Goal: Transaction & Acquisition: Book appointment/travel/reservation

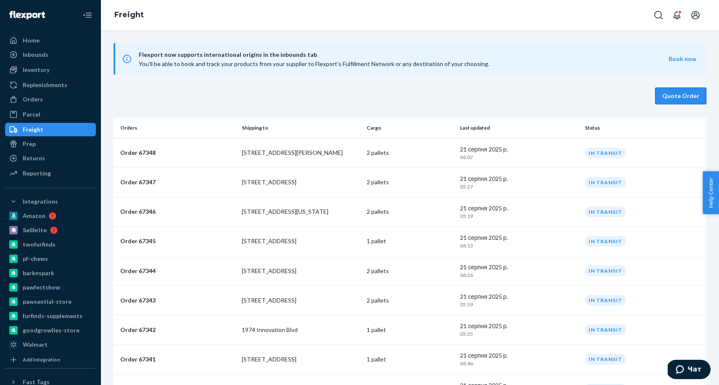
click at [675, 95] on button "Quote Order" at bounding box center [680, 96] width 51 height 17
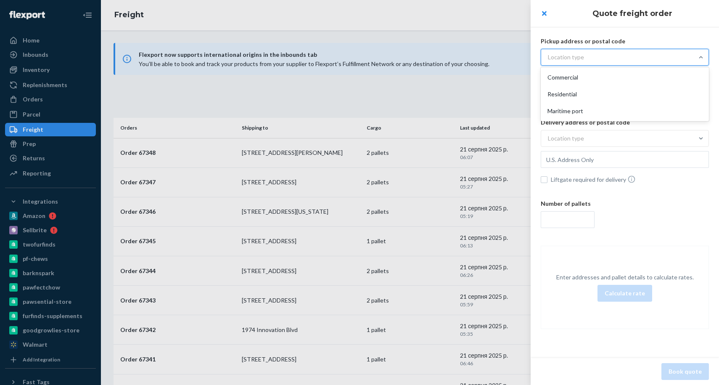
click at [567, 61] on div "Location type" at bounding box center [566, 57] width 36 height 8
click at [507, 57] on input "option Commercial focused, 1 of 3. 3 results available. Use Up and Down to choo…" at bounding box center [507, 57] width 0 height 0
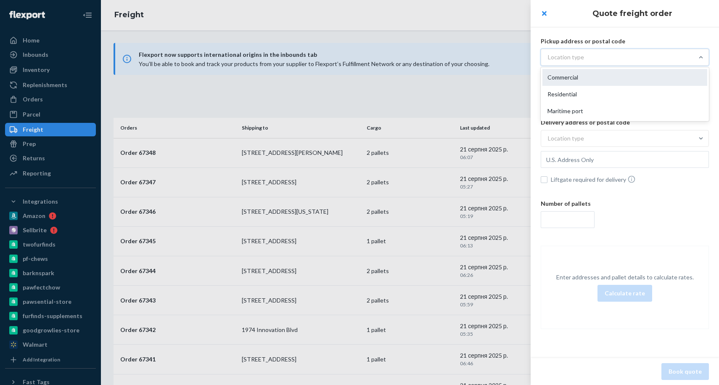
click at [562, 81] on div "Commercial" at bounding box center [625, 77] width 165 height 17
click at [507, 57] on input "option Commercial focused, 1 of 3. 3 results available. Use Up and Down to choo…" at bounding box center [507, 57] width 0 height 0
click at [599, 84] on input "text" at bounding box center [625, 78] width 168 height 17
paste input "[STREET_ADDRESS]"
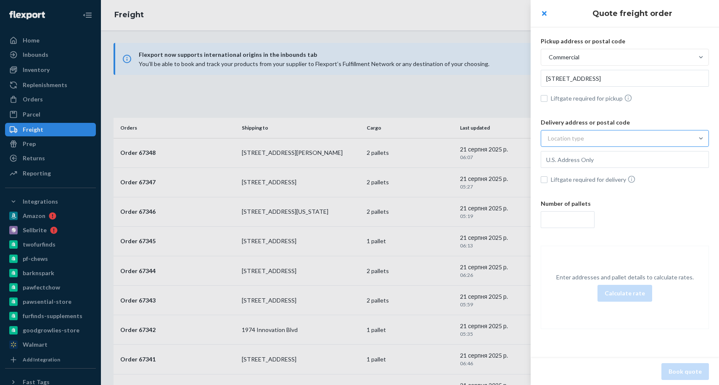
click at [580, 138] on div "Location type" at bounding box center [566, 138] width 36 height 8
click at [507, 138] on input "Location type" at bounding box center [507, 138] width 0 height 0
click at [575, 156] on div "Commercial" at bounding box center [625, 158] width 165 height 17
click at [507, 138] on input "option Commercial focused, 1 of 3. 3 results available. Use Up and Down to choo…" at bounding box center [507, 138] width 0 height 0
type input "[STREET_ADDRESS]"
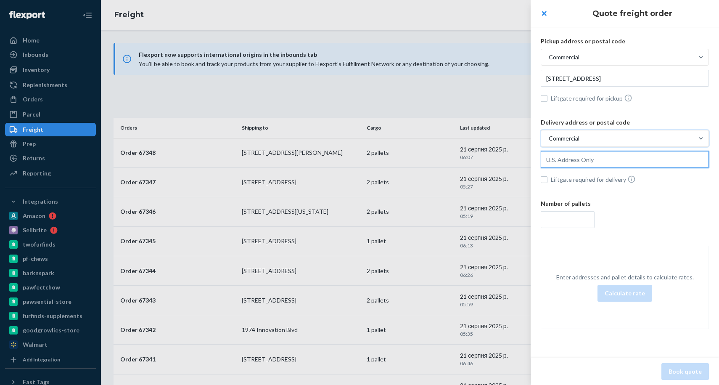
click at [565, 87] on input "text" at bounding box center [625, 78] width 168 height 17
paste input "[STREET_ADDRESS]"
type input "[STREET_ADDRESS]"
click at [558, 227] on input "number" at bounding box center [568, 219] width 54 height 17
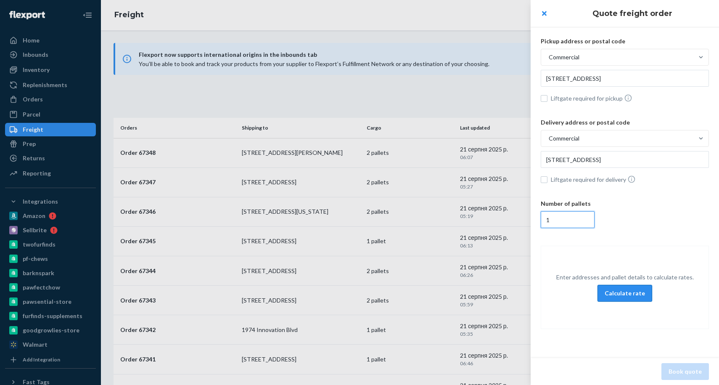
type input "1"
click at [623, 295] on button "Calculate rate" at bounding box center [625, 293] width 55 height 17
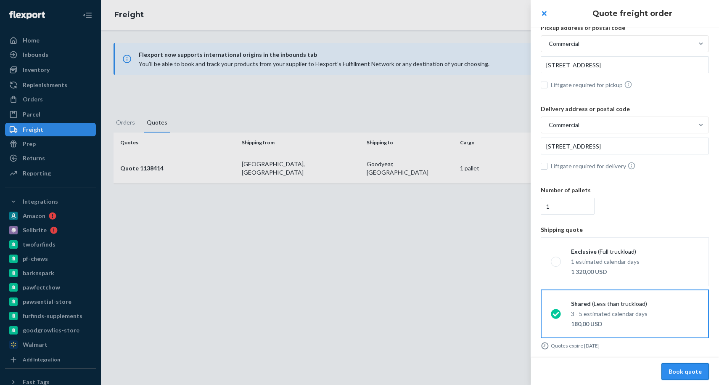
click at [701, 371] on button "Book quote" at bounding box center [686, 371] width 48 height 17
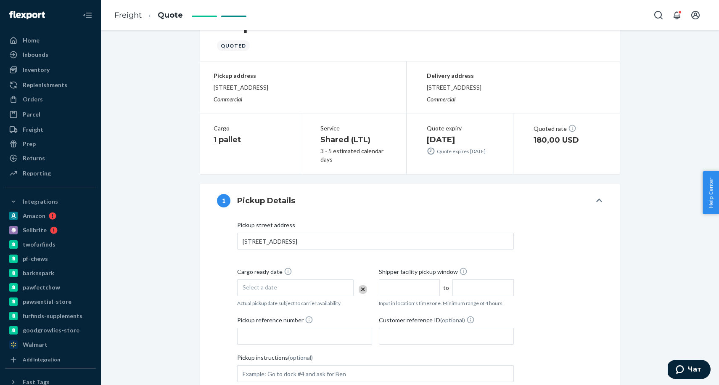
scroll to position [170, 0]
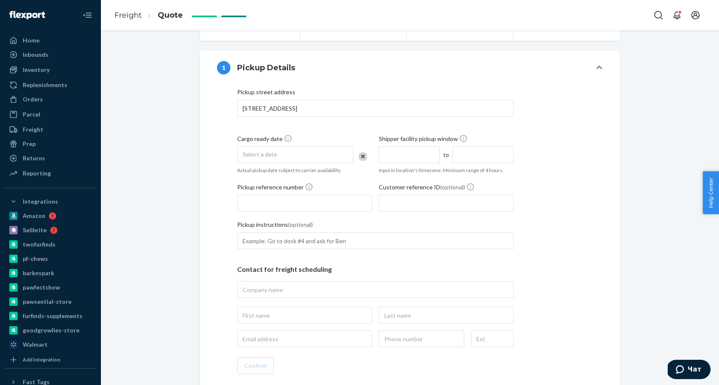
click at [291, 156] on div "Select a date" at bounding box center [295, 154] width 117 height 17
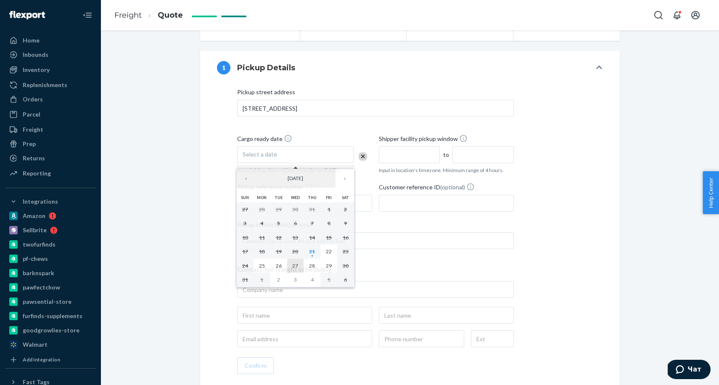
click at [297, 266] on abbr "27" at bounding box center [295, 266] width 6 height 6
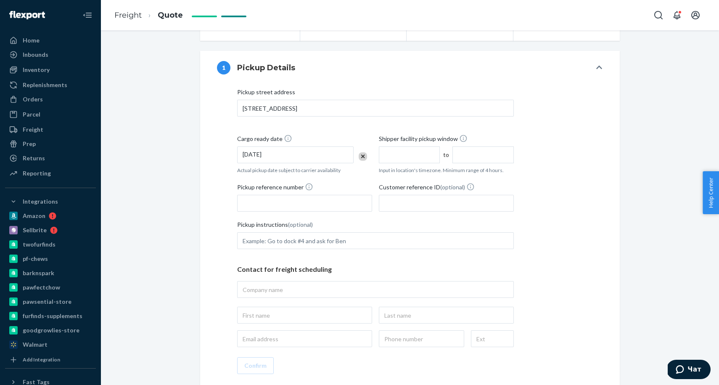
click at [412, 156] on input "text" at bounding box center [409, 154] width 61 height 17
type input "9:00 AM"
click at [404, 153] on input "9:00 AM" at bounding box center [409, 154] width 61 height 17
click at [471, 153] on input "1:00 PM" at bounding box center [483, 154] width 61 height 17
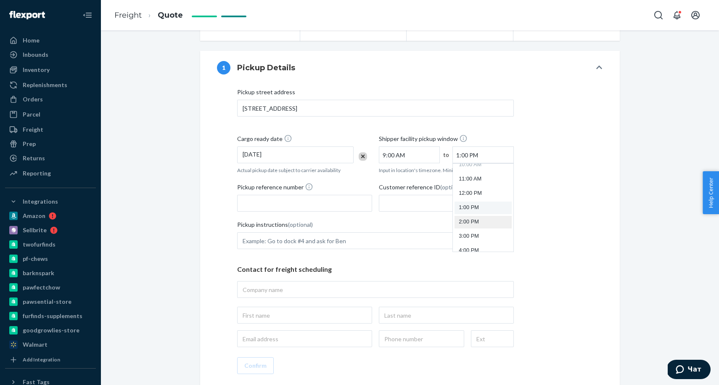
scroll to position [179, 0]
click at [471, 215] on li "4:00 PM" at bounding box center [483, 221] width 57 height 13
type input "4:00 PM"
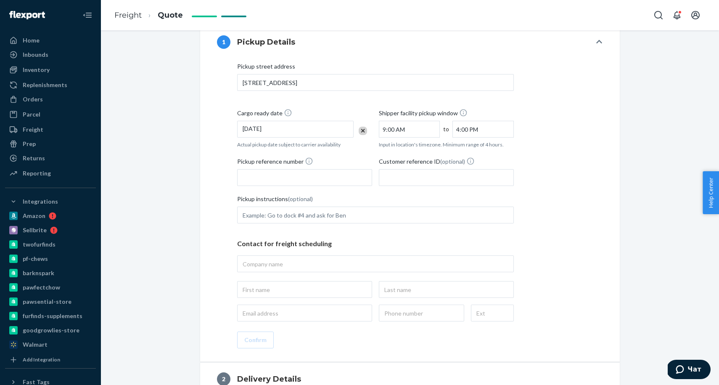
scroll to position [204, 0]
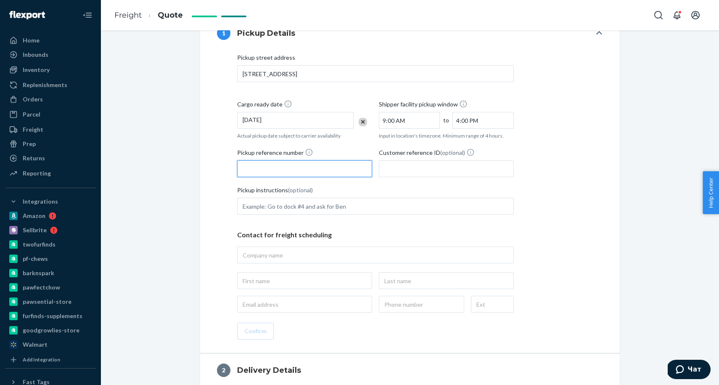
click at [297, 171] on input "Pickup reference number" at bounding box center [304, 168] width 135 height 17
paste input "RS41850527"
type input "RS41850527"
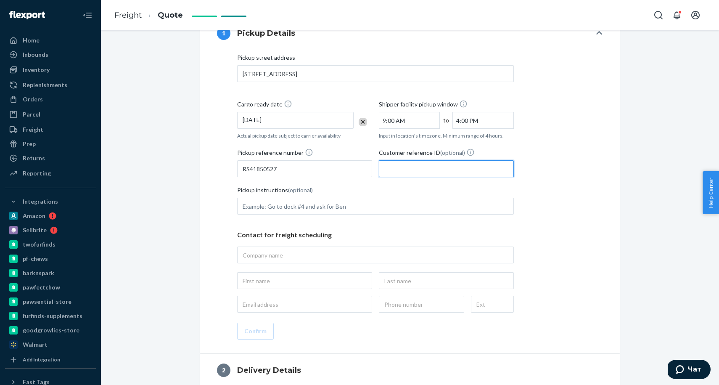
click at [404, 167] on input "Customer reference ID (optional)" at bounding box center [446, 168] width 135 height 17
paste input "RS41850527"
type input "RS41850527"
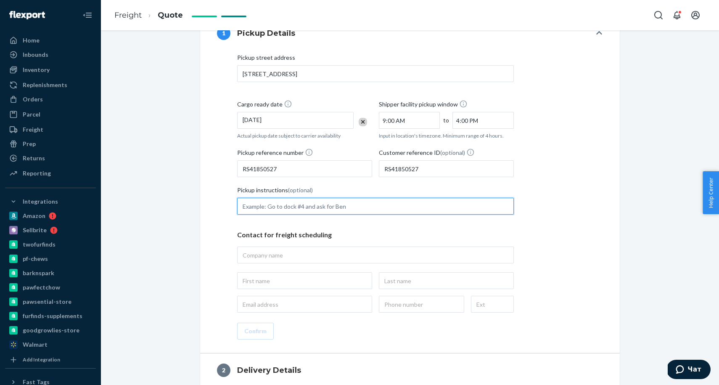
click at [310, 208] on input "Pickup instructions (optional)" at bounding box center [375, 206] width 277 height 17
type input "tender to [PERSON_NAME] freight ONLY"
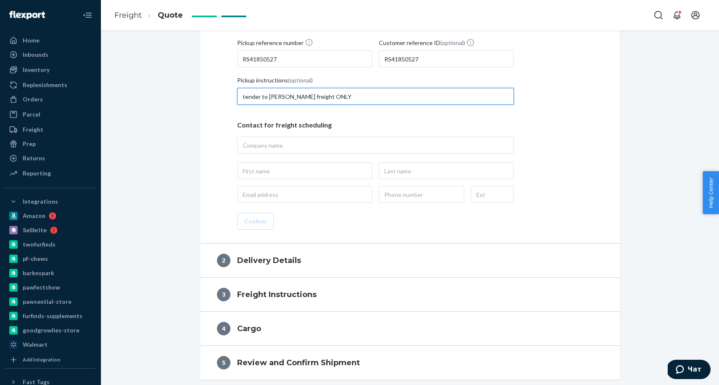
scroll to position [322, 0]
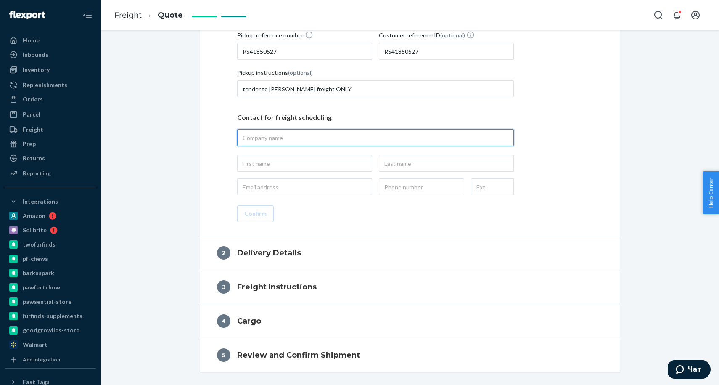
click at [281, 135] on input "text" at bounding box center [375, 137] width 277 height 17
type input "Barabaka LLC"
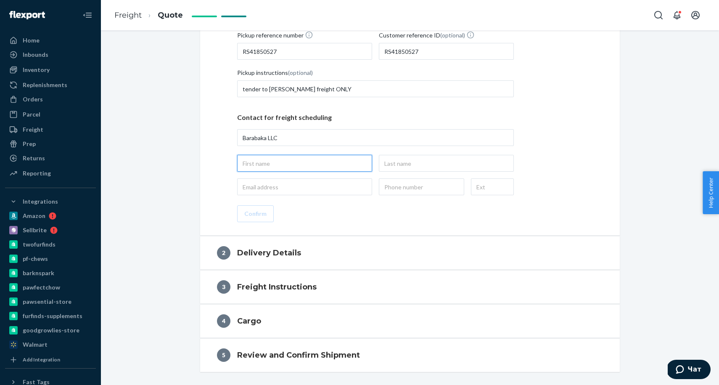
type input "Barabaka LLC, [STREET_ADDRESS]"
click at [257, 164] on input "text" at bounding box center [304, 163] width 135 height 17
type input "Tetiana"
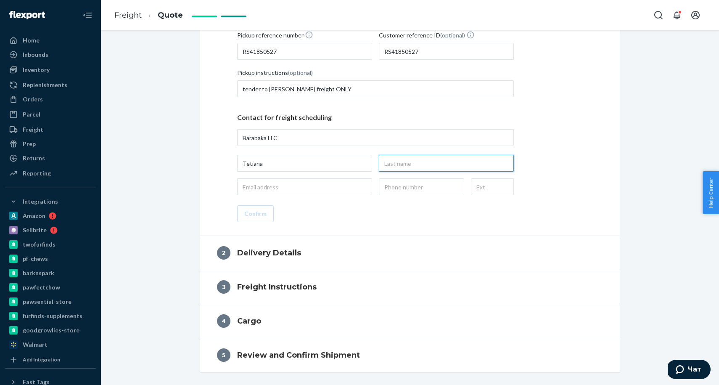
click at [399, 161] on input "text" at bounding box center [446, 163] width 135 height 17
type input "Hrytskevych"
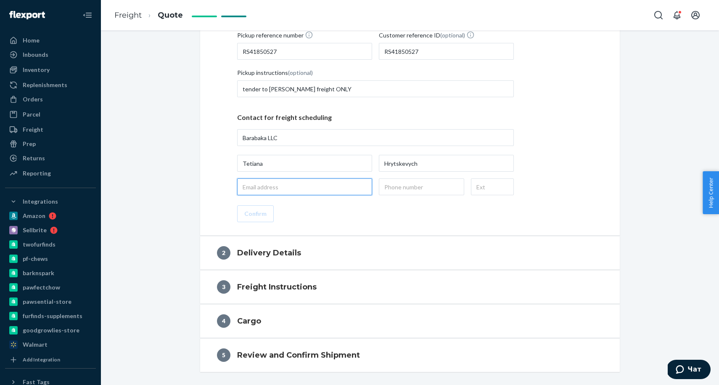
click at [290, 187] on input "email" at bounding box center [304, 186] width 135 height 17
type input "[EMAIL_ADDRESS][DOMAIN_NAME]"
click at [420, 188] on input "text" at bounding box center [421, 186] width 85 height 17
type input "[PHONE_NUMBER]"
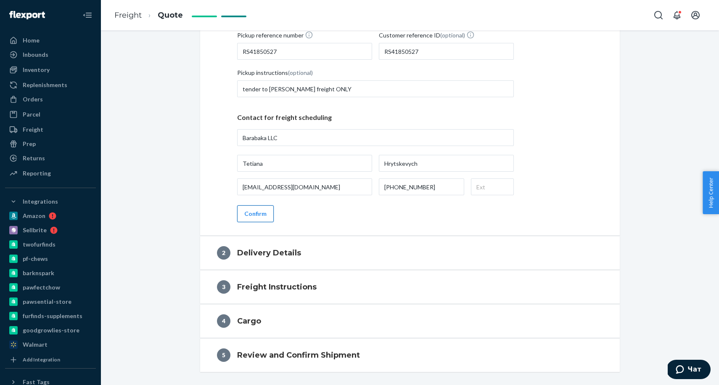
click at [257, 214] on button "Confirm" at bounding box center [255, 213] width 37 height 17
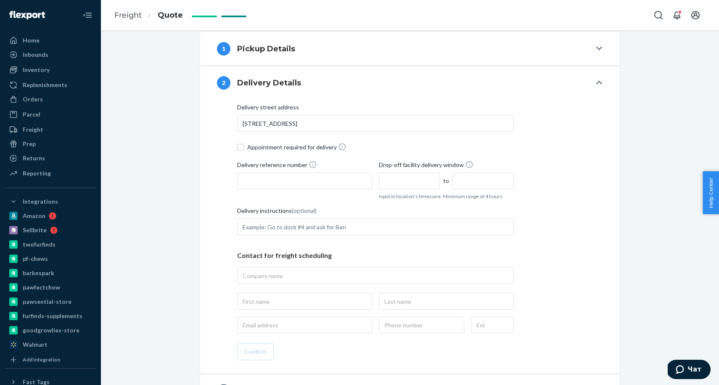
scroll to position [134, 0]
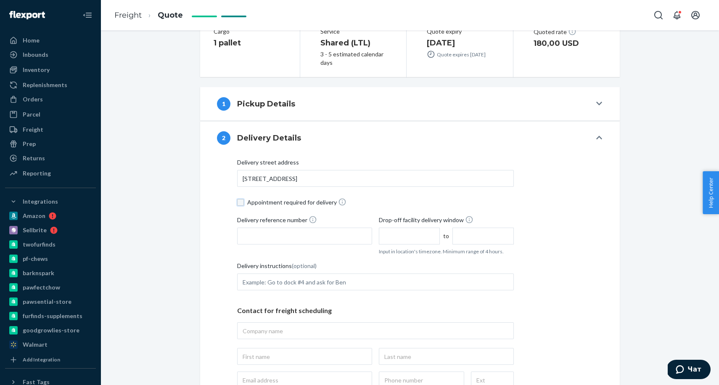
click at [241, 202] on input "Appointment required for delivery" at bounding box center [240, 202] width 7 height 7
checkbox input "true"
click at [271, 238] on input "Delivery reference number" at bounding box center [304, 236] width 135 height 17
paste input "RS41850527"
type input "RS41850527"
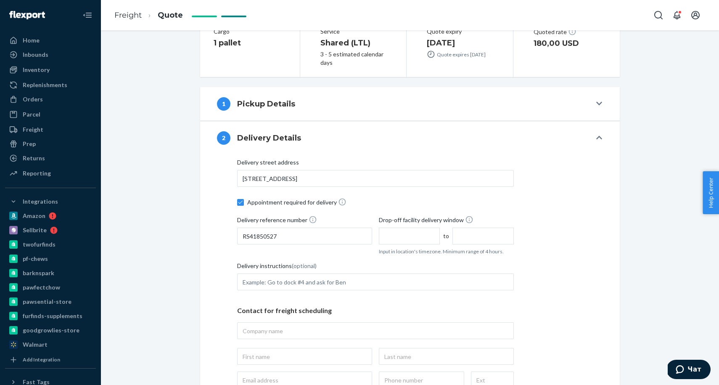
click at [409, 223] on span "Drop-off facility delivery window" at bounding box center [426, 221] width 95 height 12
click at [407, 232] on input "text" at bounding box center [409, 236] width 61 height 17
type input "8:00 AM"
drag, startPoint x: 479, startPoint y: 236, endPoint x: 480, endPoint y: 240, distance: 4.7
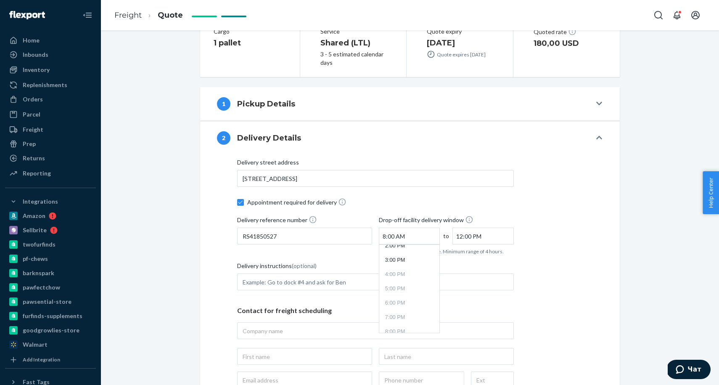
click at [479, 236] on input "12:00 PM" at bounding box center [483, 236] width 61 height 17
click at [472, 289] on li "4:00 PM" at bounding box center [483, 288] width 57 height 13
type input "4:00 PM"
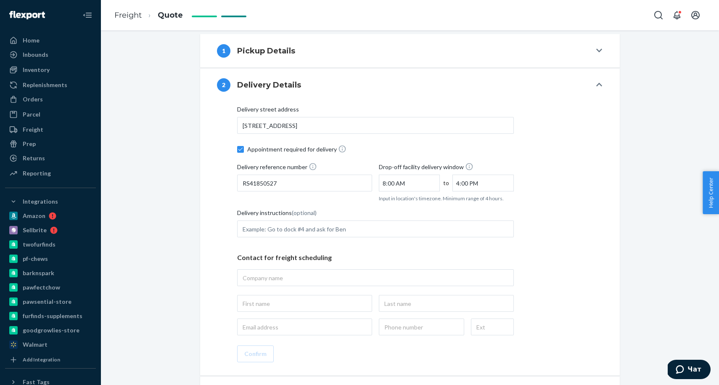
scroll to position [188, 0]
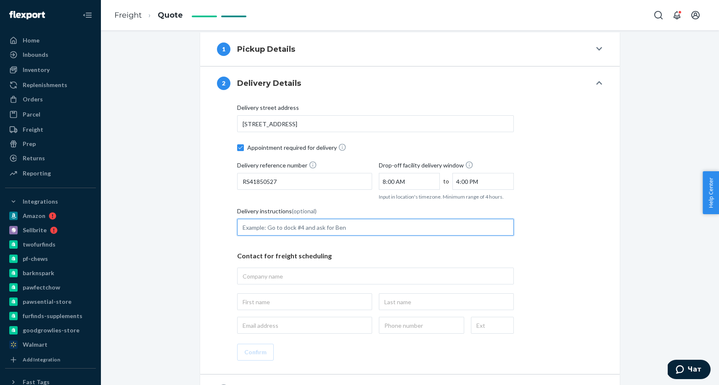
click at [281, 230] on input "Delivery instructions (optional)" at bounding box center [375, 227] width 277 height 17
type input "Prior appointment minimum of three (3) business days prior to date of delivery …"
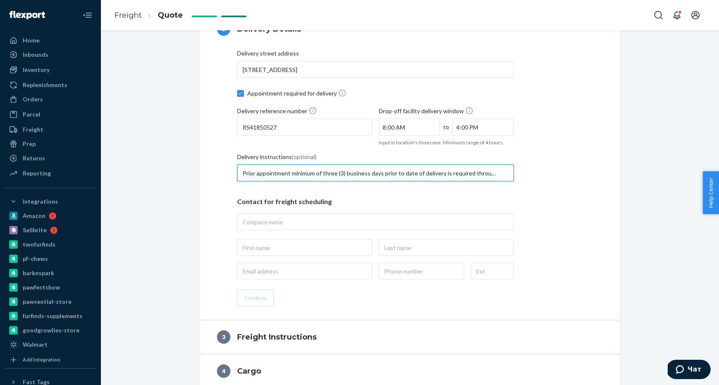
scroll to position [244, 0]
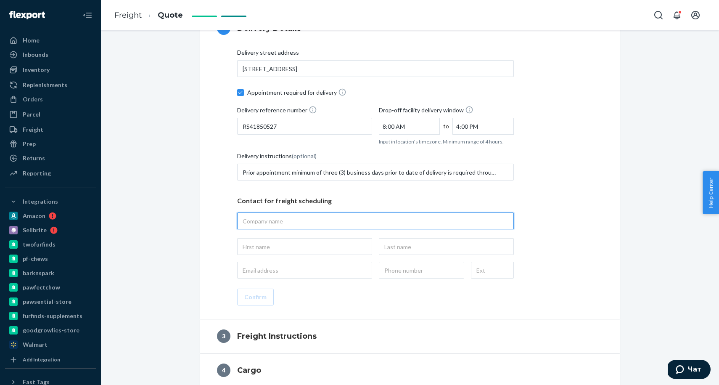
click at [265, 223] on input "text" at bounding box center [375, 220] width 277 height 17
paste input "PHX1 CHEWY_INC_PHOENIX"
type input "PHX1 CHEWY_INC_PHOENIX"
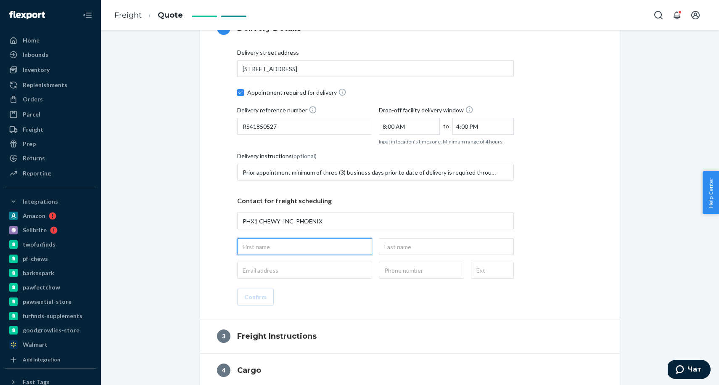
type input "PHX1 CHEWY_INC_PHOENIX, [STREET_ADDRESS]"
click at [294, 245] on input "text" at bounding box center [304, 246] width 135 height 17
type input "Chewy"
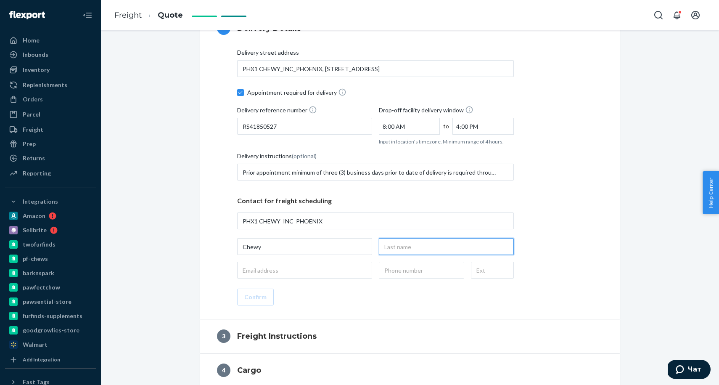
click at [439, 247] on input "text" at bounding box center [446, 246] width 135 height 17
type input "Receiving"
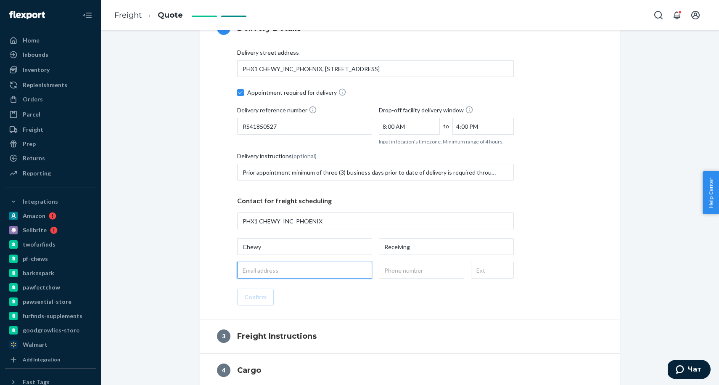
click at [286, 273] on input "email" at bounding box center [304, 270] width 135 height 17
type input "[EMAIL_ADDRESS][DOMAIN_NAME]"
drag, startPoint x: 393, startPoint y: 269, endPoint x: 408, endPoint y: 290, distance: 25.4
click at [394, 270] on input "text" at bounding box center [421, 270] width 85 height 17
type input "[PHONE_NUMBER]"
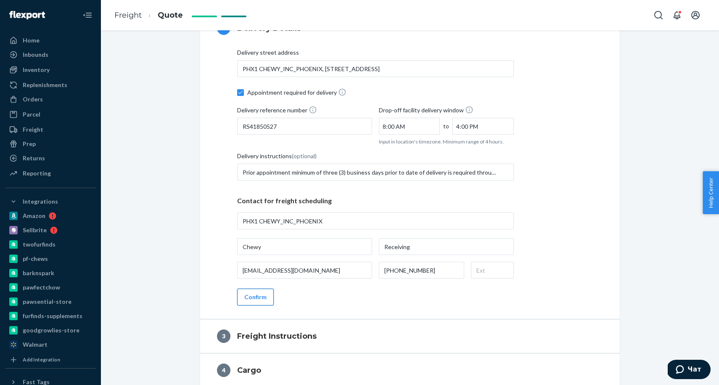
click at [247, 295] on button "Confirm" at bounding box center [255, 297] width 37 height 17
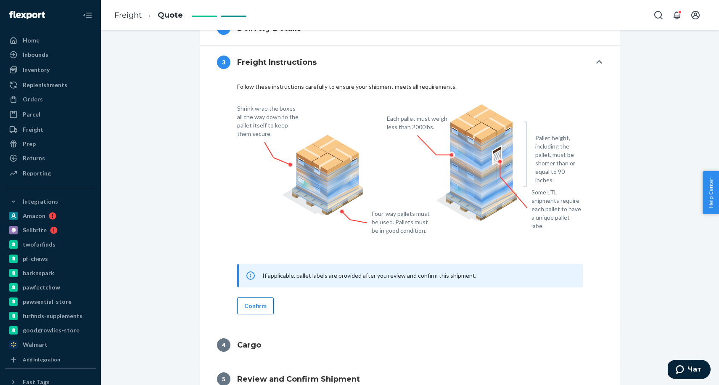
click at [258, 302] on button "Confirm" at bounding box center [255, 305] width 37 height 17
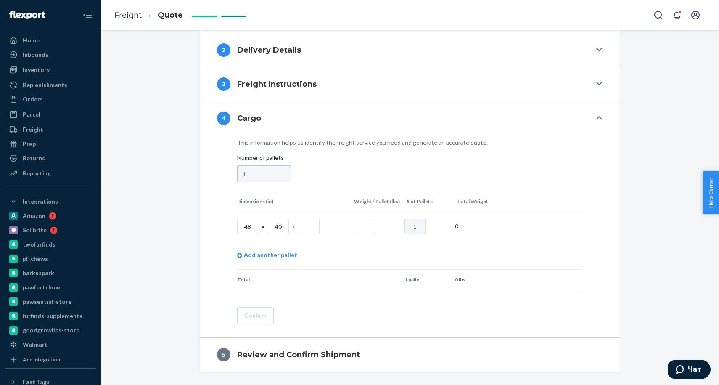
scroll to position [222, 0]
click at [308, 226] on input "text" at bounding box center [309, 226] width 21 height 15
type input "65"
click at [361, 231] on input "text" at bounding box center [364, 226] width 21 height 15
type input "891"
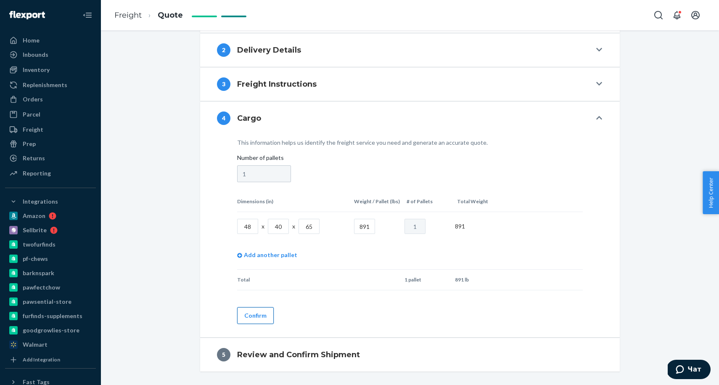
click at [255, 318] on button "Confirm" at bounding box center [255, 315] width 37 height 17
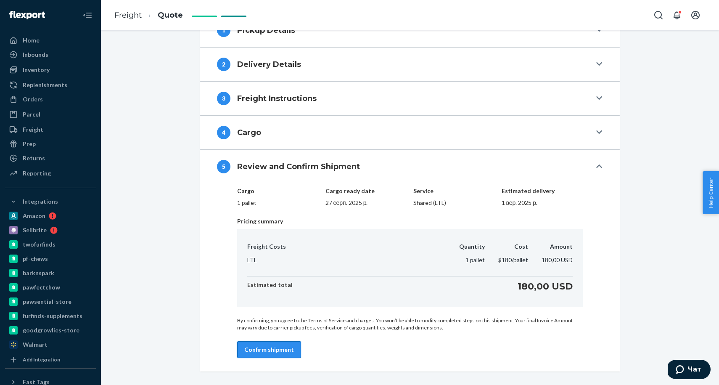
click at [256, 346] on button "Confirm shipment" at bounding box center [269, 349] width 64 height 17
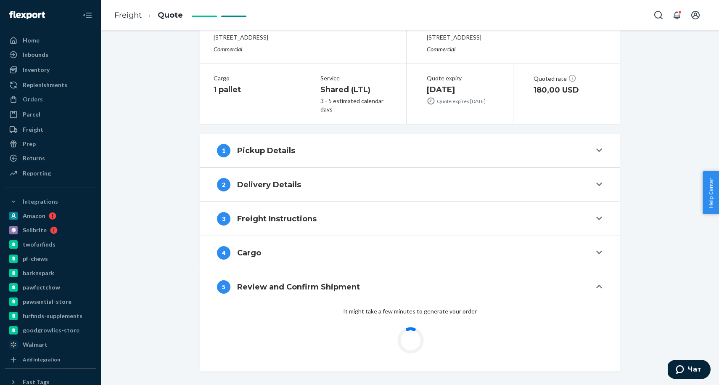
scroll to position [87, 0]
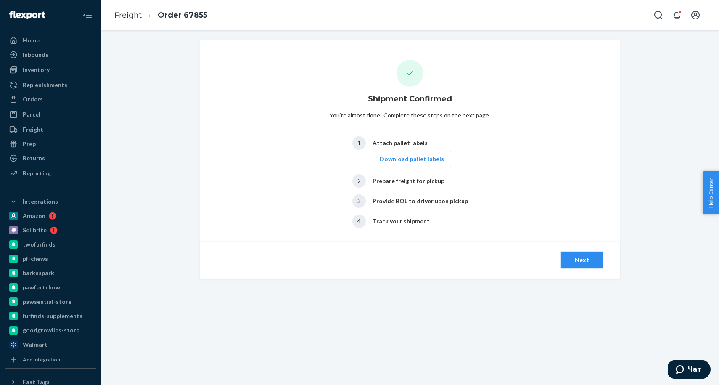
click at [572, 263] on button "Next" at bounding box center [582, 260] width 42 height 17
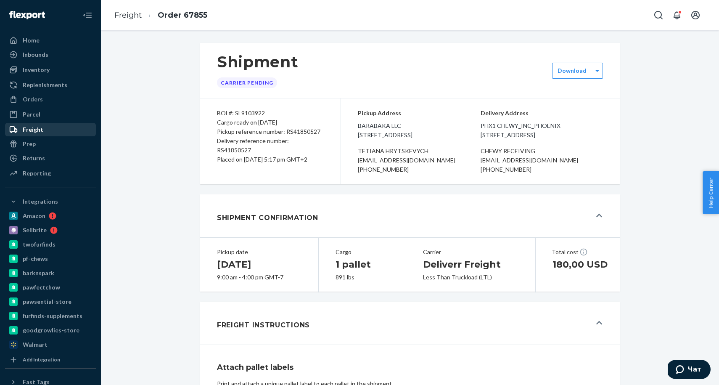
click at [48, 133] on div "Freight" at bounding box center [50, 130] width 89 height 12
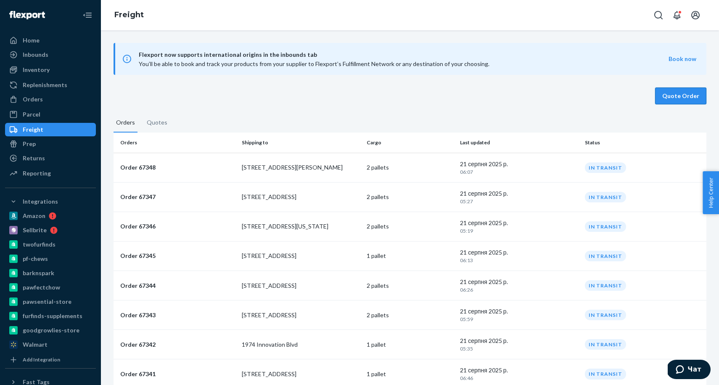
click at [677, 88] on button "Quote Order" at bounding box center [680, 96] width 51 height 17
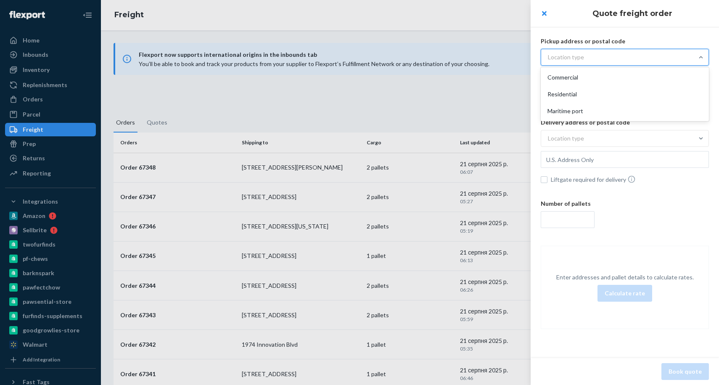
click at [585, 60] on div "Location type" at bounding box center [617, 57] width 152 height 15
click at [507, 57] on input "option Commercial focused, 1 of 3. 3 results available. Use Up and Down to choo…" at bounding box center [507, 57] width 0 height 0
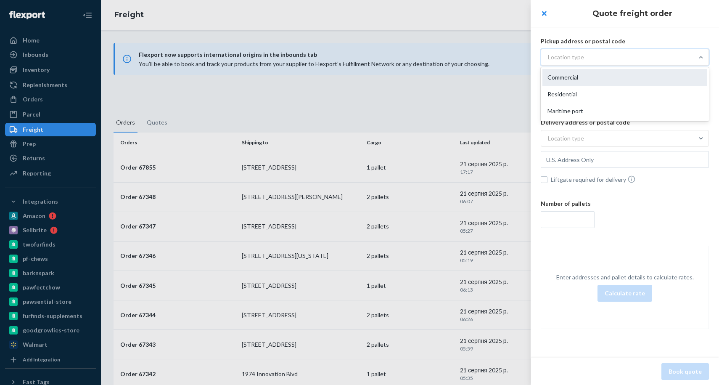
click at [573, 77] on div "Commercial" at bounding box center [625, 77] width 165 height 17
click at [507, 57] on input "option Commercial focused, 1 of 3. 3 results available. Use Up and Down to choo…" at bounding box center [507, 57] width 0 height 0
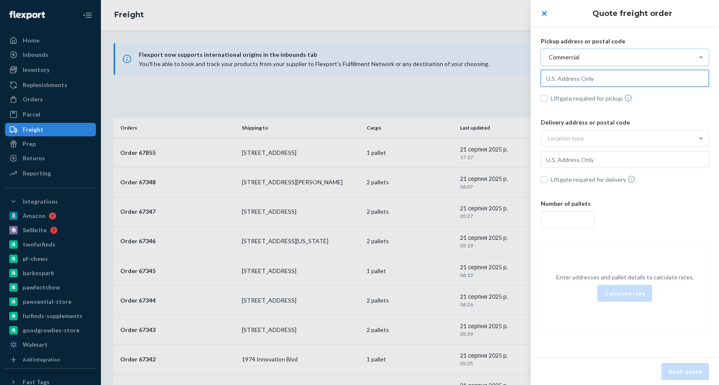
click at [595, 76] on input "text" at bounding box center [625, 78] width 168 height 17
paste input "[STREET_ADDRESS]"
drag, startPoint x: 591, startPoint y: 93, endPoint x: 589, endPoint y: 103, distance: 9.5
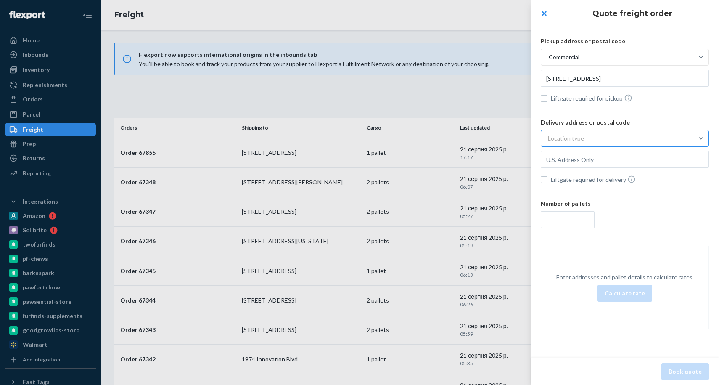
click at [580, 140] on div "Location type" at bounding box center [566, 138] width 36 height 8
click at [507, 138] on input "Location type" at bounding box center [507, 138] width 0 height 0
click at [576, 158] on div "Commercial" at bounding box center [625, 158] width 165 height 17
click at [507, 138] on input "option Commercial focused, 1 of 3. 3 results available. Use Up and Down to choo…" at bounding box center [507, 138] width 0 height 0
type input "[STREET_ADDRESS]"
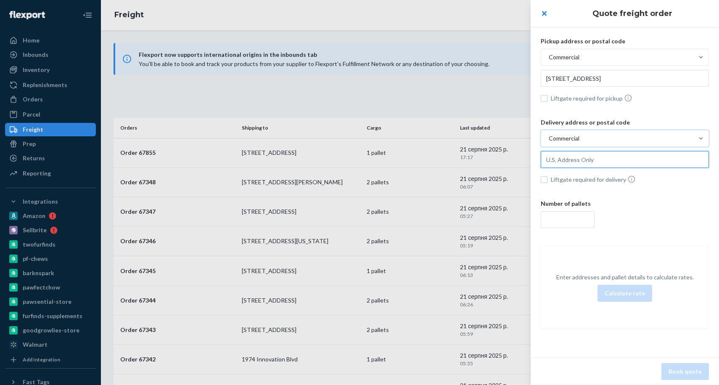
click at [577, 87] on input "text" at bounding box center [625, 78] width 168 height 17
paste input "[STREET_ADDRESS]"
click at [607, 87] on input "[STREET_ADDRESS]" at bounding box center [625, 78] width 168 height 17
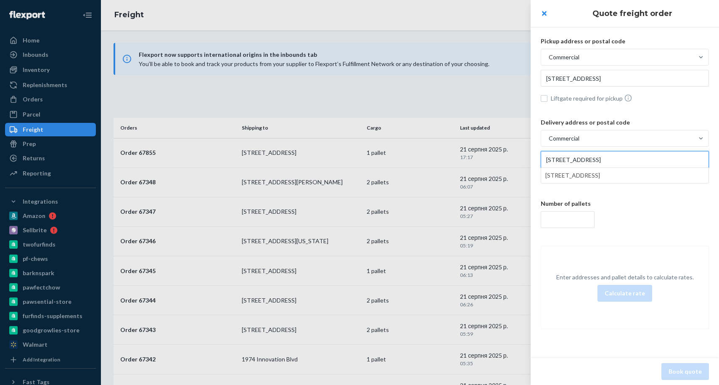
type input "[STREET_ADDRESS]"
drag, startPoint x: 546, startPoint y: 159, endPoint x: 545, endPoint y: 195, distance: 35.8
click at [546, 87] on input "[STREET_ADDRESS]" at bounding box center [625, 78] width 168 height 17
click at [561, 224] on input "number" at bounding box center [568, 219] width 54 height 17
type input "2"
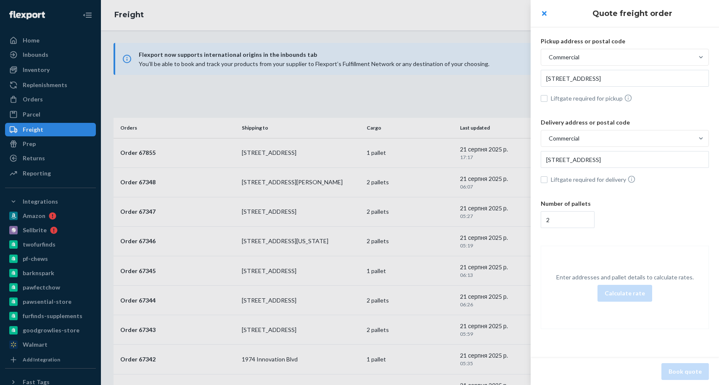
click at [576, 256] on div "Enter addresses and pallet details to calculate rates. Calculate rate" at bounding box center [625, 287] width 168 height 83
click at [545, 11] on button "close" at bounding box center [544, 13] width 17 height 17
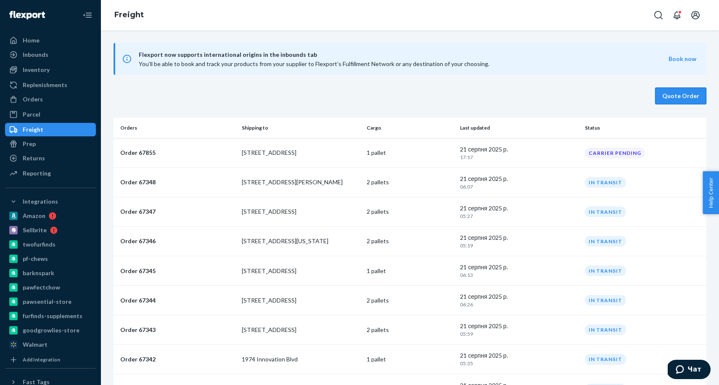
click at [679, 98] on button "Quote Order" at bounding box center [680, 96] width 51 height 17
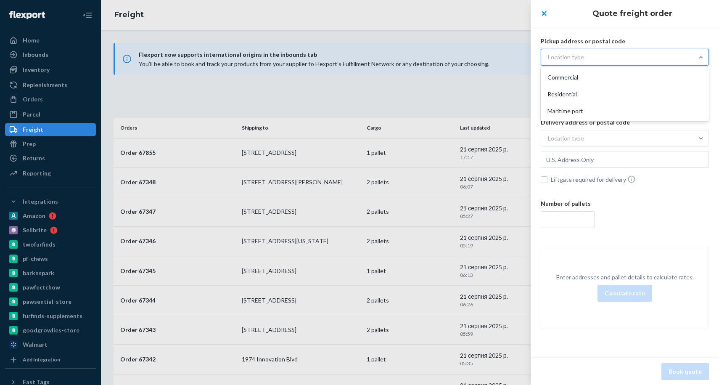
click at [573, 54] on div "Location type" at bounding box center [566, 57] width 36 height 8
click at [507, 57] on input "option Commercial focused, 1 of 3. 3 results available. Use Up and Down to choo…" at bounding box center [507, 57] width 0 height 0
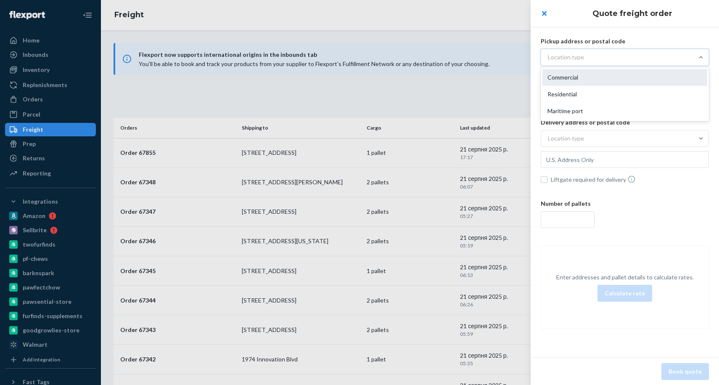
click at [570, 77] on div "Commercial" at bounding box center [625, 77] width 165 height 17
click at [507, 57] on input "option Commercial focused, 1 of 3. 3 results available. Use Up and Down to choo…" at bounding box center [507, 57] width 0 height 0
click at [644, 74] on input "text" at bounding box center [625, 78] width 168 height 17
paste input "[STREET_ADDRESS]"
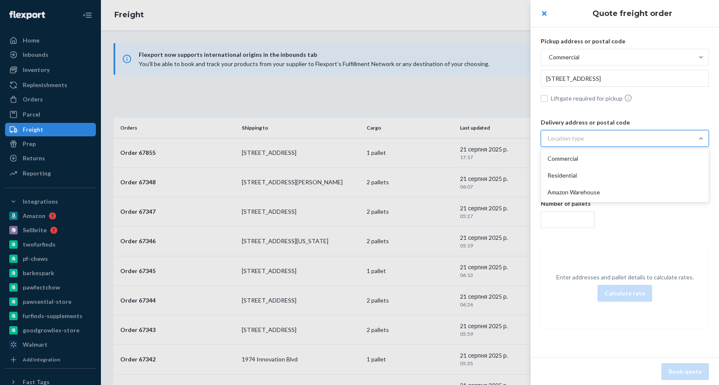
click at [574, 142] on div "Location type" at bounding box center [617, 138] width 152 height 15
click at [507, 138] on input "option Commercial focused, 1 of 3. 3 results available. Use Up and Down to choo…" at bounding box center [507, 138] width 0 height 0
type input "[STREET_ADDRESS]"
drag, startPoint x: 570, startPoint y: 157, endPoint x: 568, endPoint y: 175, distance: 18.6
click at [570, 157] on div "Commercial" at bounding box center [625, 158] width 165 height 17
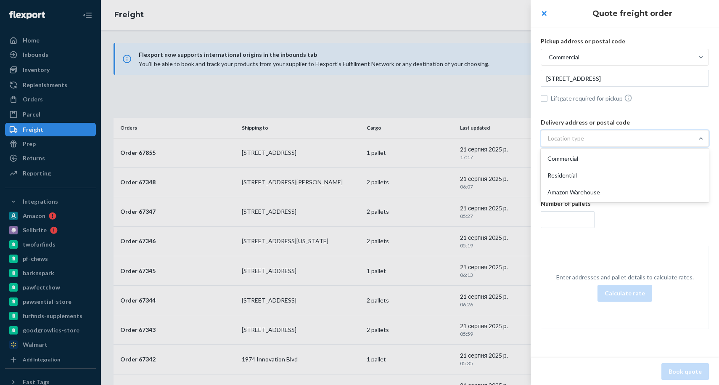
click at [507, 138] on input "option Commercial focused, 1 of 3. 3 results available. Use Up and Down to choo…" at bounding box center [507, 138] width 0 height 0
click at [567, 87] on input "text" at bounding box center [625, 78] width 168 height 17
paste input "[STREET_ADDRESS]"
drag, startPoint x: 568, startPoint y: 176, endPoint x: 562, endPoint y: 177, distance: 5.5
type input "[STREET_ADDRESS]"
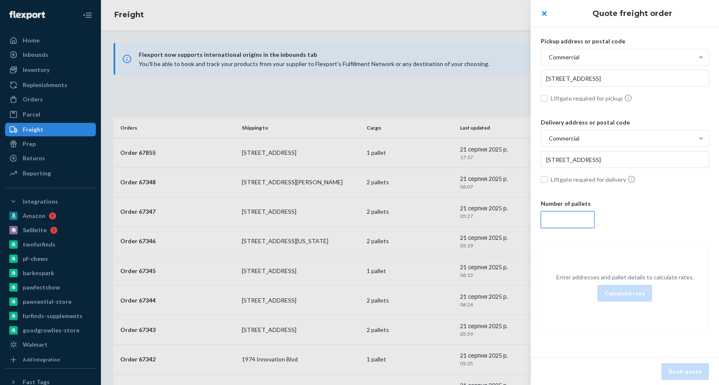
click at [560, 221] on input "number" at bounding box center [568, 219] width 54 height 17
type input "2"
click at [632, 297] on button "Calculate rate" at bounding box center [625, 293] width 55 height 17
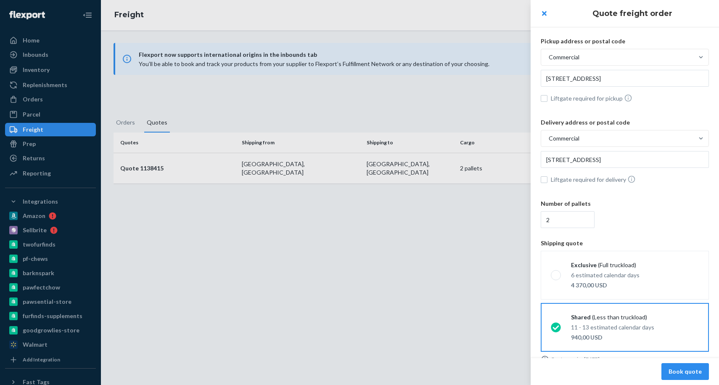
scroll to position [13, 0]
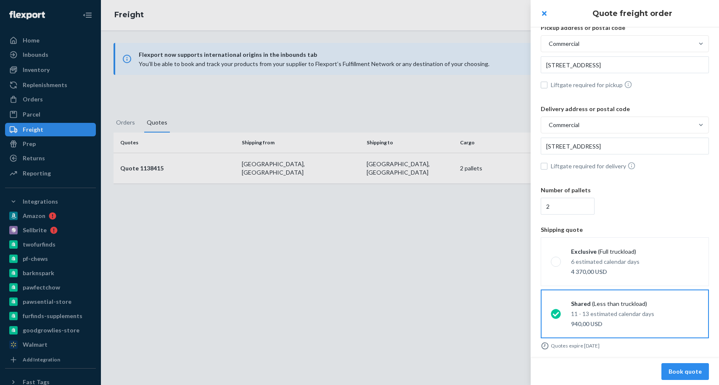
drag, startPoint x: 688, startPoint y: 371, endPoint x: 693, endPoint y: 382, distance: 11.7
click at [688, 371] on button "Book quote" at bounding box center [686, 371] width 48 height 17
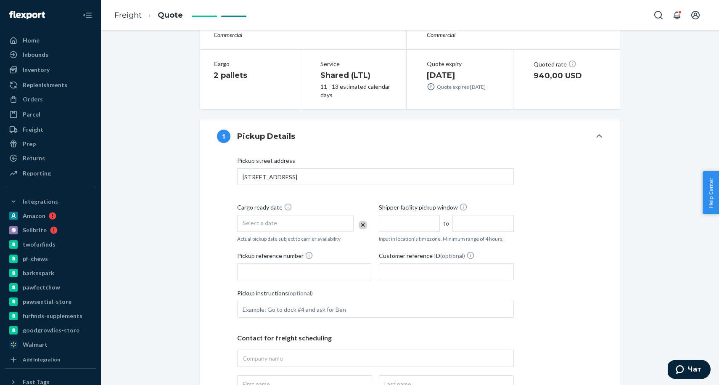
scroll to position [180, 0]
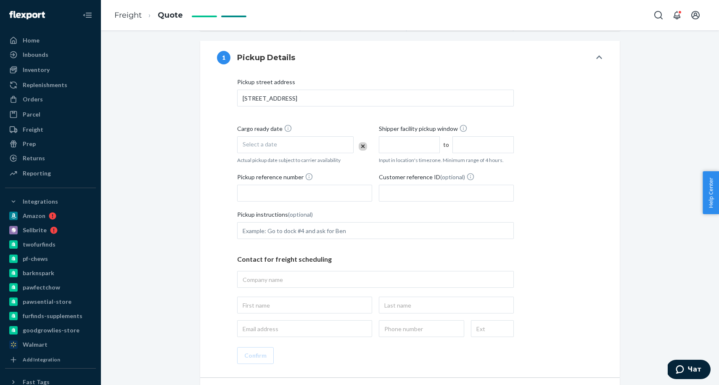
click at [290, 144] on div "Select a date" at bounding box center [295, 144] width 117 height 17
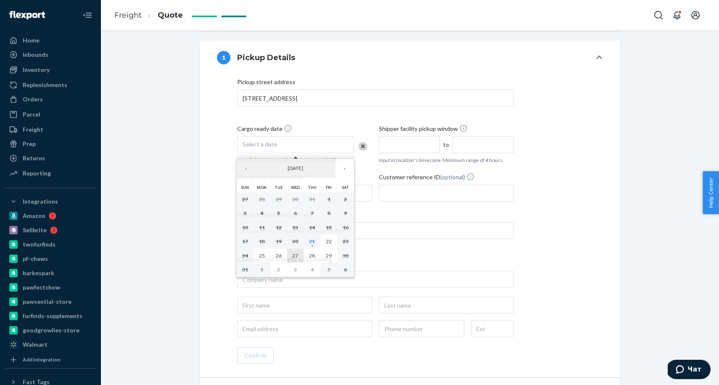
click at [297, 256] on abbr "27" at bounding box center [295, 255] width 6 height 6
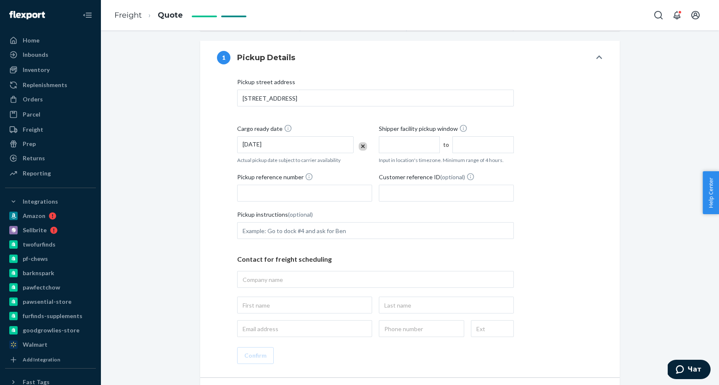
click at [414, 144] on input "text" at bounding box center [409, 144] width 61 height 17
type input "9:00 AM"
click at [486, 136] on input "1:00 PM" at bounding box center [483, 144] width 61 height 17
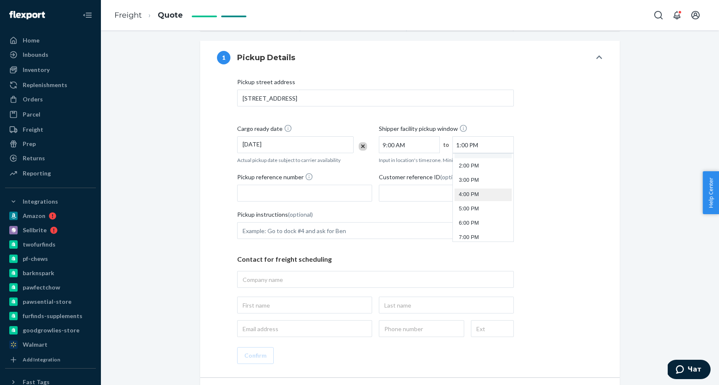
click at [477, 196] on li "4:00 PM" at bounding box center [483, 194] width 57 height 13
type input "4:00 PM"
click at [292, 196] on input "Pickup reference number" at bounding box center [304, 193] width 135 height 17
paste input "RS41849317"
type input "RS41849317"
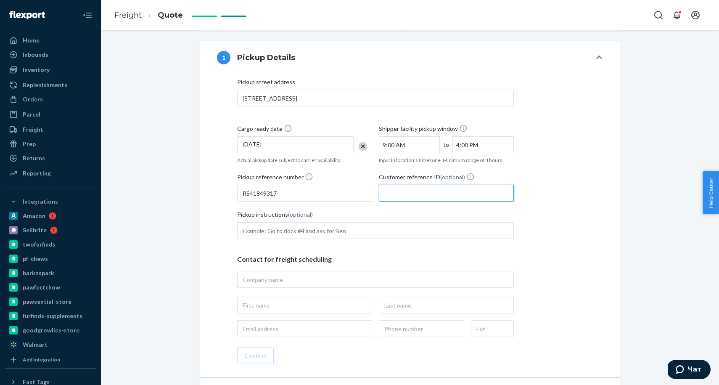
click at [403, 198] on input "Customer reference ID (optional)" at bounding box center [446, 193] width 135 height 17
paste input "RS41849317"
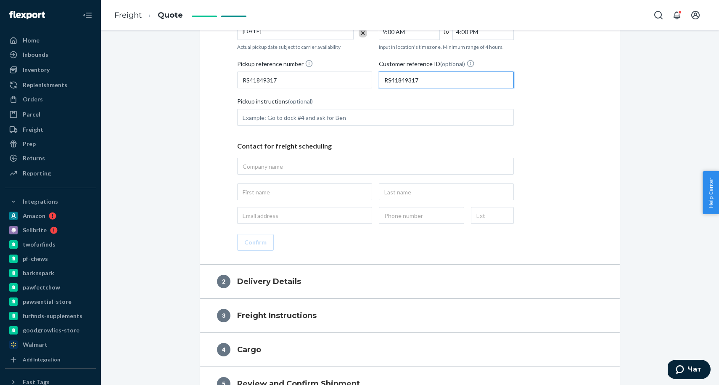
scroll to position [314, 0]
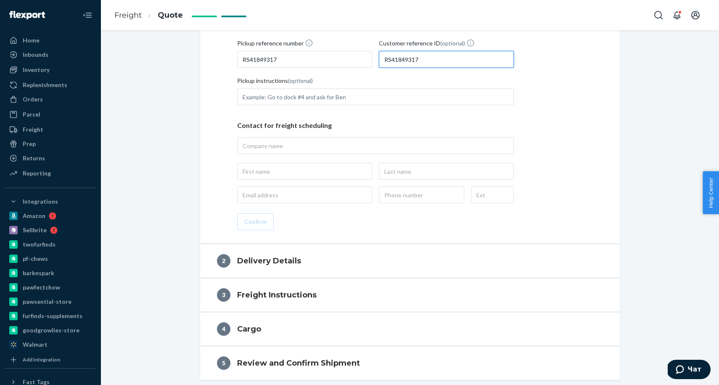
type input "RS41849317"
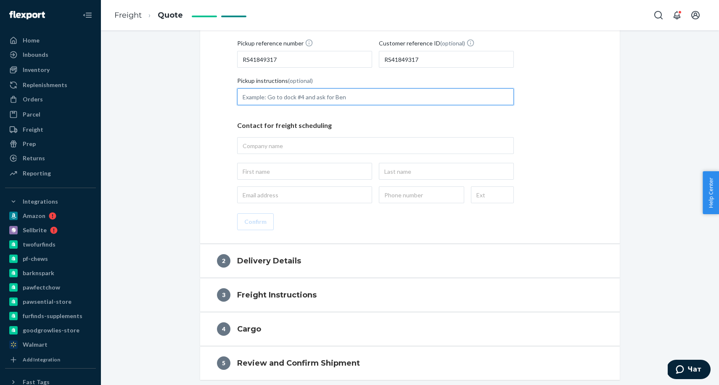
click at [309, 89] on input "Pickup instructions (optional)" at bounding box center [375, 96] width 277 height 17
type input "tender to [PERSON_NAME] freight ONLY"
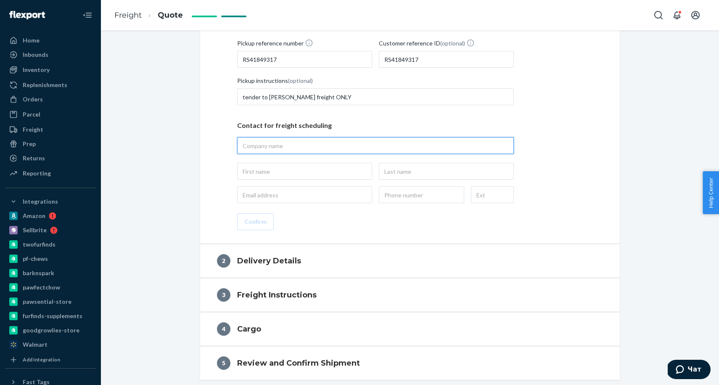
click at [278, 146] on input "text" at bounding box center [375, 145] width 277 height 17
type input "Barabaka LLC"
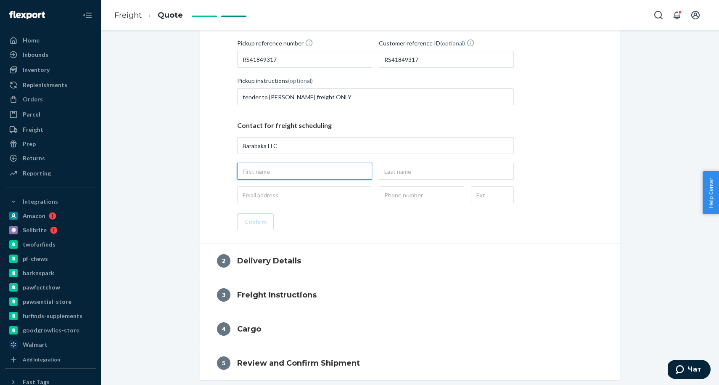
type input "Barabaka LLC, [STREET_ADDRESS]"
click at [251, 170] on input "text" at bounding box center [304, 171] width 135 height 17
type input "Tetiana"
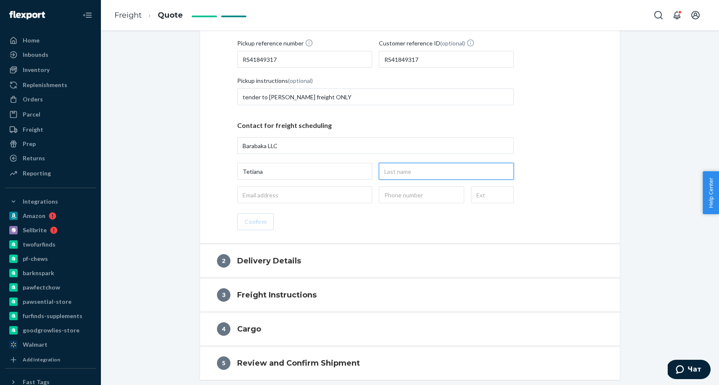
click at [417, 174] on input "text" at bounding box center [446, 171] width 135 height 17
type input "Hrytskevych"
click at [329, 199] on input "email" at bounding box center [304, 194] width 135 height 17
type input "[EMAIL_ADDRESS][DOMAIN_NAME]"
click at [401, 196] on input "text" at bounding box center [421, 194] width 85 height 17
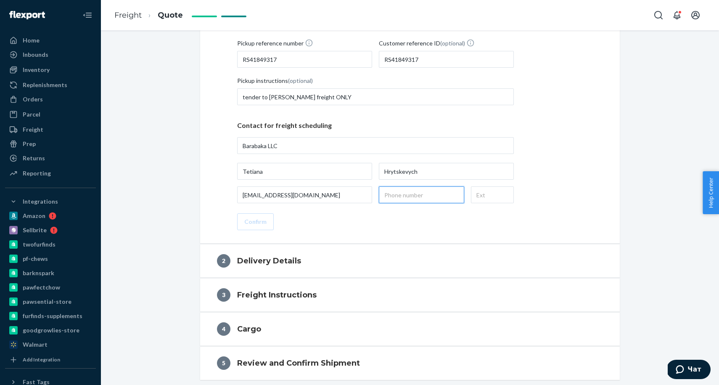
type input "[PHONE_NUMBER]"
click at [266, 223] on button "Confirm" at bounding box center [255, 221] width 37 height 17
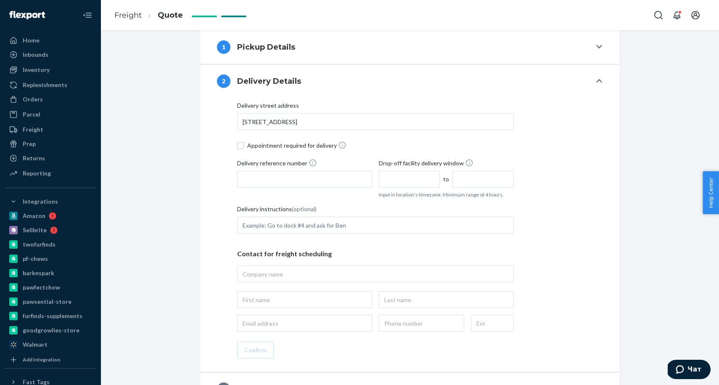
scroll to position [190, 0]
click at [247, 146] on label "Appointment required for delivery" at bounding box center [375, 145] width 277 height 9
click at [244, 146] on input "Appointment required for delivery" at bounding box center [240, 146] width 7 height 7
checkbox input "true"
click at [274, 183] on input "Delivery reference number" at bounding box center [304, 179] width 135 height 17
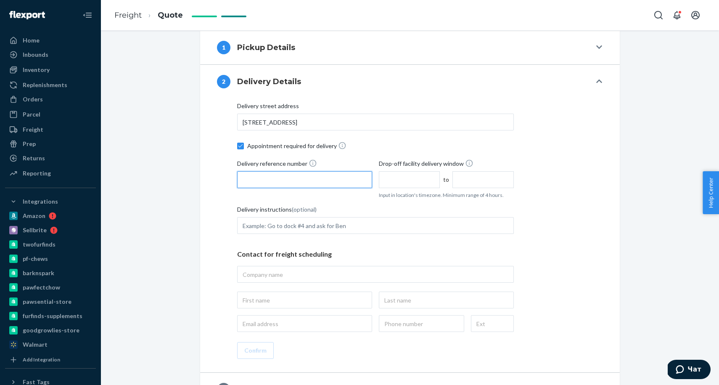
paste input "RS41849317"
type input "RS41849317"
click at [405, 180] on input "text" at bounding box center [409, 179] width 61 height 17
type input "8:00 AM"
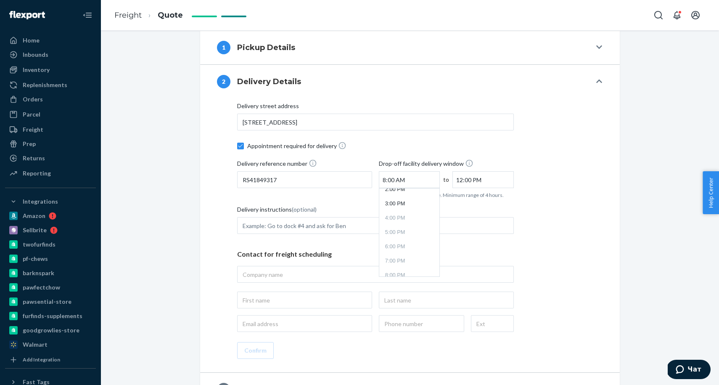
drag, startPoint x: 469, startPoint y: 169, endPoint x: 470, endPoint y: 177, distance: 8.0
click at [469, 170] on span "Drop-off facility delivery window" at bounding box center [426, 165] width 95 height 12
click at [470, 177] on input "12:00 PM" at bounding box center [483, 179] width 61 height 17
drag, startPoint x: 470, startPoint y: 236, endPoint x: 438, endPoint y: 238, distance: 31.2
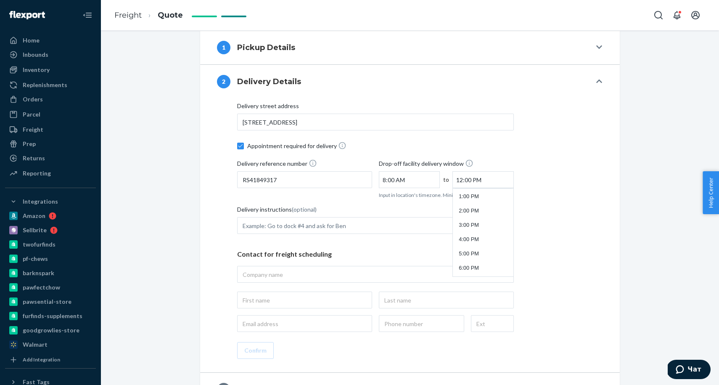
click at [470, 236] on li "4:00 PM" at bounding box center [483, 239] width 57 height 13
type input "4:00 PM"
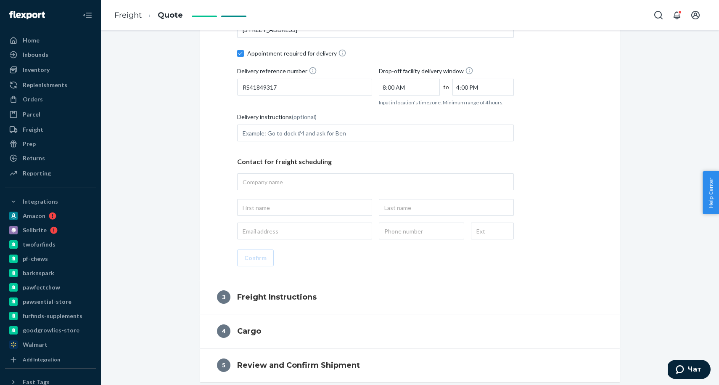
scroll to position [293, 0]
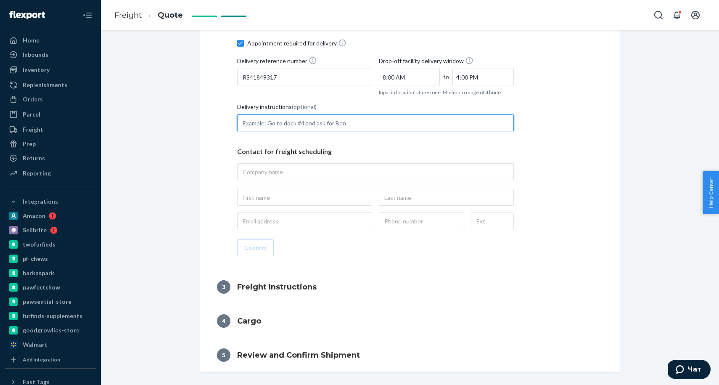
click at [306, 119] on input "Delivery instructions (optional)" at bounding box center [375, 122] width 277 height 17
type input "Prior appointment minimum of three (3) business days prior to date of delivery …"
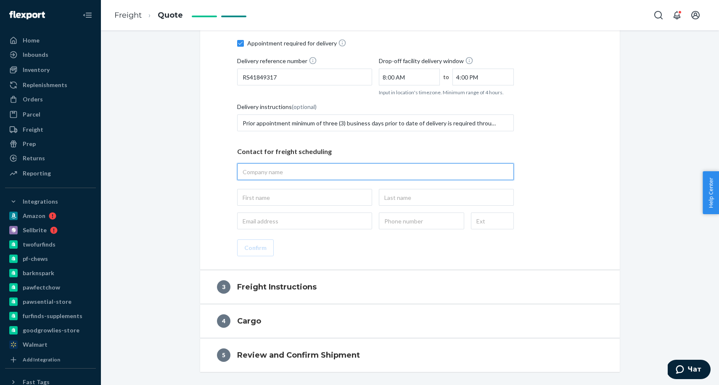
click at [309, 172] on input "text" at bounding box center [375, 171] width 277 height 17
paste input "CLT1 CLT1"
type input "CLT1 CLT1"
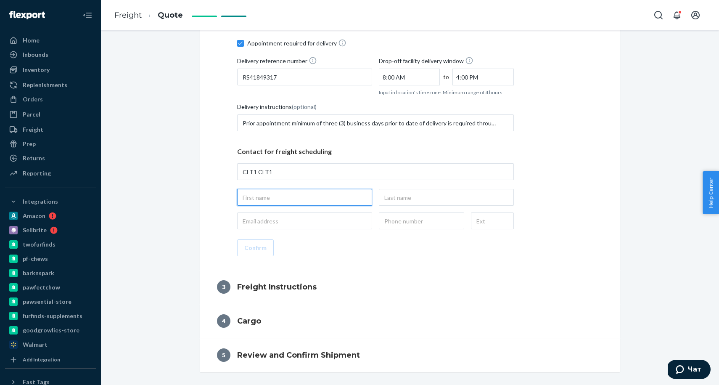
type input "CLT1 CLT1, [STREET_ADDRESS]"
click at [271, 195] on input "text" at bounding box center [304, 197] width 135 height 17
type input "Chewy"
drag, startPoint x: 422, startPoint y: 197, endPoint x: 424, endPoint y: 203, distance: 6.4
click at [422, 198] on input "text" at bounding box center [446, 197] width 135 height 17
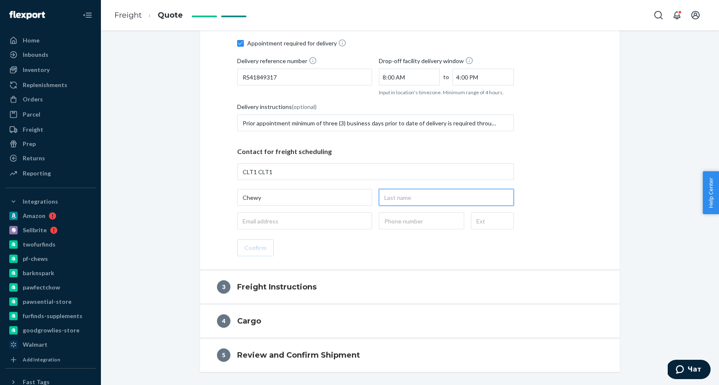
type input "Receiving"
click at [283, 218] on input "email" at bounding box center [304, 220] width 135 height 17
type input "[EMAIL_ADDRESS][DOMAIN_NAME]"
drag, startPoint x: 424, startPoint y: 219, endPoint x: 425, endPoint y: 228, distance: 9.3
click at [424, 219] on input "text" at bounding box center [421, 220] width 85 height 17
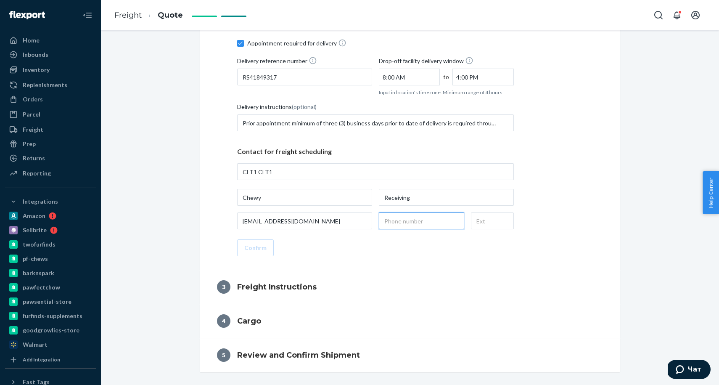
type input "[PHONE_NUMBER]"
click at [258, 246] on button "Confirm" at bounding box center [255, 247] width 37 height 17
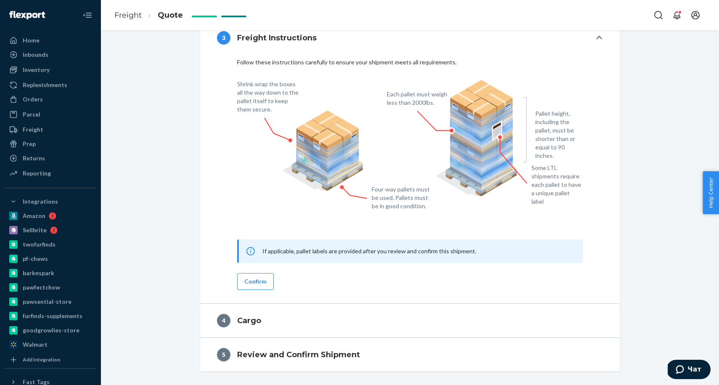
scroll to position [268, 0]
click at [262, 283] on button "Confirm" at bounding box center [255, 281] width 37 height 17
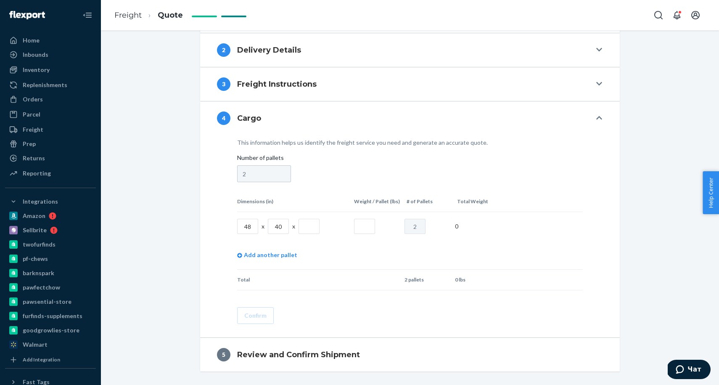
click at [307, 230] on input "text" at bounding box center [309, 226] width 21 height 15
type input "50"
click at [360, 228] on input "text" at bounding box center [364, 226] width 21 height 15
type input "650"
click at [261, 308] on button "Confirm" at bounding box center [255, 315] width 37 height 17
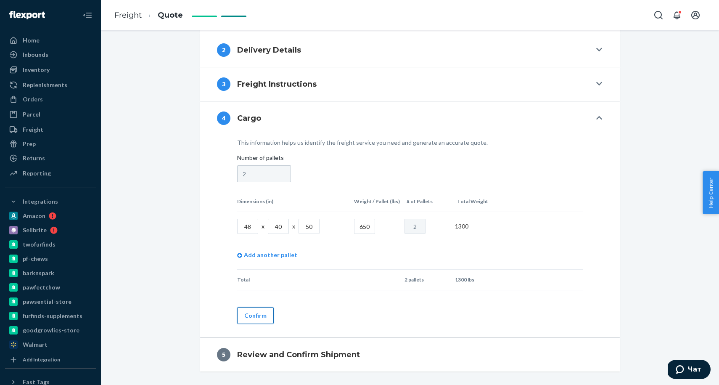
scroll to position [207, 0]
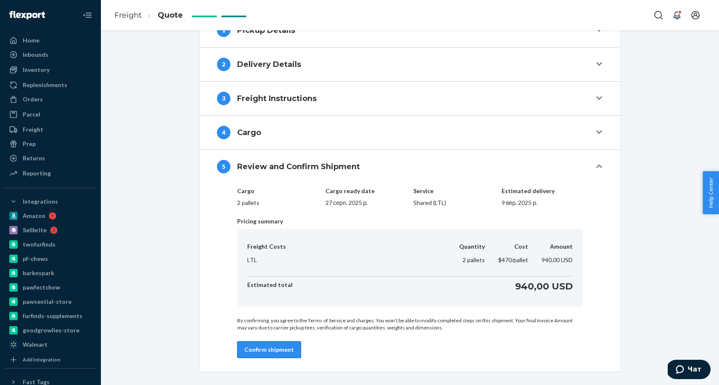
click at [259, 347] on button "Confirm shipment" at bounding box center [269, 349] width 64 height 17
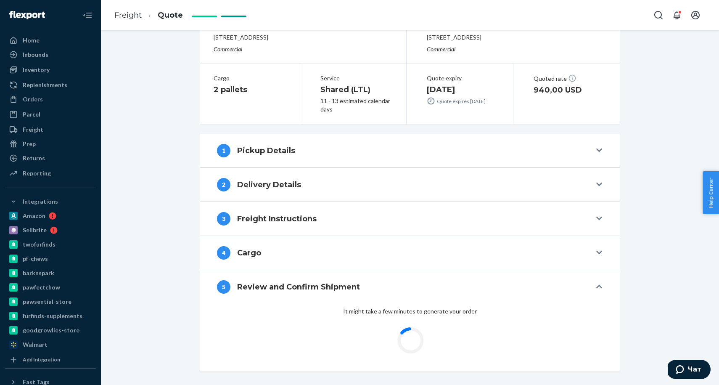
scroll to position [87, 0]
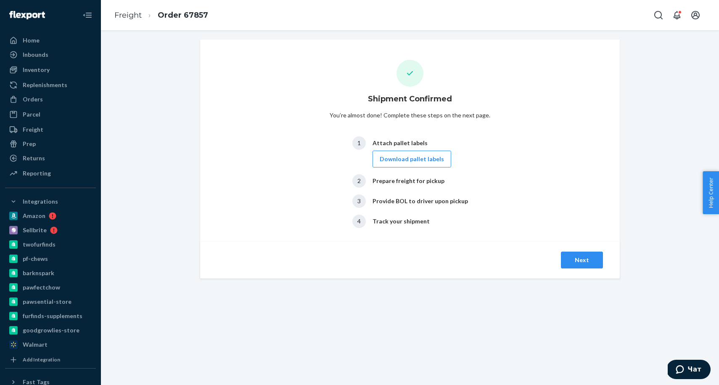
drag, startPoint x: 587, startPoint y: 262, endPoint x: 557, endPoint y: 222, distance: 49.6
click at [587, 261] on button "Next" at bounding box center [582, 260] width 42 height 17
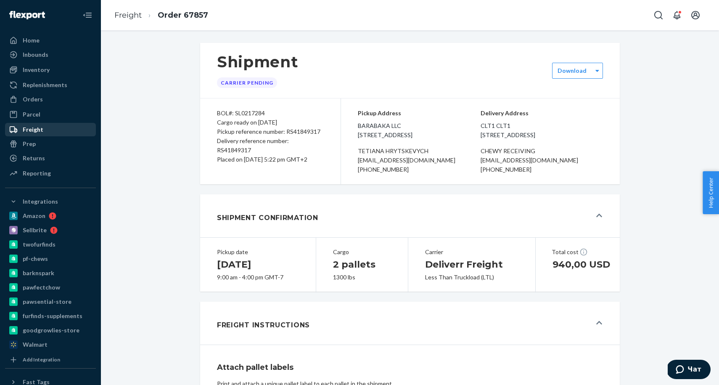
click at [53, 125] on div "Freight" at bounding box center [50, 130] width 89 height 12
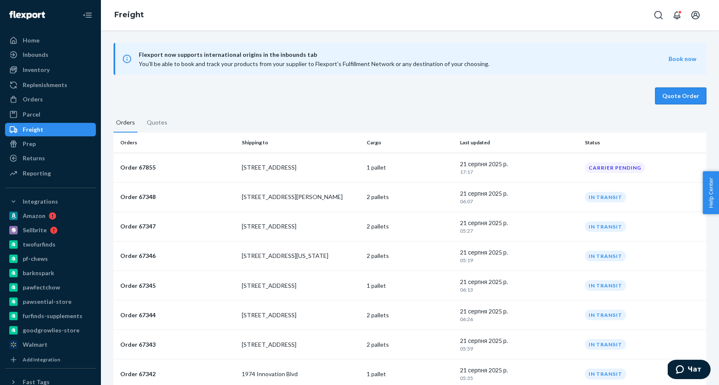
click at [676, 100] on button "Quote Order" at bounding box center [680, 96] width 51 height 17
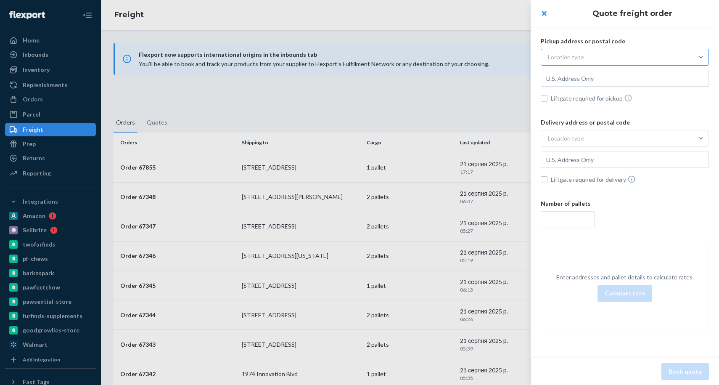
click at [581, 60] on div "Location type" at bounding box center [566, 57] width 36 height 8
click at [507, 57] on input "Location type" at bounding box center [507, 57] width 0 height 0
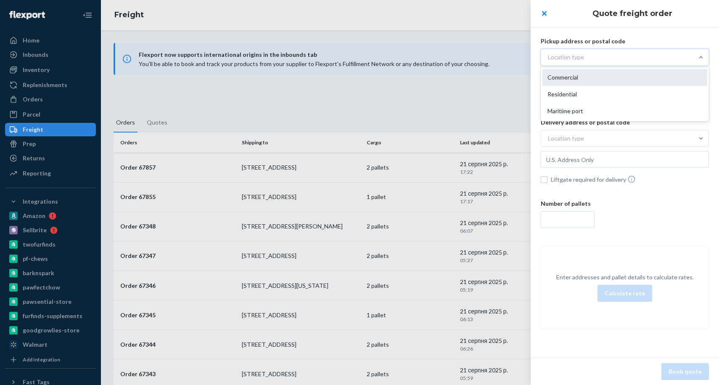
click at [573, 74] on div "Commercial" at bounding box center [625, 77] width 165 height 17
click at [507, 57] on input "option Commercial focused, 1 of 3. 3 results available. Use Up and Down to choo…" at bounding box center [507, 57] width 0 height 0
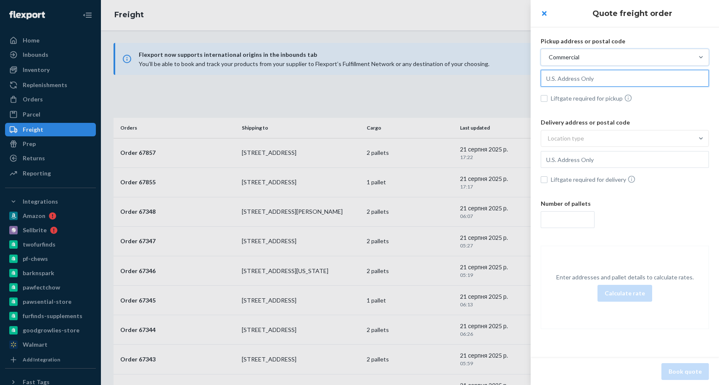
click at [581, 80] on input "text" at bounding box center [625, 78] width 168 height 17
paste input "[STREET_ADDRESS]"
drag, startPoint x: 575, startPoint y: 96, endPoint x: 573, endPoint y: 101, distance: 5.7
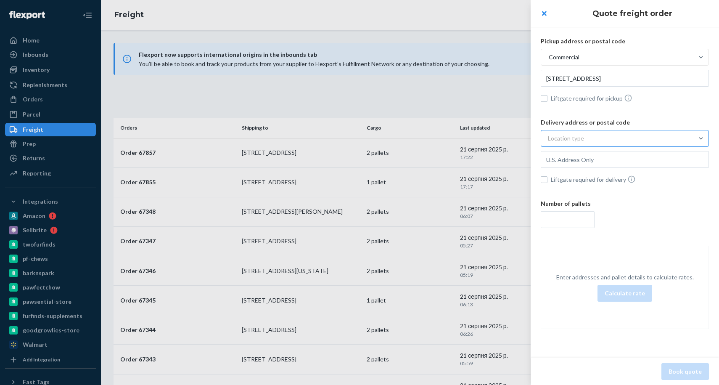
click at [570, 137] on div "Location type" at bounding box center [566, 138] width 36 height 8
click at [507, 138] on input "Location type" at bounding box center [507, 138] width 0 height 0
type input "[STREET_ADDRESS]"
click at [567, 156] on div "Commercial" at bounding box center [625, 158] width 165 height 17
click at [507, 138] on input "option Commercial focused, 1 of 3. 3 results available. Use Up and Down to choo…" at bounding box center [507, 138] width 0 height 0
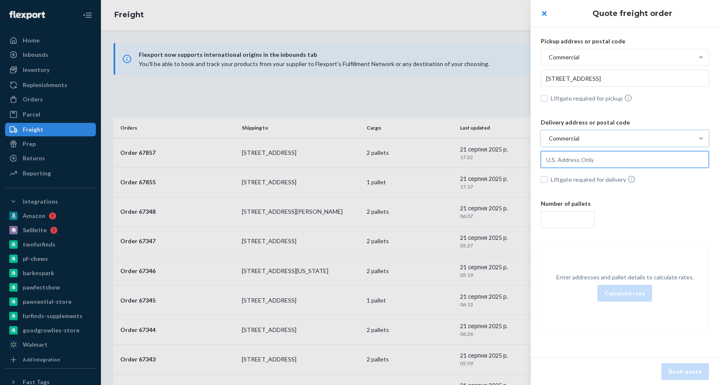
click at [568, 87] on input "text" at bounding box center [625, 78] width 168 height 17
paste input "[STREET_ADDRESS][PERSON_NAME]"
type input "[GEOGRAPHIC_DATA], [PERSON_NAME], [GEOGRAPHIC_DATA], 18434, [GEOGRAPHIC_DATA]"
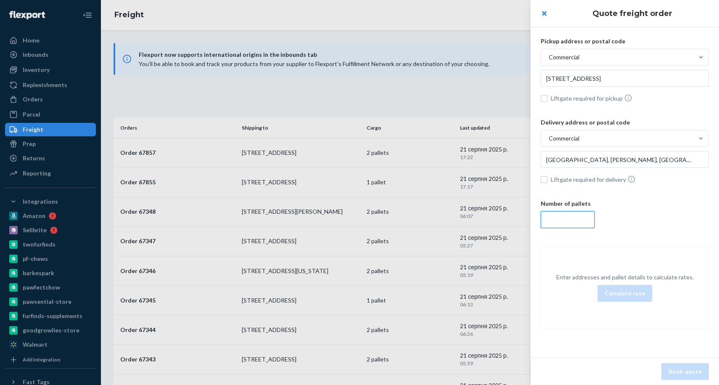
click at [572, 220] on input "number" at bounding box center [568, 219] width 54 height 17
type input "2"
click at [630, 297] on button "Calculate rate" at bounding box center [625, 293] width 55 height 17
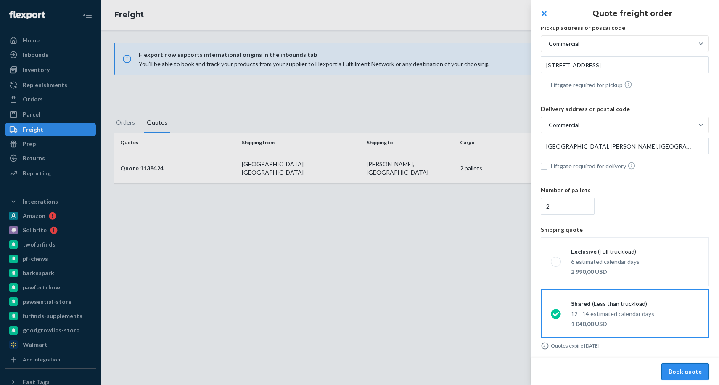
click at [680, 374] on button "Book quote" at bounding box center [686, 371] width 48 height 17
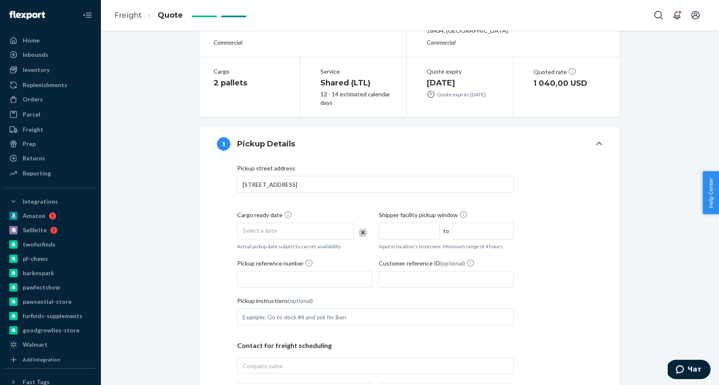
scroll to position [144, 0]
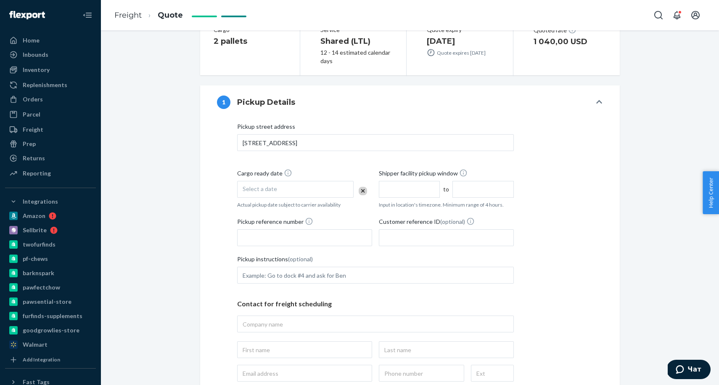
click at [283, 183] on div "Select a date" at bounding box center [295, 189] width 117 height 17
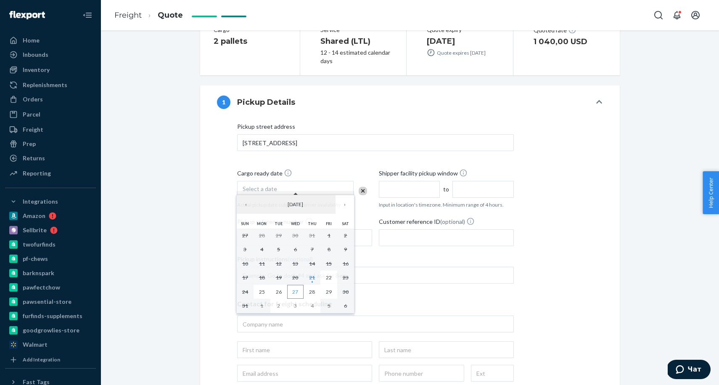
click at [290, 294] on button "27" at bounding box center [295, 292] width 17 height 14
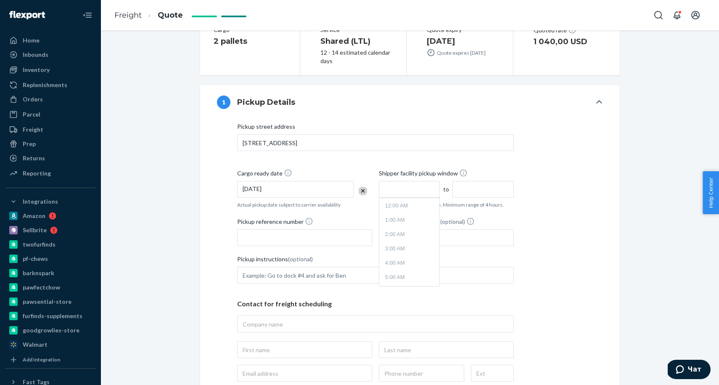
click at [394, 186] on input "text" at bounding box center [409, 189] width 61 height 17
type input "9:00 AM"
click at [478, 186] on input "1:00 PM" at bounding box center [483, 189] width 61 height 17
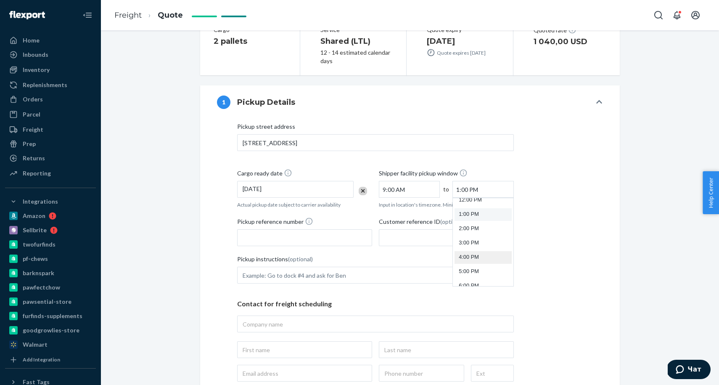
click at [475, 251] on li "4:00 PM" at bounding box center [483, 257] width 57 height 13
type input "4:00 PM"
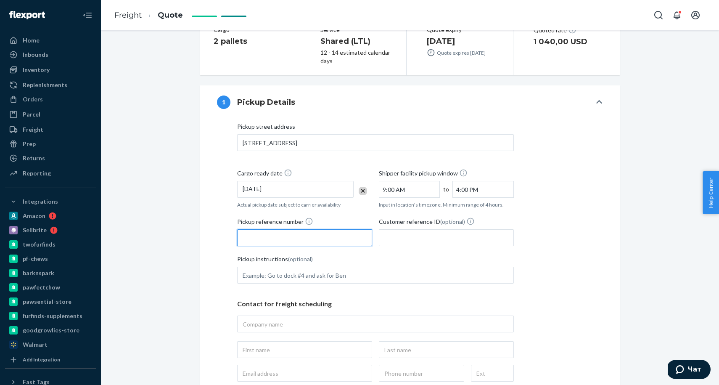
click at [288, 233] on input "Pickup reference number" at bounding box center [304, 237] width 135 height 17
paste input "RS41849342"
type input "RS41849342"
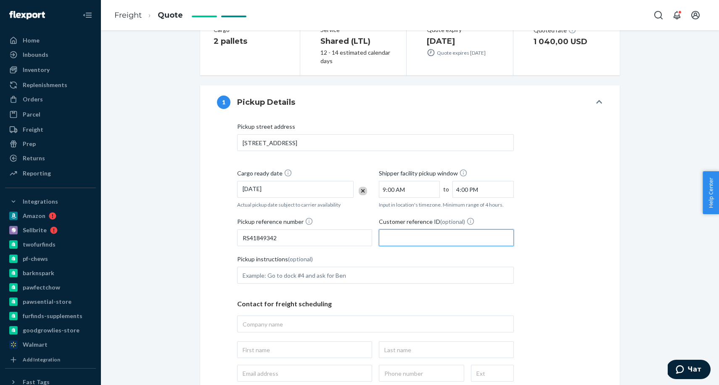
click at [407, 233] on input "Customer reference ID (optional)" at bounding box center [446, 237] width 135 height 17
paste input "RS41849342"
type input "RS41849342"
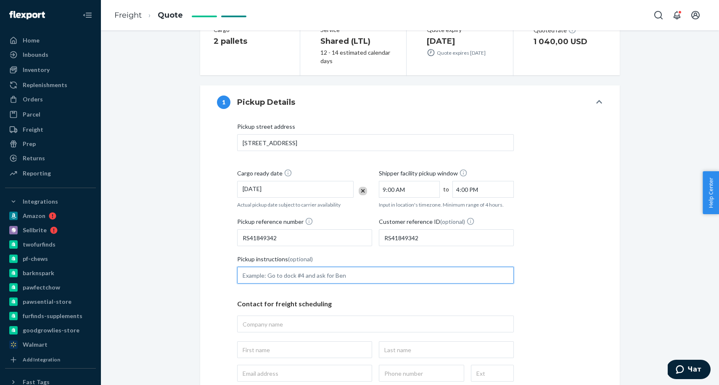
click at [298, 267] on input "Pickup instructions (optional)" at bounding box center [375, 275] width 277 height 17
type input "tender to [PERSON_NAME] freight ONLY"
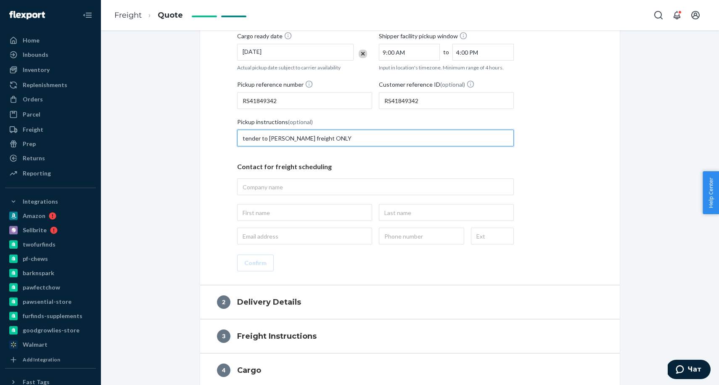
scroll to position [284, 0]
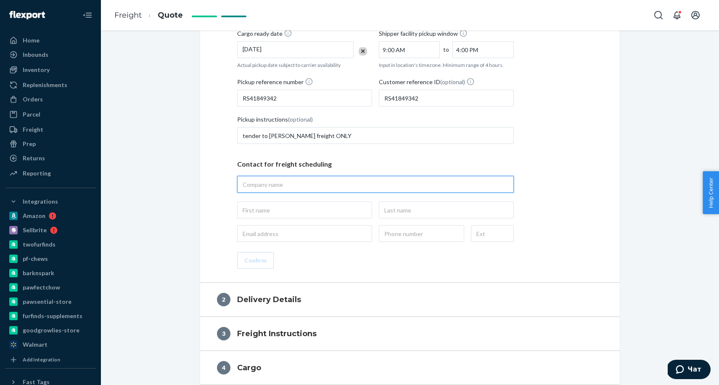
click at [300, 177] on input "text" at bounding box center [375, 184] width 277 height 17
type input "Barabaka LLC"
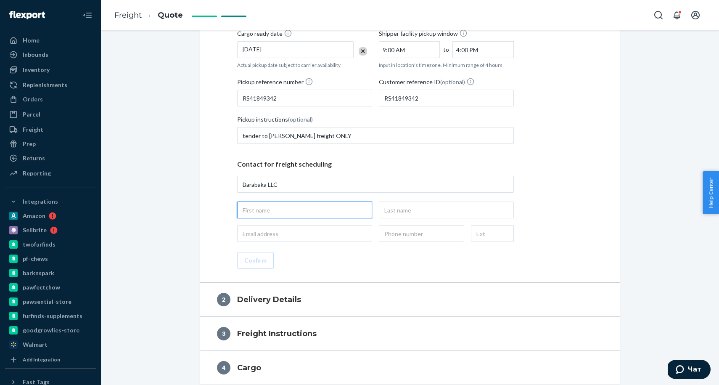
type input "Barabaka LLC, [STREET_ADDRESS]"
click at [268, 202] on input "text" at bounding box center [304, 210] width 135 height 17
type input "Tetiana"
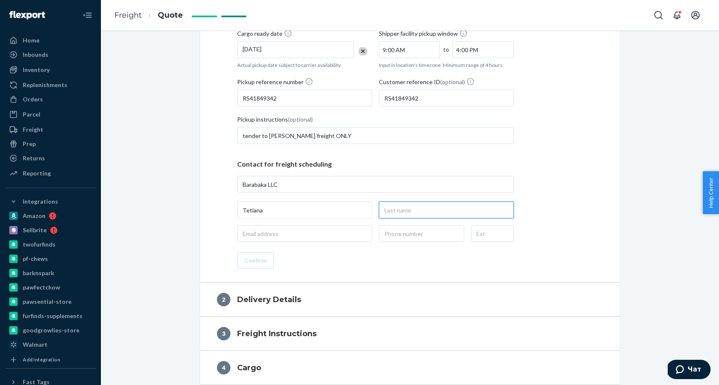
click at [427, 202] on input "text" at bounding box center [446, 210] width 135 height 17
type input "Hrytskevych"
click at [280, 225] on input "email" at bounding box center [304, 233] width 135 height 17
type input "[EMAIL_ADDRESS][DOMAIN_NAME]"
click at [411, 228] on input "text" at bounding box center [421, 233] width 85 height 17
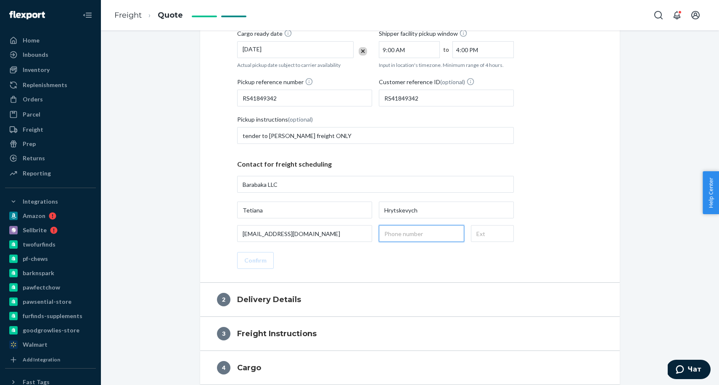
type input "[PHONE_NUMBER]"
click at [249, 254] on button "Confirm" at bounding box center [255, 260] width 37 height 17
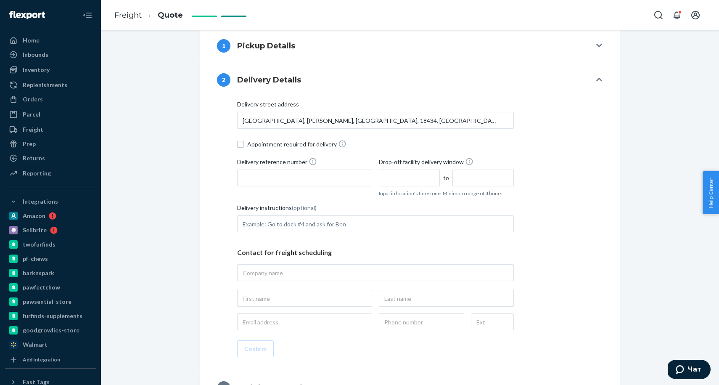
scroll to position [199, 0]
click at [243, 142] on input "Appointment required for delivery" at bounding box center [240, 145] width 7 height 7
checkbox input "true"
click at [266, 174] on input "Delivery reference number" at bounding box center [304, 178] width 135 height 17
paste input "RS41849342"
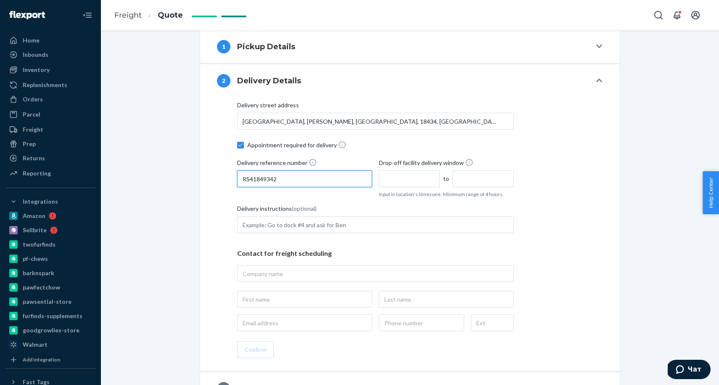
type input "RS41849342"
click at [411, 171] on input "text" at bounding box center [409, 178] width 61 height 17
type input "8:00 AM"
drag, startPoint x: 497, startPoint y: 170, endPoint x: 493, endPoint y: 178, distance: 9.0
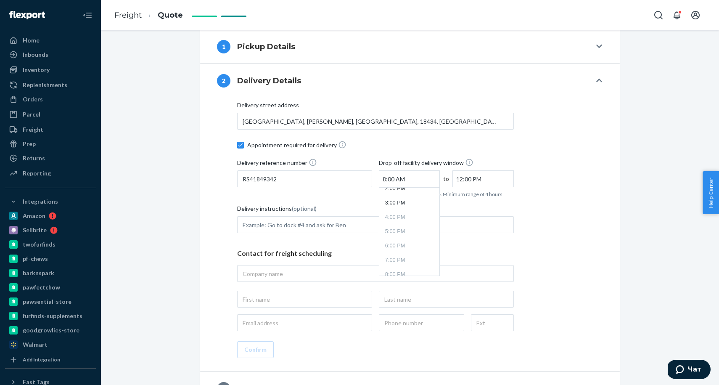
click at [497, 170] on input "12:00 PM" at bounding box center [483, 178] width 61 height 17
click at [465, 237] on li "4:00 PM" at bounding box center [483, 243] width 57 height 13
type input "4:00 PM"
click at [265, 216] on input "Delivery instructions (optional)" at bounding box center [375, 224] width 277 height 17
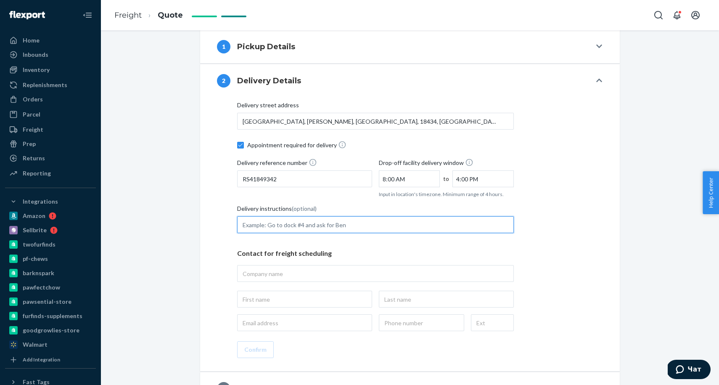
type input "Prior appointment minimum of three (3) business days prior to date of delivery …"
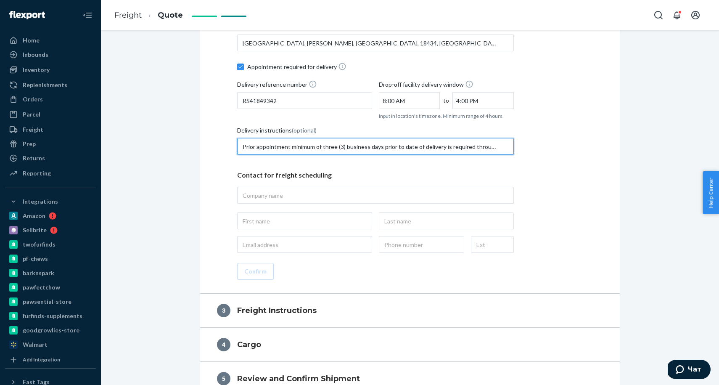
scroll to position [293, 0]
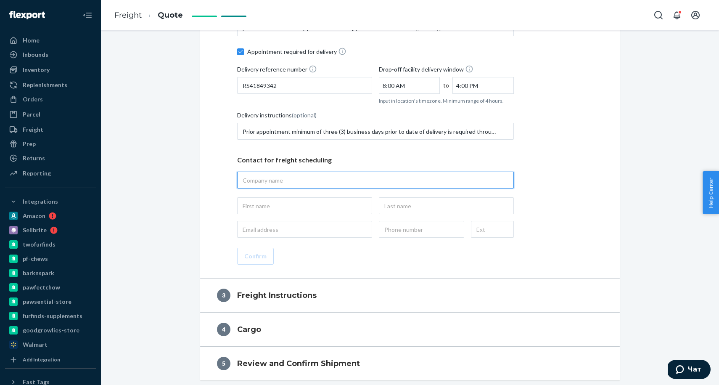
click at [282, 172] on input "text" at bounding box center [375, 180] width 277 height 17
paste input "AVP2 CHEWY_INC_AVP2"
type input "AVP2 CHEWY_INC_AVP2"
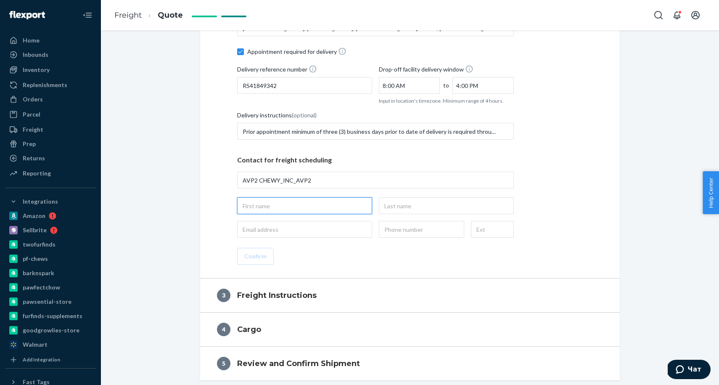
type input "AVP2 CHEWY_INC_AVP2, [STREET_ADDRESS][PERSON_NAME]"
click at [275, 200] on input "text" at bounding box center [304, 205] width 135 height 17
type input "Chewy"
click at [426, 198] on input "text" at bounding box center [446, 205] width 135 height 17
type input "Receiving"
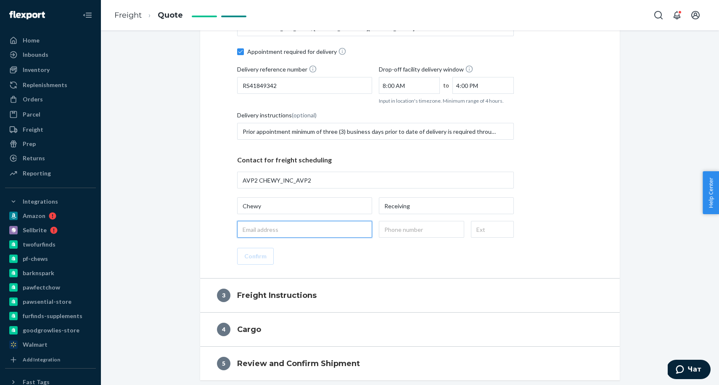
click at [266, 221] on input "email" at bounding box center [304, 229] width 135 height 17
type input "[EMAIL_ADDRESS][DOMAIN_NAME]"
click at [406, 222] on input "text" at bounding box center [421, 229] width 85 height 17
type input "[PHONE_NUMBER]"
drag, startPoint x: 257, startPoint y: 247, endPoint x: 258, endPoint y: 255, distance: 8.0
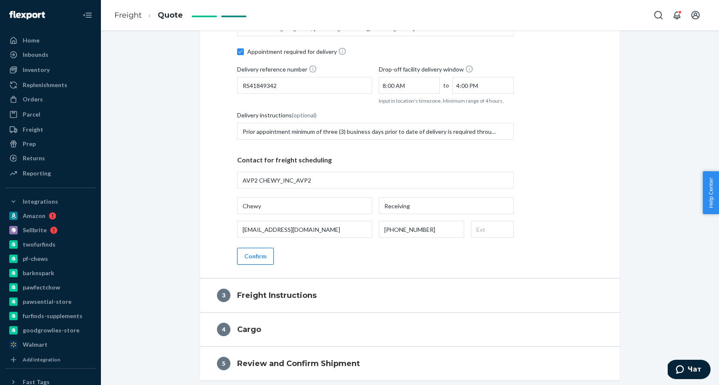
click at [257, 248] on button "Confirm" at bounding box center [255, 256] width 37 height 17
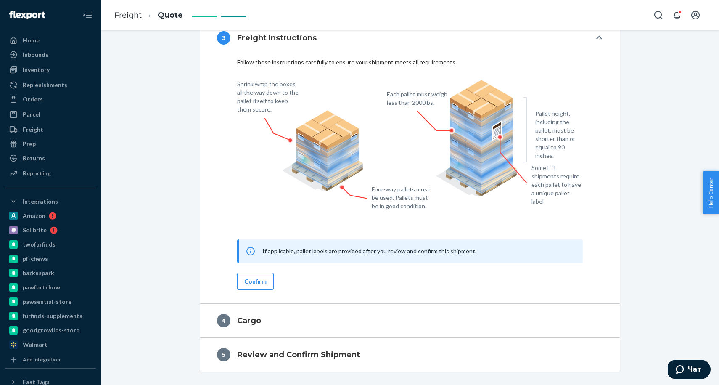
scroll to position [268, 0]
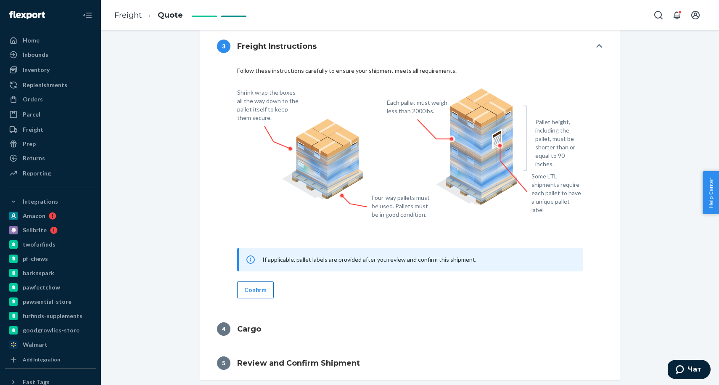
click at [257, 287] on button "Confirm" at bounding box center [255, 289] width 37 height 17
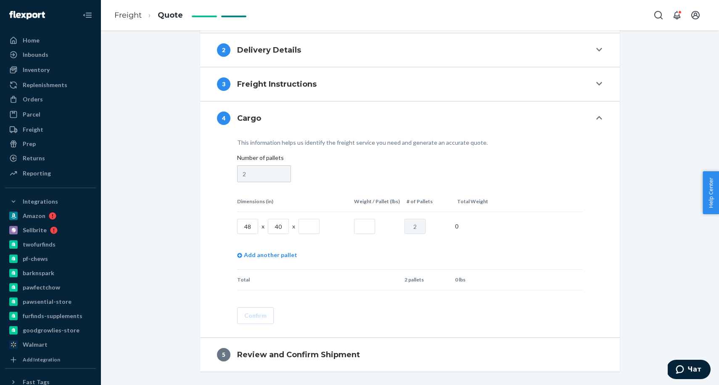
scroll to position [222, 0]
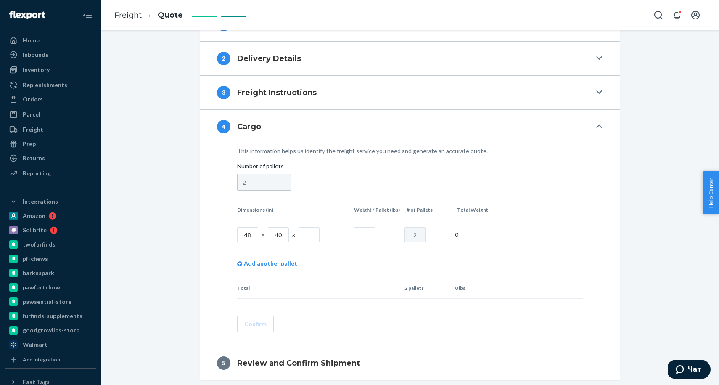
click at [309, 227] on input "text" at bounding box center [309, 234] width 21 height 15
type input "60"
click at [361, 227] on input "text" at bounding box center [364, 234] width 21 height 15
type input "743"
click at [262, 317] on button "Confirm" at bounding box center [255, 324] width 37 height 17
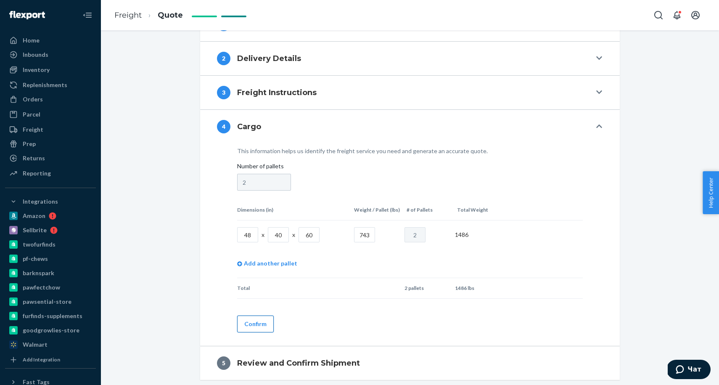
scroll to position [207, 0]
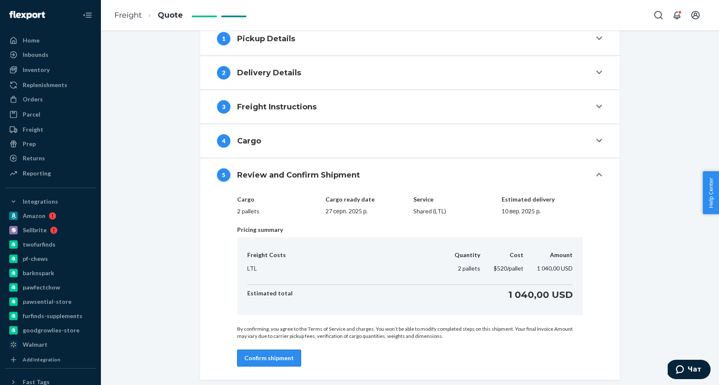
click at [269, 350] on button "Confirm shipment" at bounding box center [269, 358] width 64 height 17
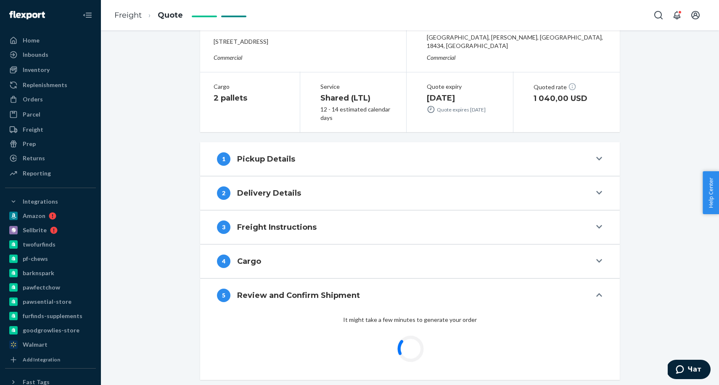
scroll to position [82, 0]
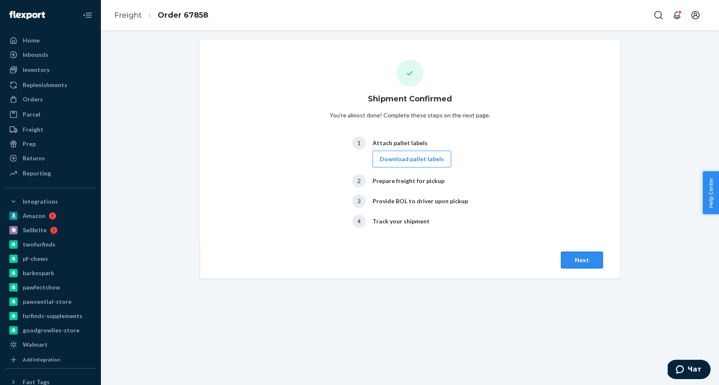
click at [580, 263] on button "Next" at bounding box center [582, 260] width 42 height 17
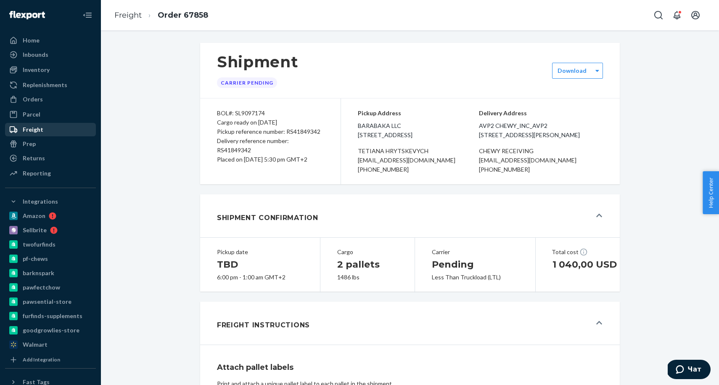
click at [21, 126] on div at bounding box center [15, 129] width 13 height 8
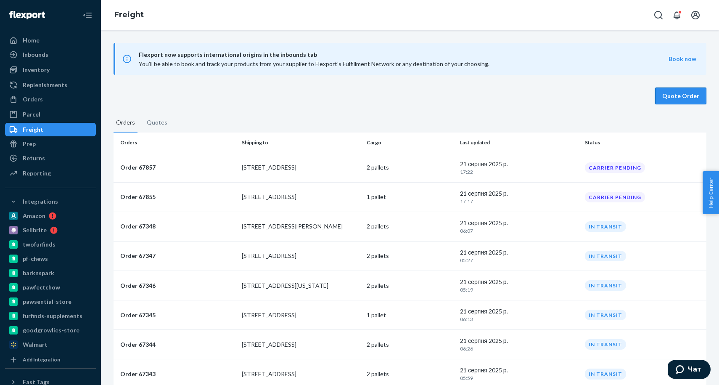
click at [683, 92] on button "Quote Order" at bounding box center [680, 96] width 51 height 17
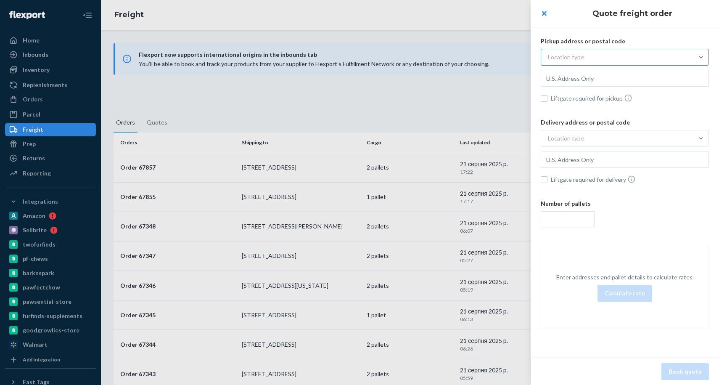
click at [563, 54] on div "Location type" at bounding box center [566, 57] width 36 height 8
click at [507, 57] on input "Location type" at bounding box center [507, 57] width 0 height 0
drag, startPoint x: 565, startPoint y: 75, endPoint x: 566, endPoint y: 82, distance: 6.4
click at [565, 75] on div "Commercial" at bounding box center [625, 77] width 165 height 17
click at [507, 57] on input "option Commercial focused, 1 of 3. 3 results available. Use Up and Down to choo…" at bounding box center [507, 57] width 0 height 0
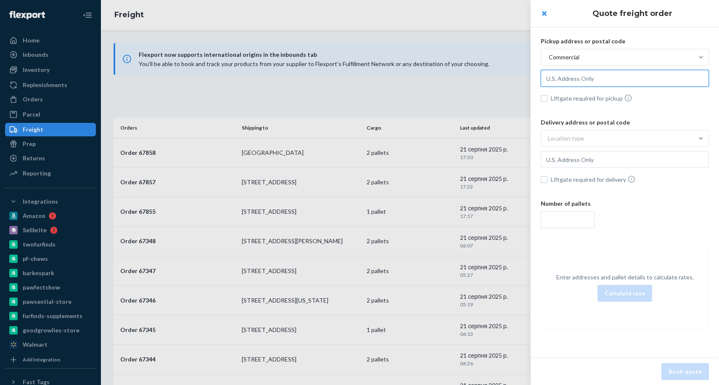
click at [572, 77] on input "text" at bounding box center [625, 78] width 168 height 17
paste input "[STREET_ADDRESS]"
type input "[STREET_ADDRESS]"
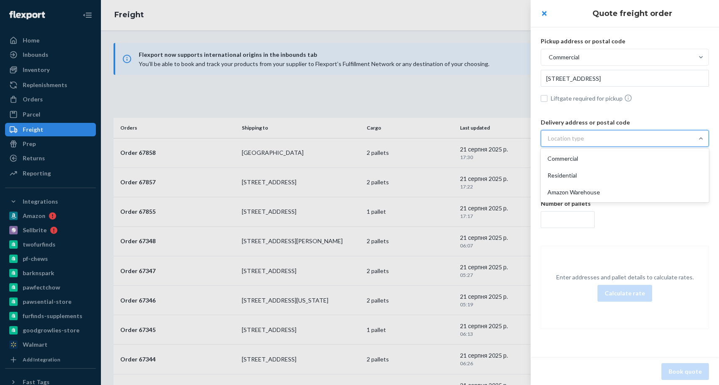
click at [574, 144] on div "Location type" at bounding box center [617, 138] width 152 height 15
click at [507, 138] on input "option Commercial focused, 1 of 3. 3 results available. Use Up and Down to choo…" at bounding box center [507, 138] width 0 height 0
click at [572, 157] on div "Commercial" at bounding box center [625, 158] width 165 height 17
click at [507, 138] on input "option Commercial focused, 1 of 3. 3 results available. Use Up and Down to choo…" at bounding box center [507, 138] width 0 height 0
click at [591, 87] on input "text" at bounding box center [625, 78] width 168 height 17
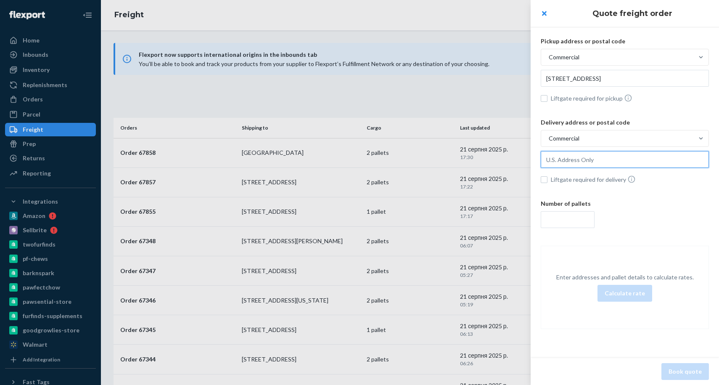
paste input "[STREET_ADDRESS][US_STATE]"
type input "[STREET_ADDRESS][US_STATE]"
click at [556, 220] on input "number" at bounding box center [568, 219] width 54 height 17
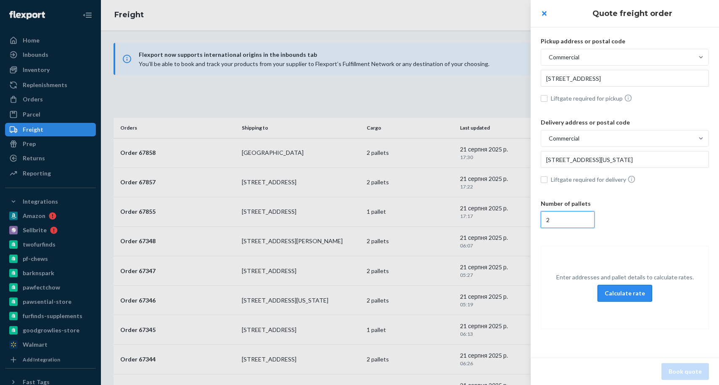
type input "2"
click at [621, 292] on button "Calculate rate" at bounding box center [625, 293] width 55 height 17
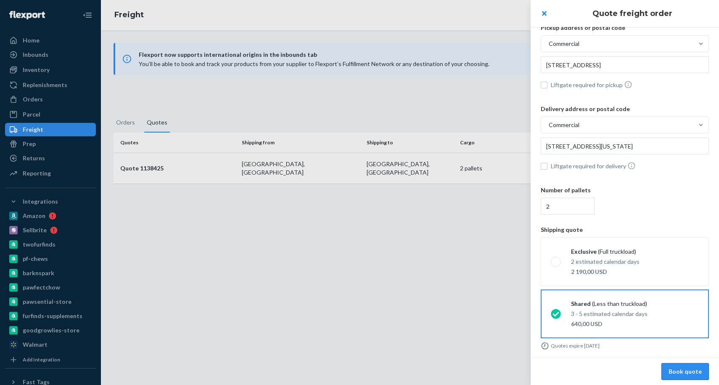
click at [697, 374] on button "Book quote" at bounding box center [686, 371] width 48 height 17
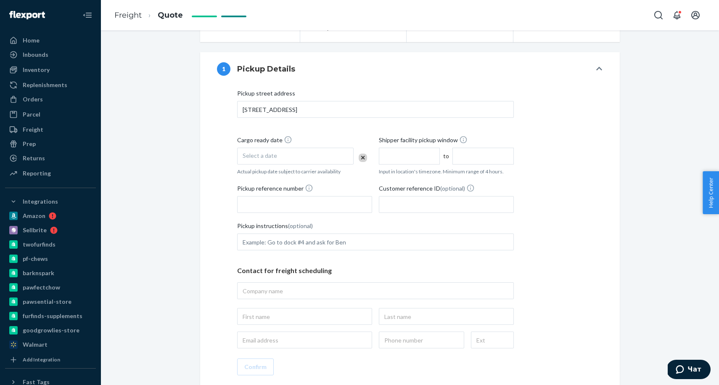
scroll to position [169, 0]
click at [287, 159] on div "Select a date" at bounding box center [295, 155] width 117 height 17
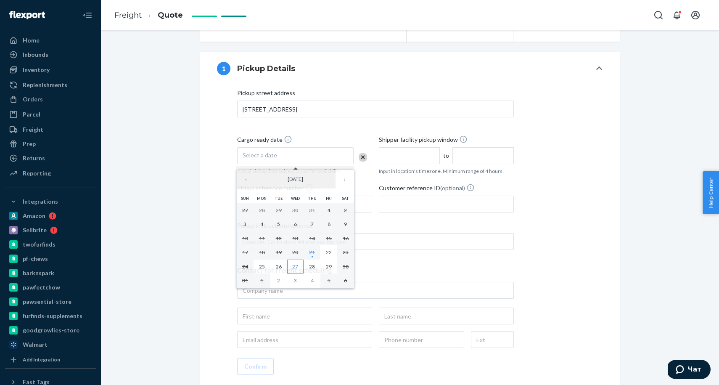
click at [297, 267] on abbr "27" at bounding box center [295, 266] width 6 height 6
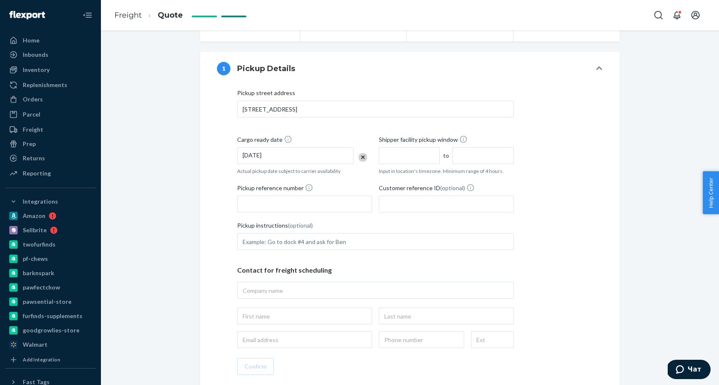
click at [411, 157] on input "text" at bounding box center [409, 155] width 61 height 17
type input "9:00 AM"
drag, startPoint x: 472, startPoint y: 151, endPoint x: 472, endPoint y: 156, distance: 4.2
click at [472, 152] on input "1:00 PM" at bounding box center [483, 155] width 61 height 17
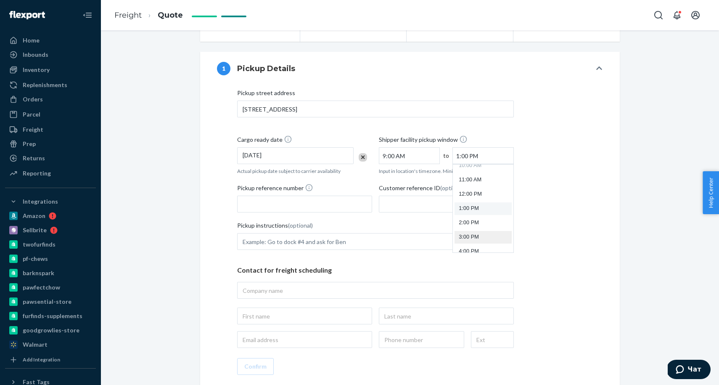
scroll to position [194, 0]
click at [469, 211] on li "4:00 PM" at bounding box center [483, 208] width 57 height 13
type input "4:00 PM"
click at [317, 203] on input "Pickup reference number" at bounding box center [304, 204] width 135 height 17
paste input "RS41850634"
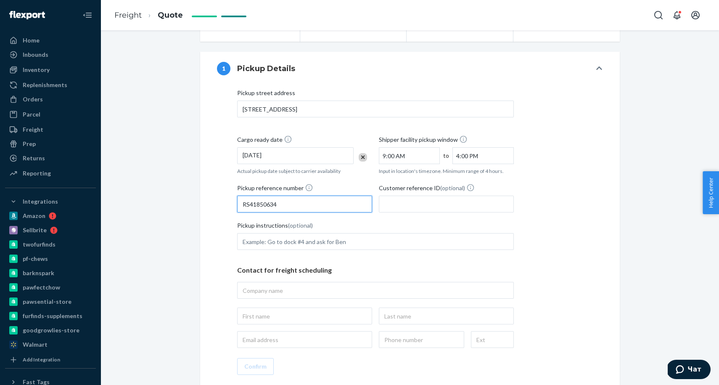
type input "RS41850634"
click at [429, 204] on input "Customer reference ID (optional)" at bounding box center [446, 204] width 135 height 17
paste input "RS41850634"
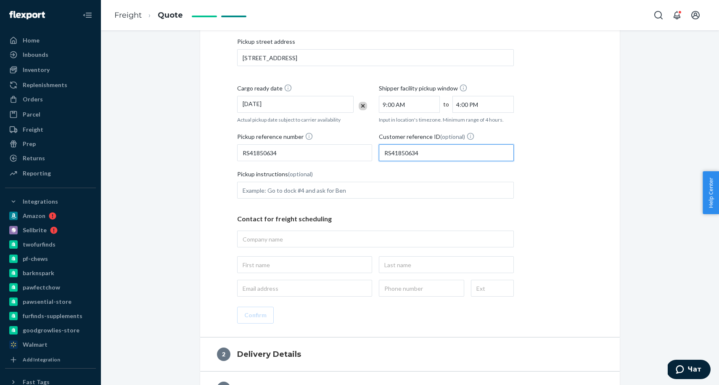
scroll to position [222, 0]
type input "RS41850634"
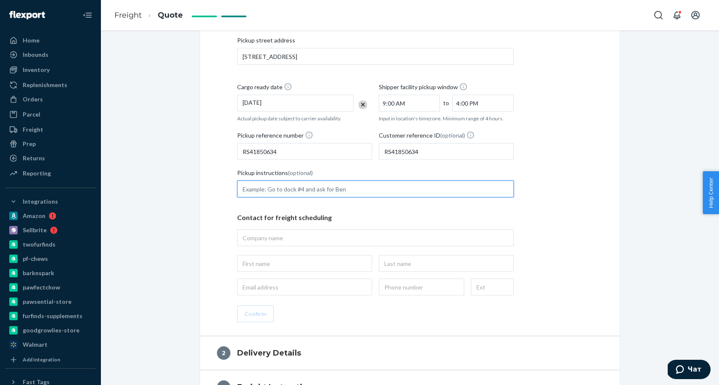
click at [288, 183] on input "Pickup instructions (optional)" at bounding box center [375, 188] width 277 height 17
type input "tender to [PERSON_NAME] freight ONLY"
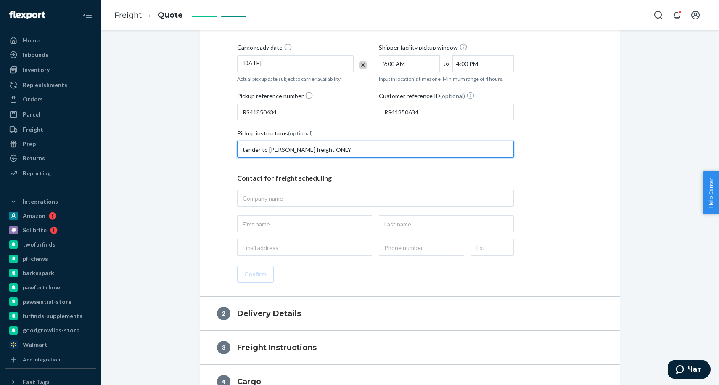
scroll to position [276, 0]
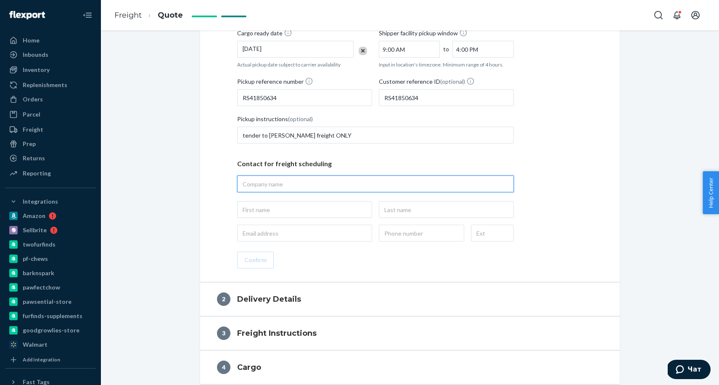
click at [269, 180] on input "text" at bounding box center [375, 183] width 277 height 17
type input "Barabaka LLC"
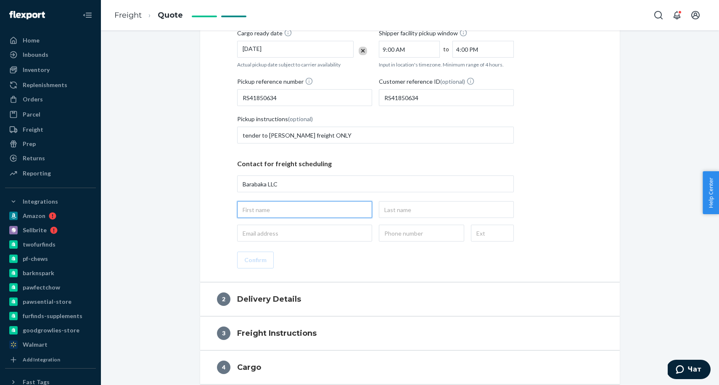
type input "Barabaka LLC, [STREET_ADDRESS]"
click at [265, 210] on input "text" at bounding box center [304, 209] width 135 height 17
type input "Tetiana"
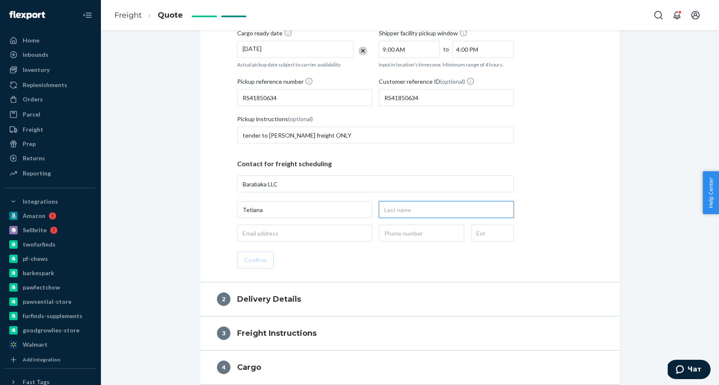
click at [396, 205] on input "text" at bounding box center [446, 209] width 135 height 17
type input "Hrytskevych"
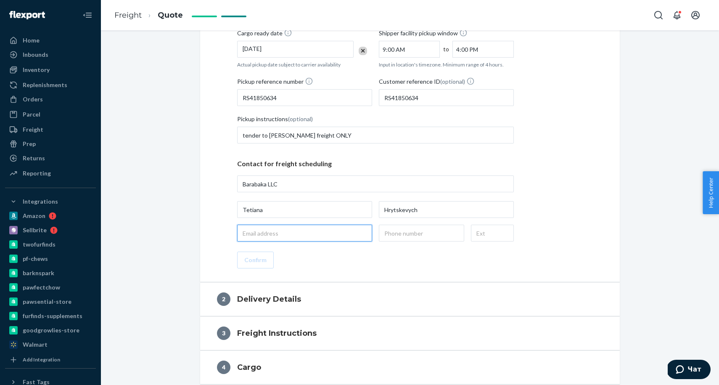
click at [283, 233] on input "email" at bounding box center [304, 233] width 135 height 17
type input "[EMAIL_ADDRESS][DOMAIN_NAME]"
click at [413, 233] on input "text" at bounding box center [421, 233] width 85 height 17
type input "[PHONE_NUMBER]"
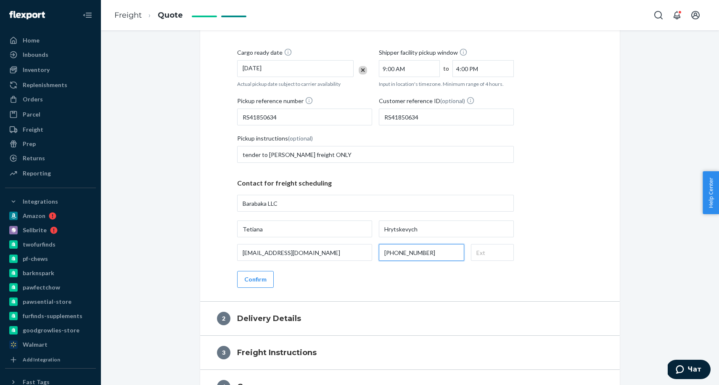
scroll to position [322, 0]
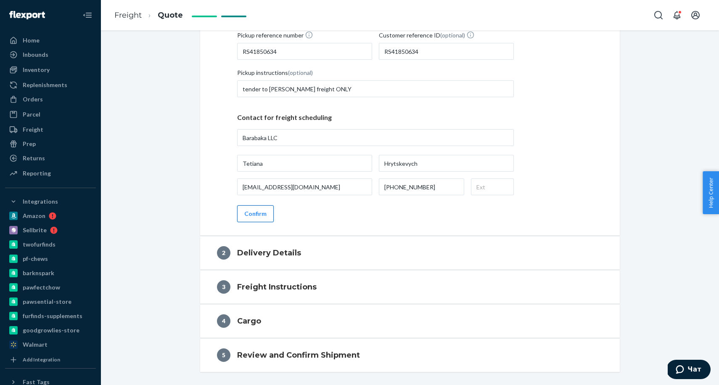
click at [255, 215] on button "Confirm" at bounding box center [255, 213] width 37 height 17
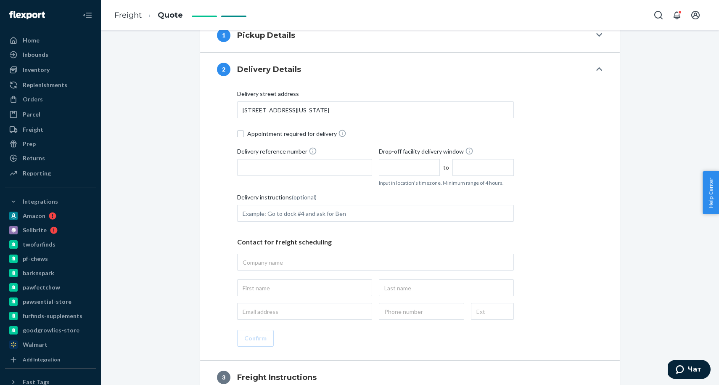
scroll to position [169, 0]
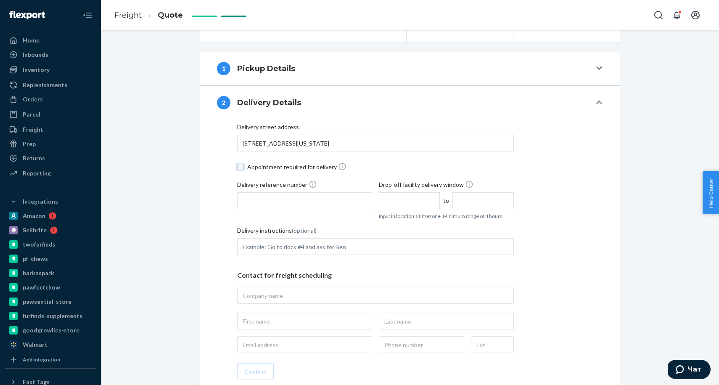
click at [243, 167] on input "Appointment required for delivery" at bounding box center [240, 167] width 7 height 7
checkbox input "true"
click at [263, 195] on input "Delivery reference number" at bounding box center [304, 200] width 135 height 17
paste input "RS41850634"
type input "RS41850634"
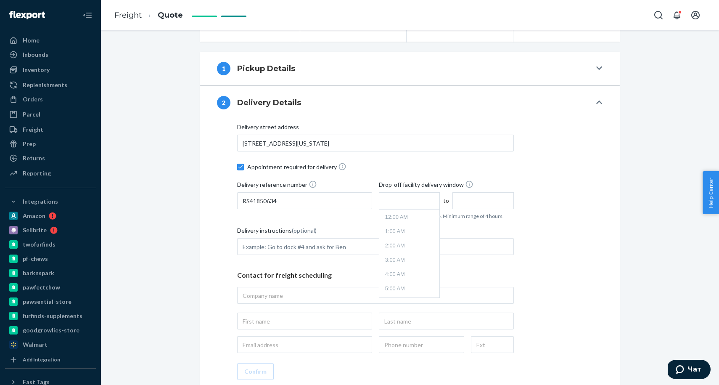
click at [390, 201] on input "text" at bounding box center [409, 200] width 61 height 17
type input "8:00 AM"
click at [486, 199] on input "12:00 PM" at bounding box center [483, 200] width 61 height 17
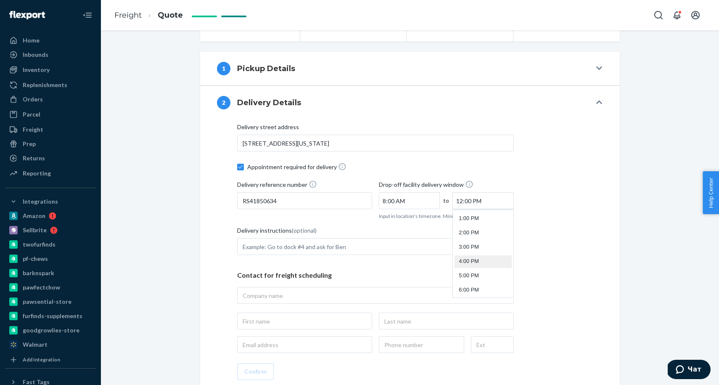
click at [475, 257] on li "4:00 PM" at bounding box center [483, 261] width 57 height 13
type input "4:00 PM"
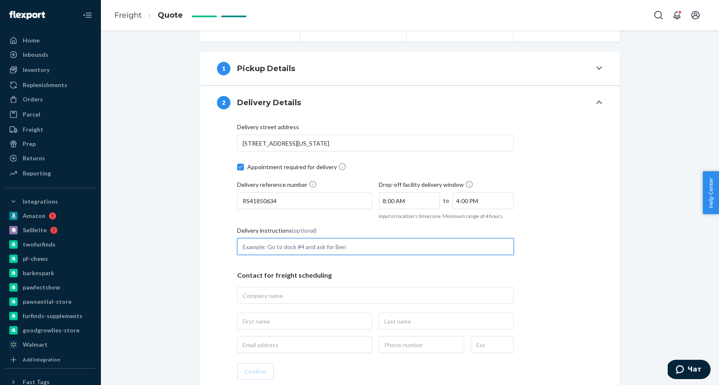
click at [290, 247] on input "Delivery instructions (optional)" at bounding box center [375, 246] width 277 height 17
type input "Prior appointment minimum of three (3) business days prior to date of delivery …"
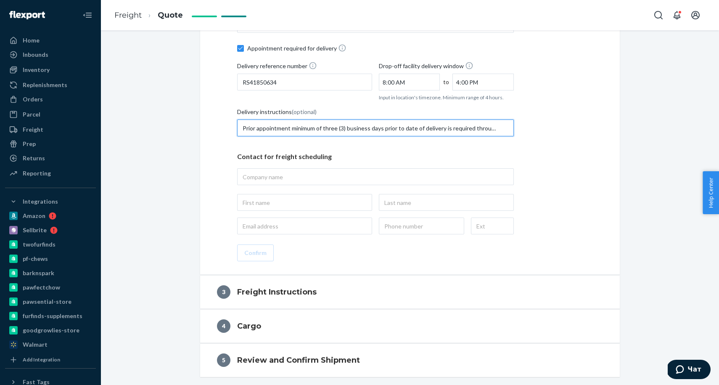
scroll to position [293, 0]
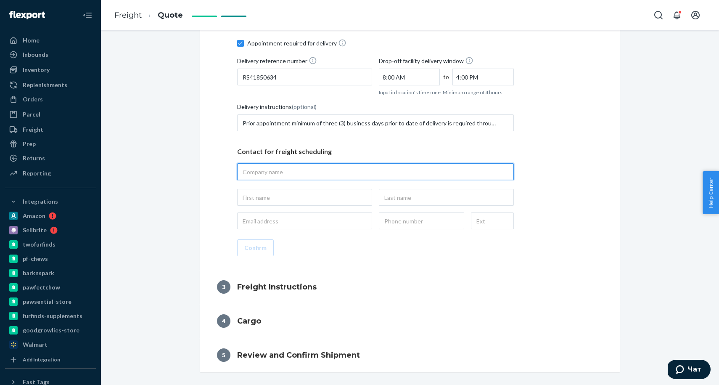
click at [307, 172] on input "text" at bounding box center [375, 171] width 277 height 17
paste input "RNO1 CHEWY_INC_RENO"
type input "RNO1 CHEWY_INC_RENO"
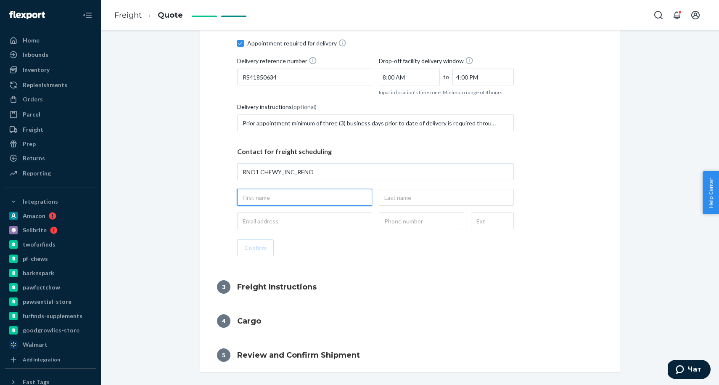
type input "RNO1 CHEWY_INC_RENO, [STREET_ADDRESS][US_STATE]"
click at [295, 192] on input "text" at bounding box center [304, 197] width 135 height 17
type input "Chewy"
click at [417, 198] on input "text" at bounding box center [446, 197] width 135 height 17
type input "Receiving"
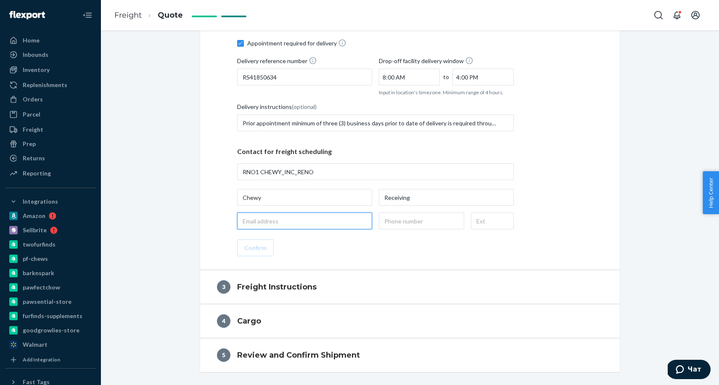
click at [294, 222] on input "email" at bounding box center [304, 220] width 135 height 17
type input "[EMAIL_ADDRESS][DOMAIN_NAME]"
click at [409, 223] on input "text" at bounding box center [421, 220] width 85 height 17
type input "[PHONE_NUMBER]"
click at [265, 248] on button "Confirm" at bounding box center [255, 247] width 37 height 17
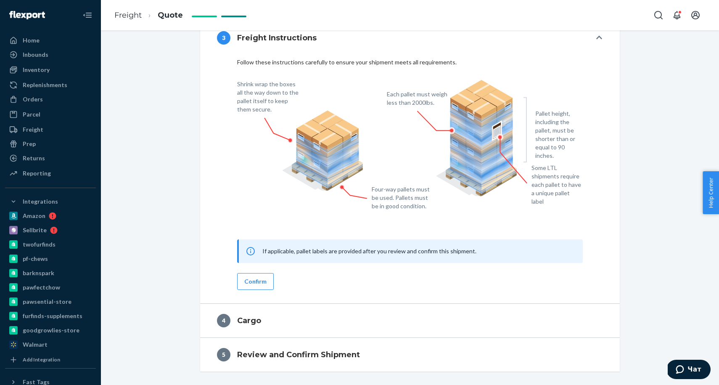
scroll to position [268, 0]
click at [252, 283] on button "Confirm" at bounding box center [255, 281] width 37 height 17
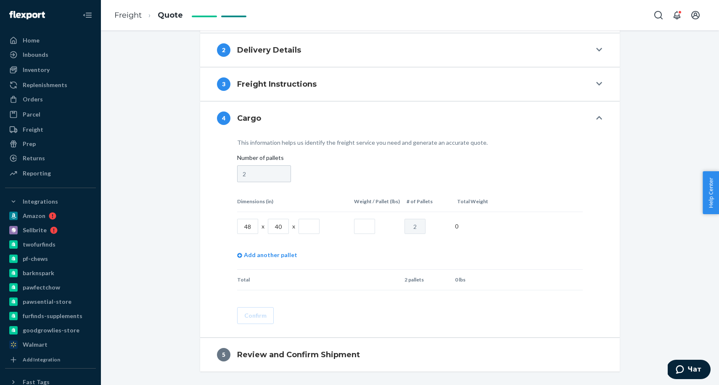
scroll to position [222, 0]
click at [301, 221] on input "text" at bounding box center [309, 226] width 21 height 15
type input "60"
click at [361, 225] on input "text" at bounding box center [364, 226] width 21 height 15
type input "802"
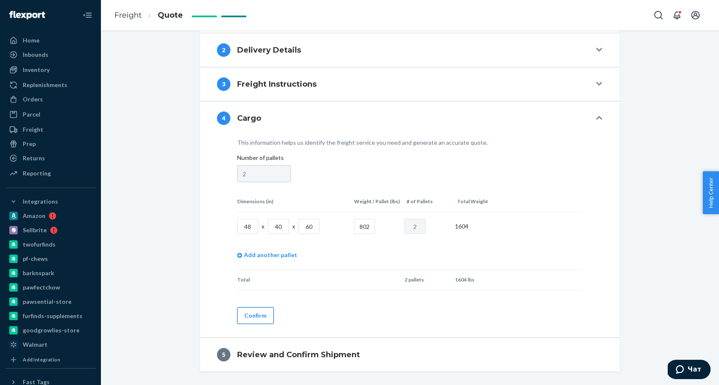
click at [258, 316] on button "Confirm" at bounding box center [255, 315] width 37 height 17
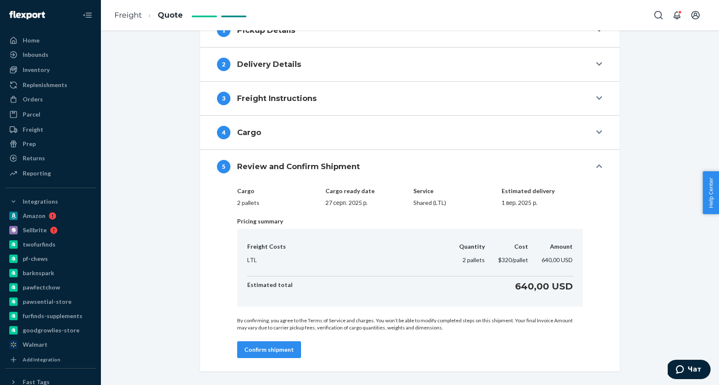
scroll to position [207, 0]
click at [261, 347] on button "Confirm shipment" at bounding box center [269, 349] width 64 height 17
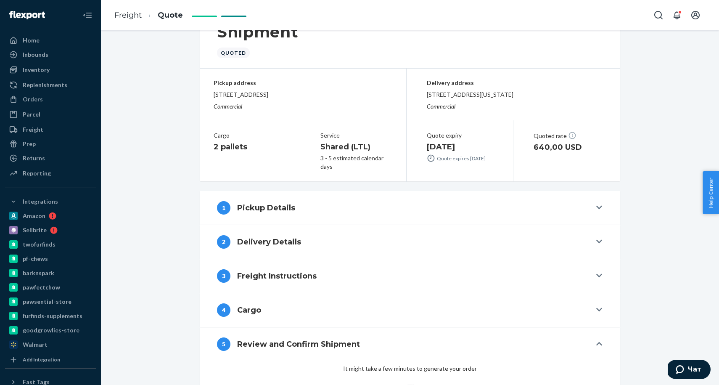
scroll to position [28, 0]
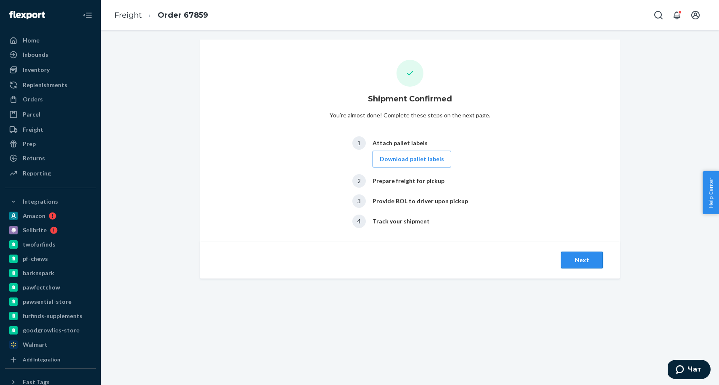
click at [579, 263] on button "Next" at bounding box center [582, 260] width 42 height 17
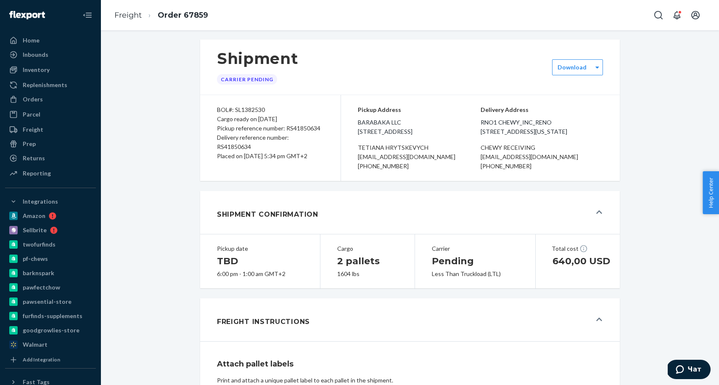
scroll to position [1, 0]
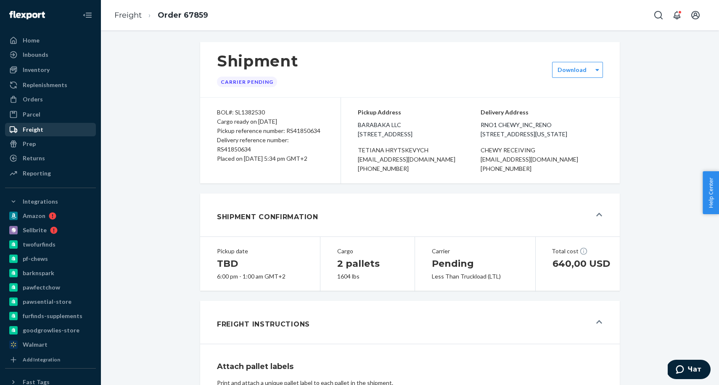
click at [27, 127] on div "Freight" at bounding box center [33, 129] width 21 height 8
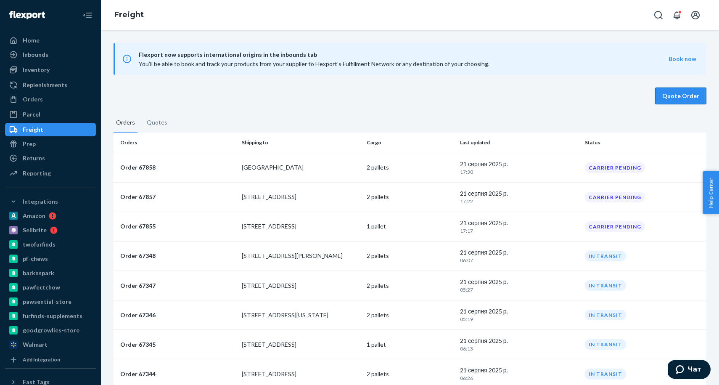
click at [687, 99] on button "Quote Order" at bounding box center [680, 96] width 51 height 17
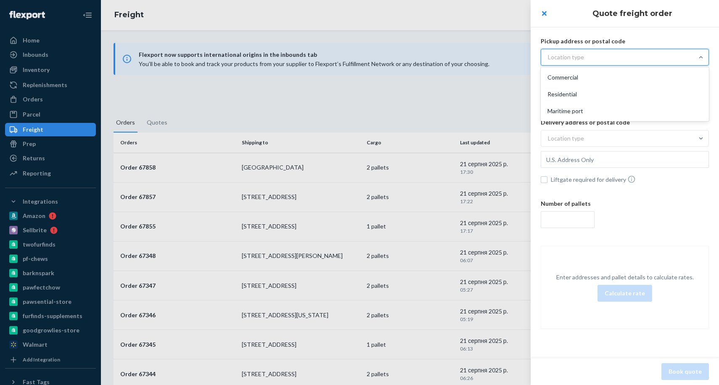
click at [572, 55] on div "Location type" at bounding box center [566, 57] width 36 height 8
click at [507, 57] on input "option Commercial focused, 1 of 3. 3 results available. Use Up and Down to choo…" at bounding box center [507, 57] width 0 height 0
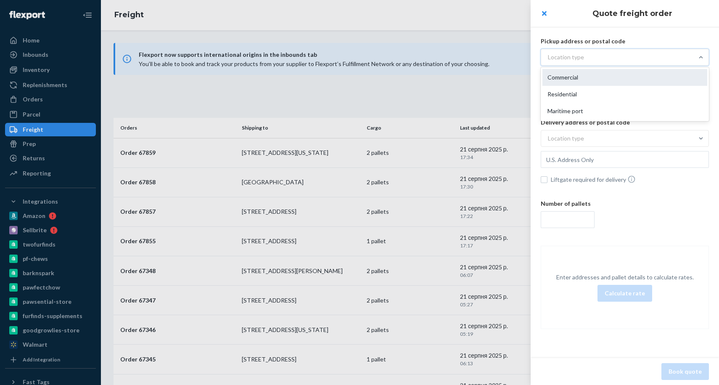
click at [568, 77] on div "Commercial" at bounding box center [625, 77] width 165 height 17
click at [507, 57] on input "option Commercial focused, 1 of 3. 3 results available. Use Up and Down to choo…" at bounding box center [507, 57] width 0 height 0
click at [575, 81] on input "text" at bounding box center [625, 78] width 168 height 17
paste input "[STREET_ADDRESS]"
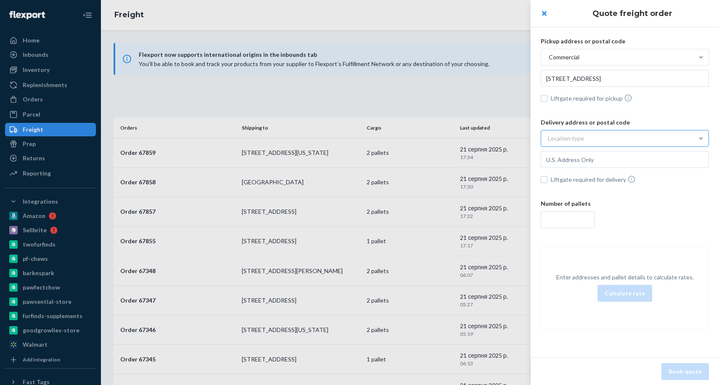
click at [562, 140] on div "Location type" at bounding box center [566, 138] width 36 height 8
click at [507, 138] on input "Location type" at bounding box center [507, 138] width 0 height 0
type input "[STREET_ADDRESS]"
click at [564, 162] on div "Commercial" at bounding box center [625, 158] width 165 height 17
click at [507, 138] on input "option Commercial focused, 1 of 3. 3 results available. Use Up and Down to choo…" at bounding box center [507, 138] width 0 height 0
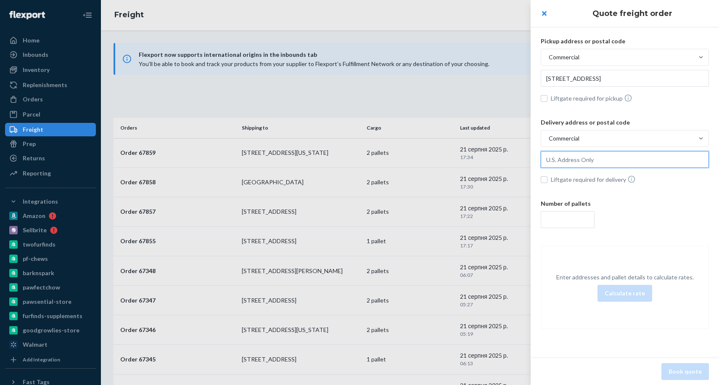
click at [609, 87] on input "text" at bounding box center [625, 78] width 168 height 17
paste input "[STREET_ADDRESS][PERSON_NAME]"
type input "[STREET_ADDRESS][PERSON_NAME]"
click at [565, 220] on input "number" at bounding box center [568, 219] width 54 height 17
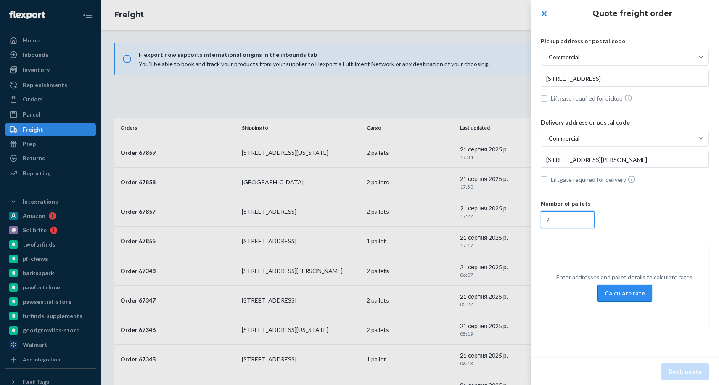
type input "2"
click at [626, 297] on button "Calculate rate" at bounding box center [625, 293] width 55 height 17
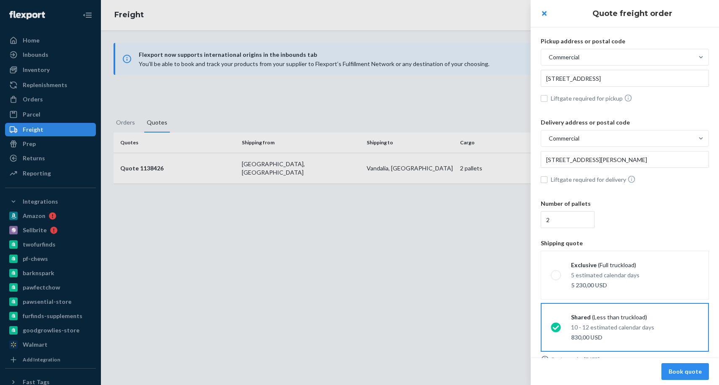
scroll to position [13, 0]
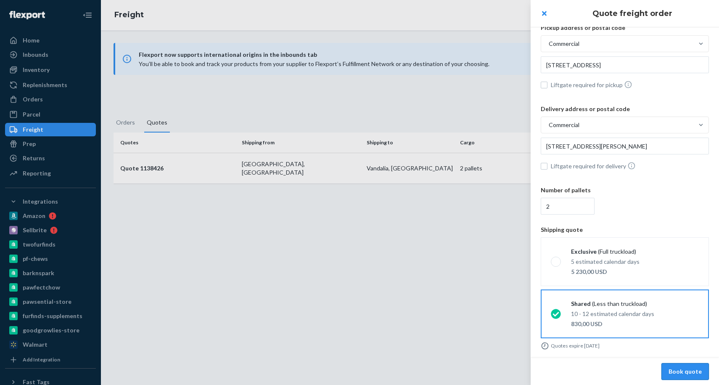
click at [698, 371] on button "Book quote" at bounding box center [686, 371] width 48 height 17
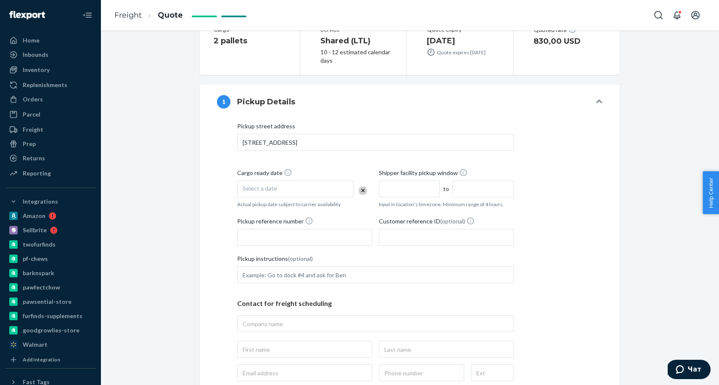
scroll to position [142, 0]
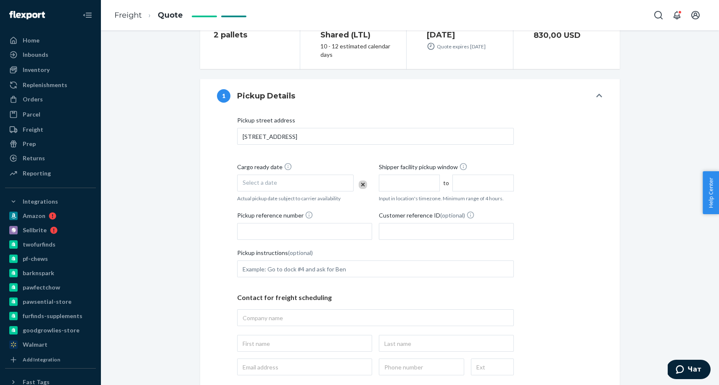
click at [284, 182] on div "Select a date" at bounding box center [295, 183] width 117 height 17
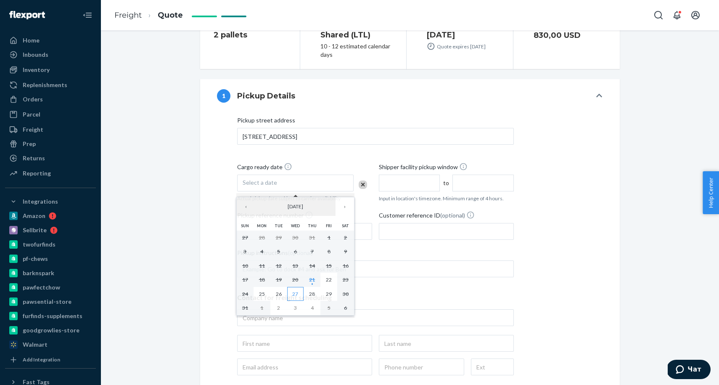
click at [299, 299] on button "27" at bounding box center [295, 294] width 17 height 14
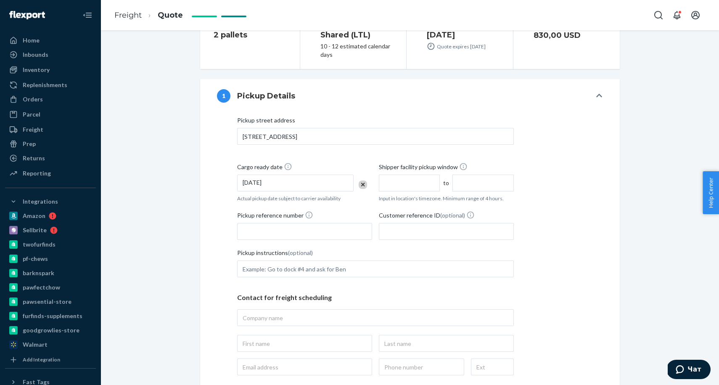
click at [404, 184] on input "text" at bounding box center [409, 183] width 61 height 17
type input "9:00 AM"
drag, startPoint x: 485, startPoint y: 181, endPoint x: 483, endPoint y: 186, distance: 4.9
click at [485, 181] on input "1:00 PM" at bounding box center [483, 183] width 61 height 17
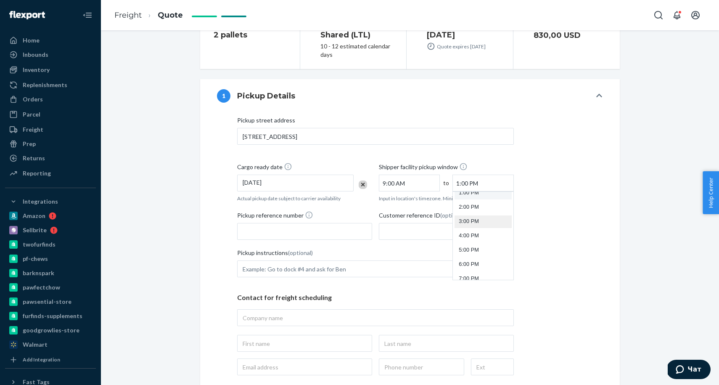
scroll to position [195, 0]
click at [468, 235] on li "4:00 PM" at bounding box center [483, 234] width 57 height 13
type input "4:00 PM"
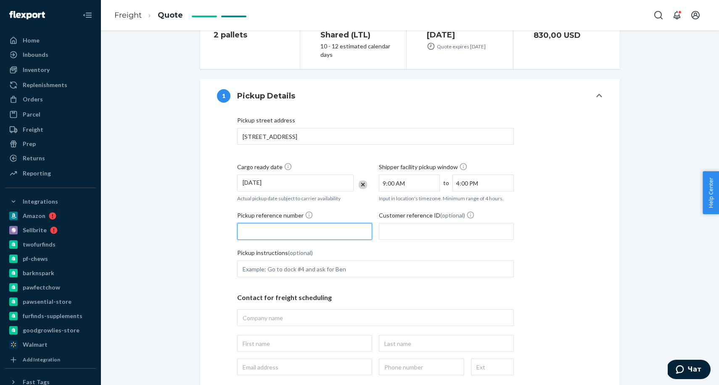
click at [273, 232] on input "Pickup reference number" at bounding box center [304, 231] width 135 height 17
paste input "RS41849698"
type input "RS41849698"
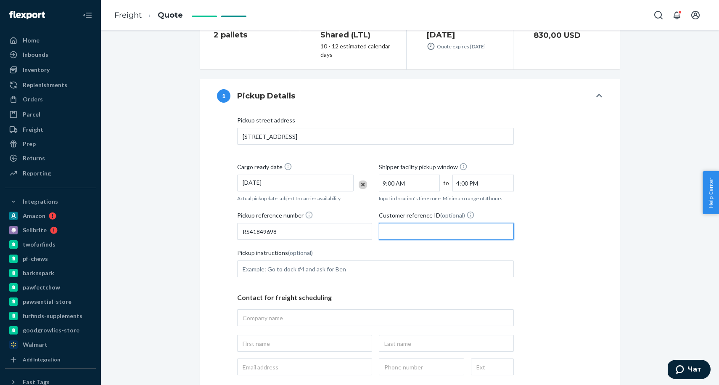
click at [415, 236] on input "Customer reference ID (optional)" at bounding box center [446, 231] width 135 height 17
paste input "RS41849698"
type input "RS41849698"
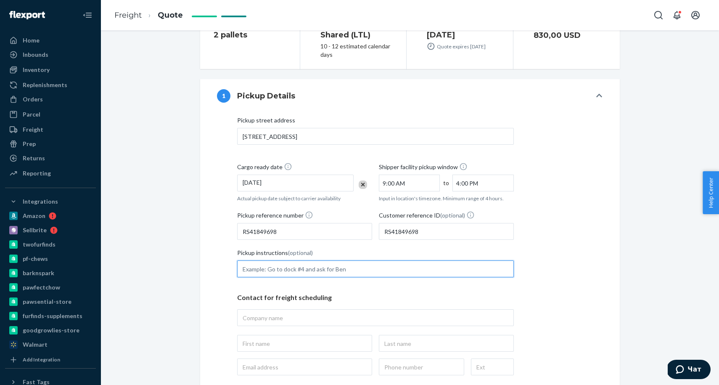
click at [308, 266] on input "Pickup instructions (optional)" at bounding box center [375, 268] width 277 height 17
type input "tender to [PERSON_NAME] freight ONLY"
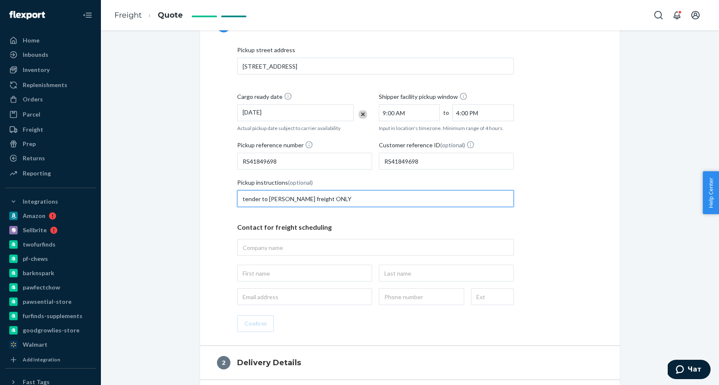
scroll to position [252, 0]
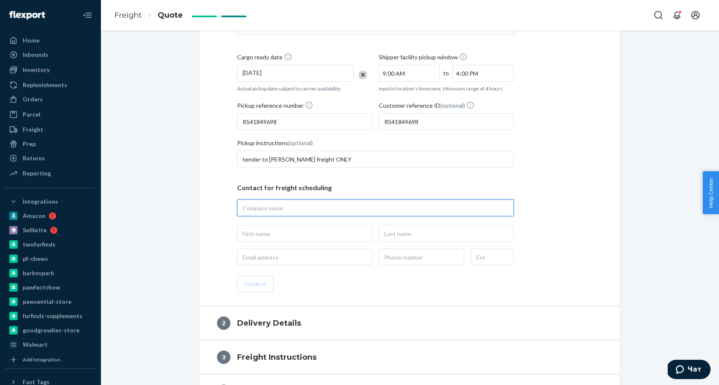
click at [286, 207] on input "text" at bounding box center [375, 207] width 277 height 17
type input "Barabaka LLC"
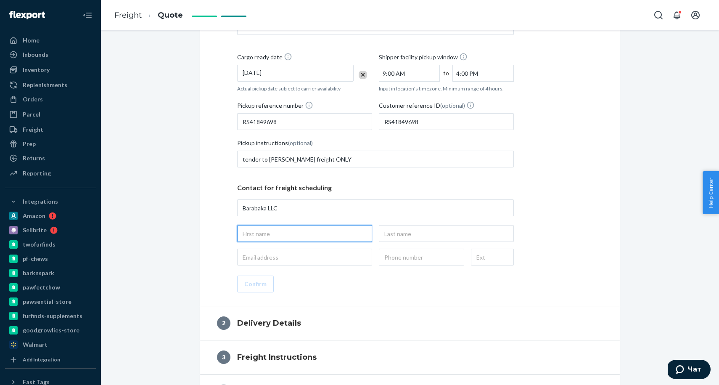
type input "Barabaka LLC, [STREET_ADDRESS]"
click at [271, 231] on input "text" at bounding box center [304, 233] width 135 height 17
type input "Tetiana"
click at [449, 236] on input "text" at bounding box center [446, 233] width 135 height 17
type input "Hrytskevych"
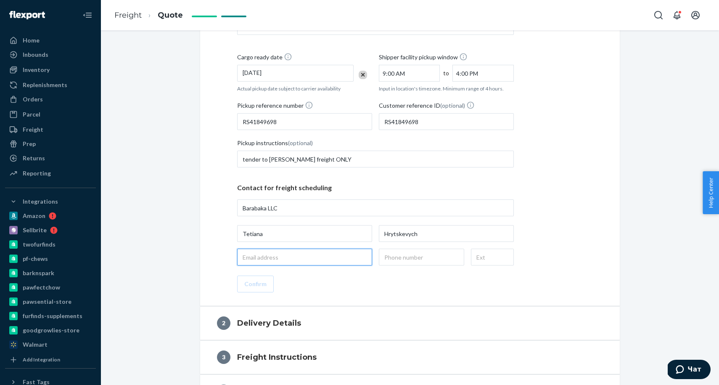
click at [298, 256] on input "email" at bounding box center [304, 257] width 135 height 17
type input "[EMAIL_ADDRESS][DOMAIN_NAME]"
click at [412, 256] on input "text" at bounding box center [421, 257] width 85 height 17
type input "[PHONE_NUMBER]"
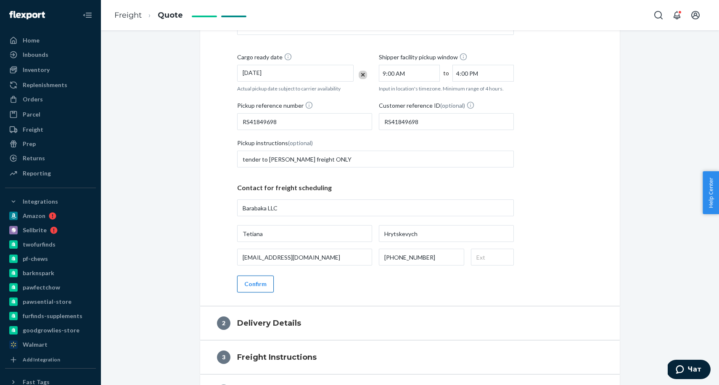
click at [258, 289] on button "Confirm" at bounding box center [255, 284] width 37 height 17
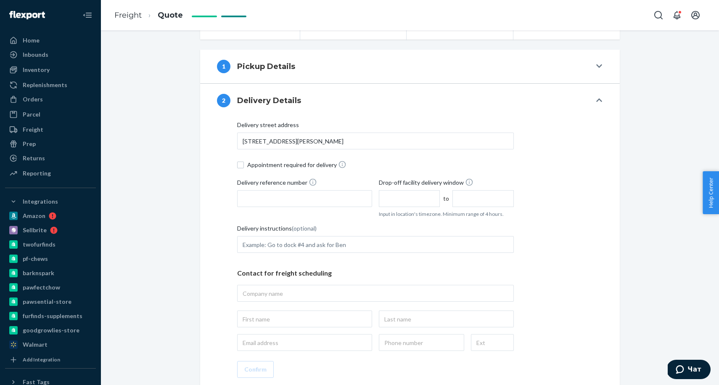
scroll to position [169, 0]
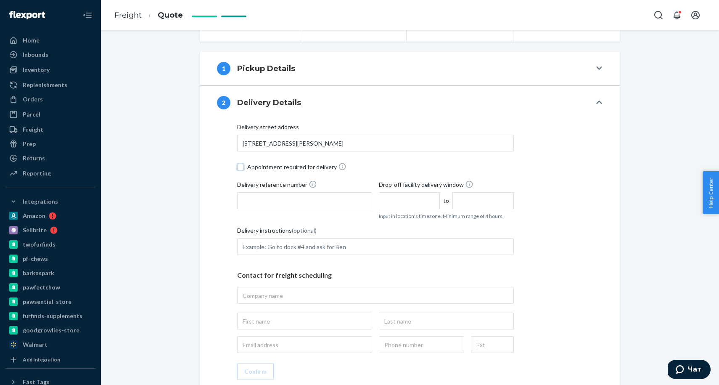
drag, startPoint x: 238, startPoint y: 166, endPoint x: 246, endPoint y: 188, distance: 23.3
click at [238, 166] on input "Appointment required for delivery" at bounding box center [240, 167] width 7 height 7
checkbox input "true"
click at [270, 201] on input "Delivery reference number" at bounding box center [304, 200] width 135 height 17
paste input "RS41849698"
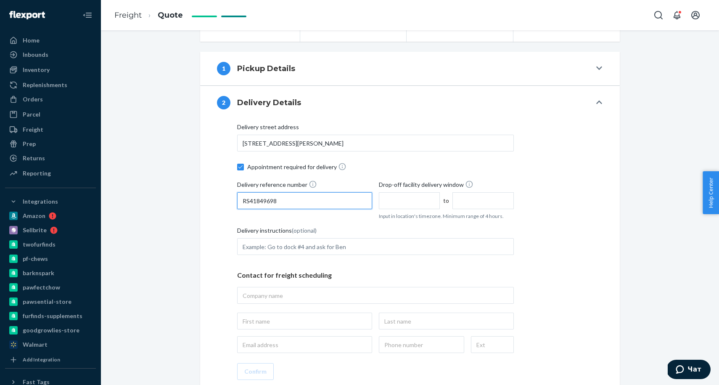
type input "RS41849698"
click at [388, 207] on input "text" at bounding box center [409, 200] width 61 height 17
type input "8:00 AM"
click at [484, 203] on input "12:00 PM" at bounding box center [483, 200] width 61 height 17
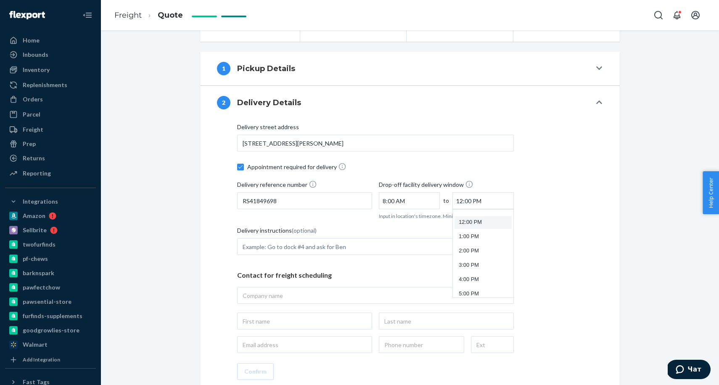
scroll to position [167, 0]
click at [474, 276] on li "4:00 PM" at bounding box center [483, 279] width 57 height 13
type input "4:00 PM"
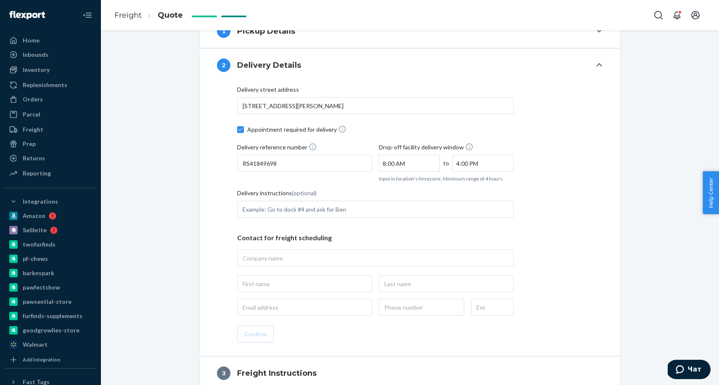
scroll to position [213, 0]
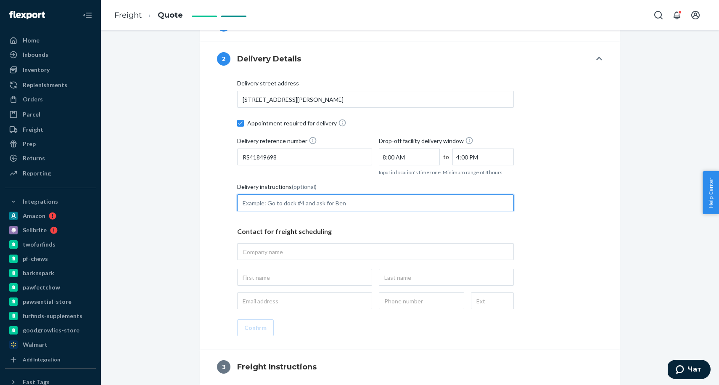
click at [271, 202] on input "Delivery instructions (optional)" at bounding box center [375, 202] width 277 height 17
type input "Prior appointment minimum of three (3) business days prior to date of delivery …"
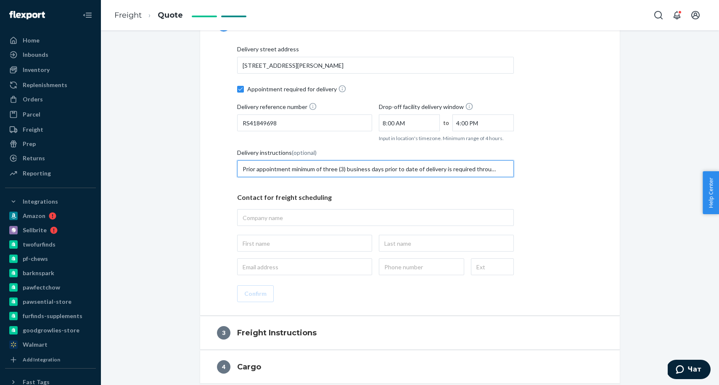
scroll to position [289, 0]
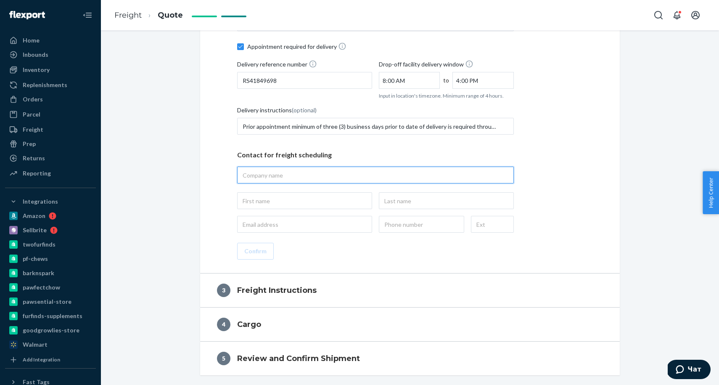
click at [294, 175] on input "text" at bounding box center [375, 175] width 277 height 17
paste input "DAY1 CHEWY_INC_DAYTON"
type input "DAY1 CHEWY_INC_DAYTON"
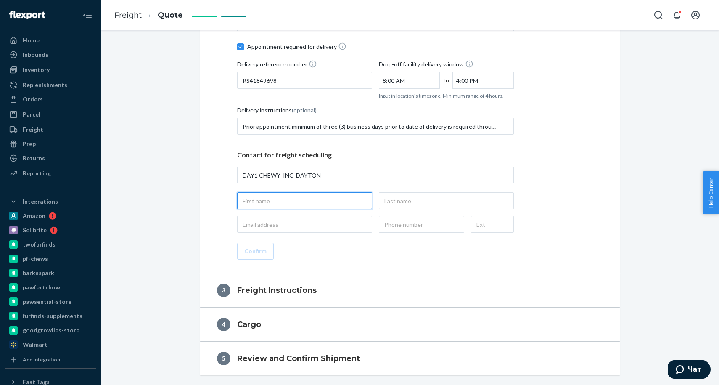
type input "DAY1 CHEWY_INC_DAYTON, [STREET_ADDRESS][PERSON_NAME]"
click at [267, 202] on input "text" at bounding box center [304, 200] width 135 height 17
type input "Chewy"
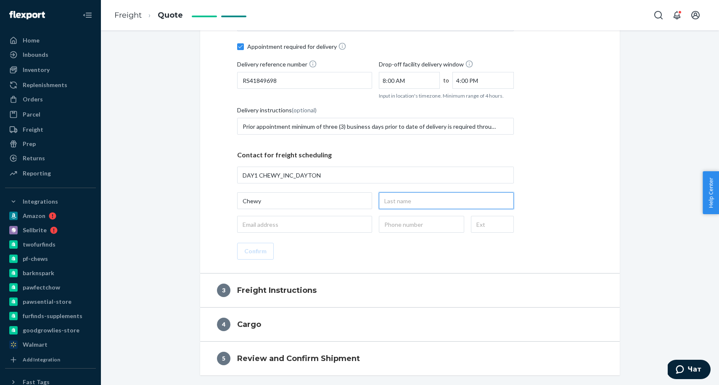
click at [422, 205] on input "text" at bounding box center [446, 200] width 135 height 17
type input "Receiving"
drag, startPoint x: 320, startPoint y: 224, endPoint x: 321, endPoint y: 231, distance: 6.3
click at [320, 225] on input "email" at bounding box center [304, 224] width 135 height 17
type input "[EMAIL_ADDRESS][DOMAIN_NAME]"
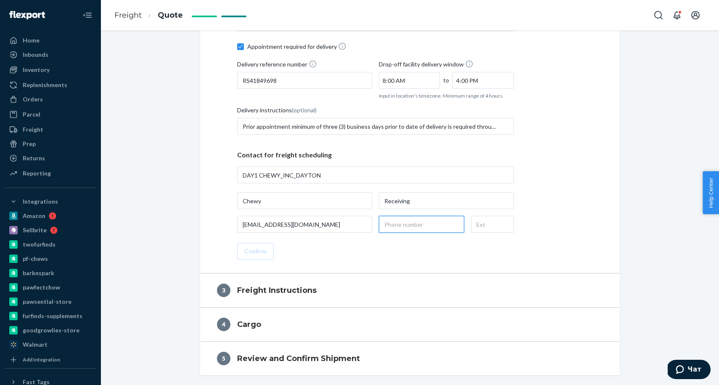
click at [412, 228] on input "text" at bounding box center [421, 224] width 85 height 17
type input "[PHONE_NUMBER]"
drag, startPoint x: 254, startPoint y: 246, endPoint x: 259, endPoint y: 254, distance: 9.8
click at [254, 246] on button "Confirm" at bounding box center [255, 251] width 37 height 17
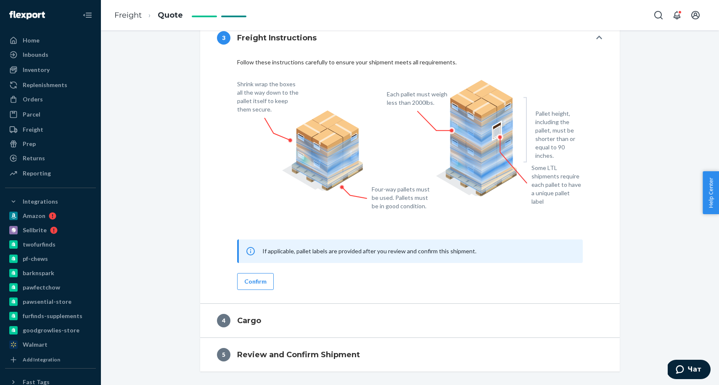
scroll to position [268, 0]
click at [248, 281] on button "Confirm" at bounding box center [255, 281] width 37 height 17
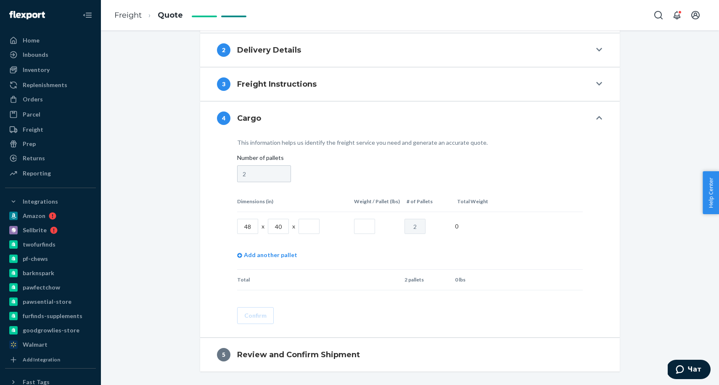
click at [305, 232] on input "text" at bounding box center [309, 226] width 21 height 15
type input "50"
click at [362, 224] on input "text" at bounding box center [364, 226] width 21 height 15
type input "693"
click at [247, 315] on button "Confirm" at bounding box center [255, 315] width 37 height 17
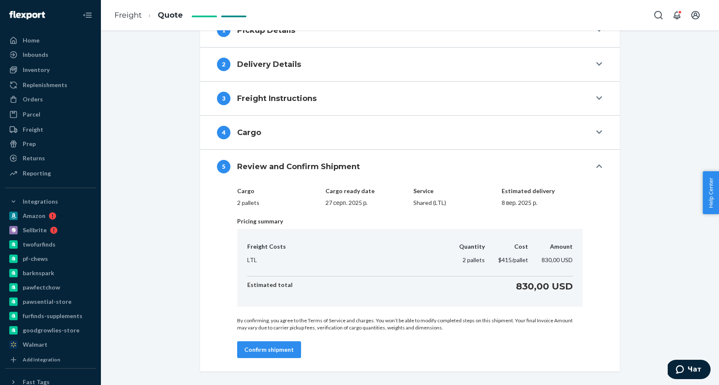
scroll to position [207, 0]
click at [275, 348] on button "Confirm shipment" at bounding box center [269, 349] width 64 height 17
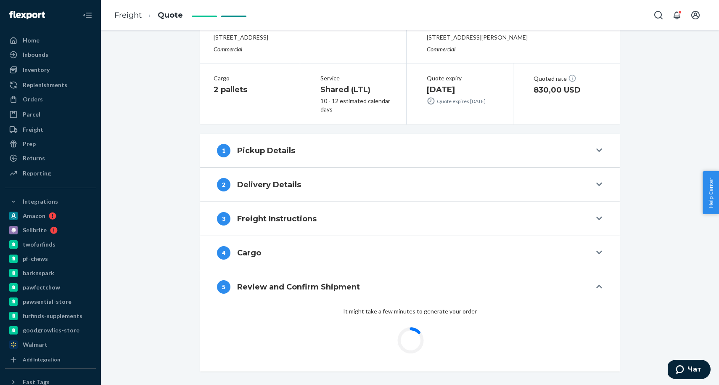
scroll to position [87, 0]
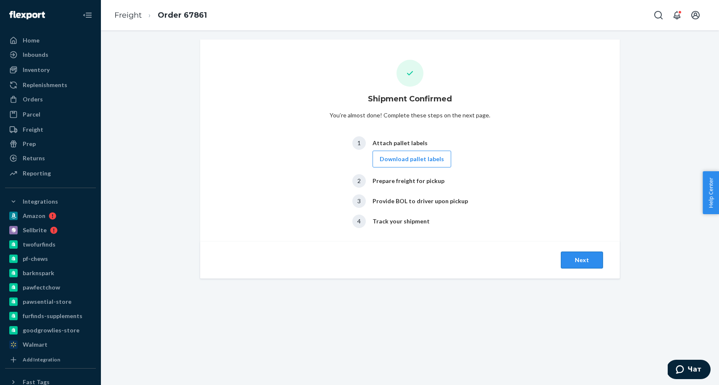
click at [574, 260] on button "Next" at bounding box center [582, 260] width 42 height 17
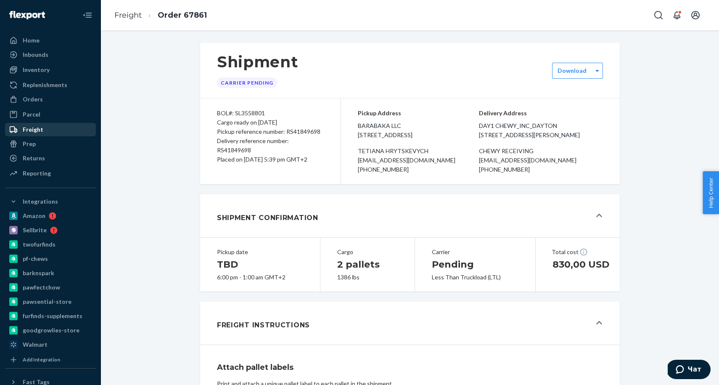
click at [32, 128] on div "Freight" at bounding box center [33, 129] width 21 height 8
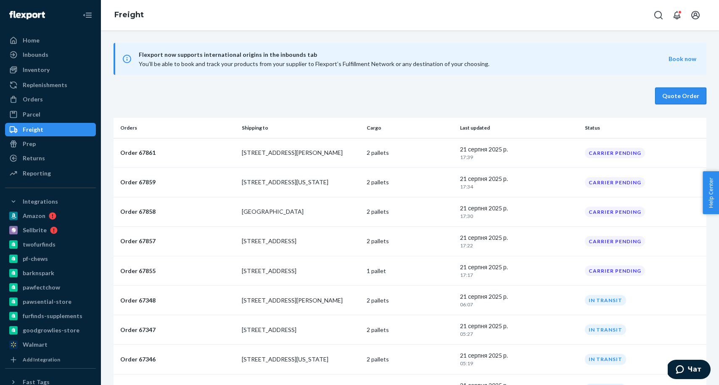
click at [684, 98] on button "Quote Order" at bounding box center [680, 96] width 51 height 17
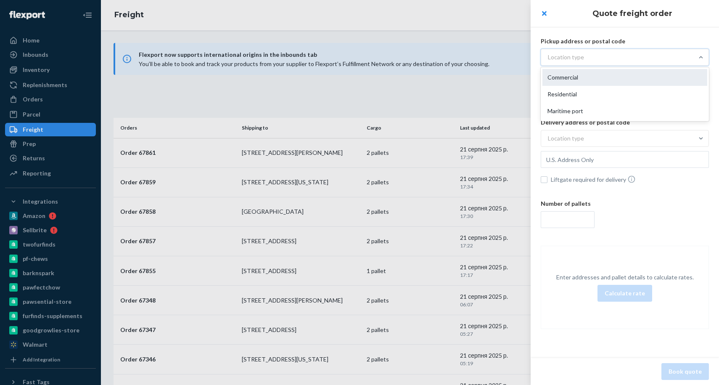
drag, startPoint x: 569, startPoint y: 55, endPoint x: 570, endPoint y: 69, distance: 14.8
click at [569, 55] on div "Location type" at bounding box center [566, 57] width 36 height 8
click at [507, 57] on input "option Commercial focused, 1 of 3. 3 results available. Use Up and Down to choo…" at bounding box center [507, 57] width 0 height 0
click at [570, 79] on div "Commercial" at bounding box center [625, 77] width 165 height 17
click at [507, 57] on input "option Commercial focused, 1 of 3. 3 results available. Use Up and Down to choo…" at bounding box center [507, 57] width 0 height 0
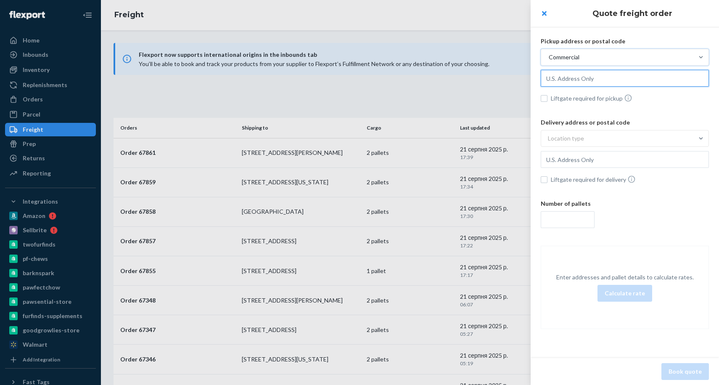
click at [570, 79] on input "text" at bounding box center [625, 78] width 168 height 17
paste input "[STREET_ADDRESS]"
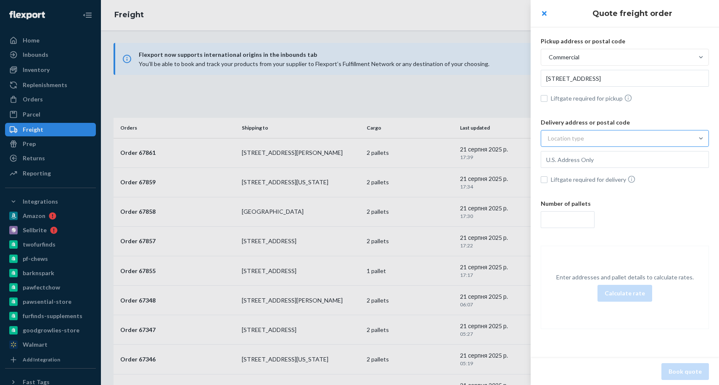
click at [565, 138] on div "Location type" at bounding box center [566, 138] width 36 height 8
click at [507, 138] on input "Location type" at bounding box center [507, 138] width 0 height 0
type input "[STREET_ADDRESS]"
click at [564, 158] on div "Commercial" at bounding box center [625, 158] width 165 height 17
click at [507, 138] on input "option Commercial focused, 1 of 3. 3 results available. Use Up and Down to choo…" at bounding box center [507, 138] width 0 height 0
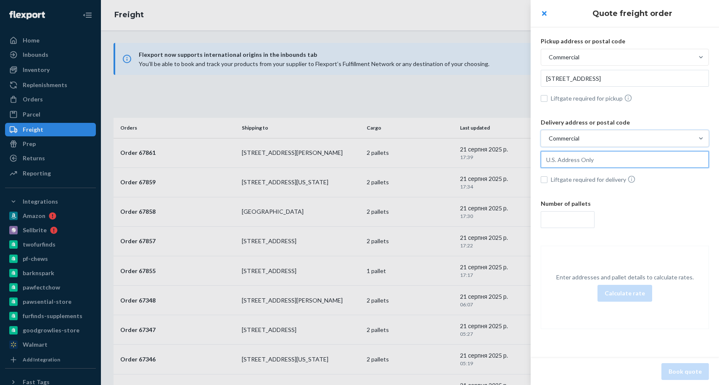
click at [590, 87] on input "text" at bounding box center [625, 78] width 168 height 17
paste input "[STREET_ADDRESS]"
type input "[STREET_ADDRESS]"
click at [560, 217] on input "number" at bounding box center [568, 219] width 54 height 17
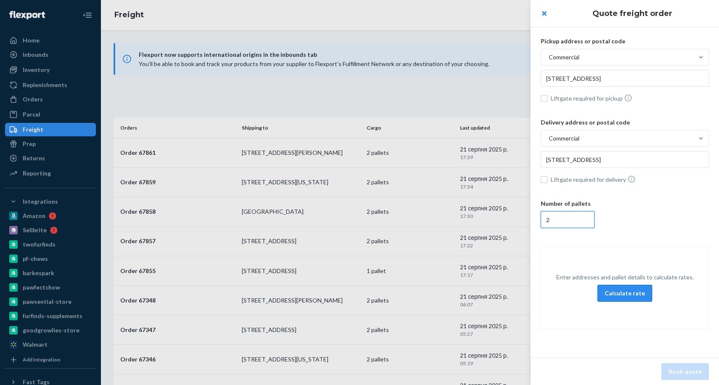
type input "2"
click at [623, 294] on button "Calculate rate" at bounding box center [625, 293] width 55 height 17
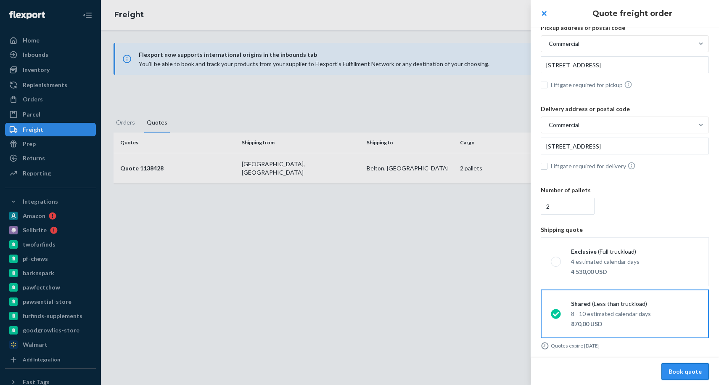
drag, startPoint x: 687, startPoint y: 374, endPoint x: 19, endPoint y: 15, distance: 758.8
click at [687, 374] on button "Book quote" at bounding box center [686, 371] width 48 height 17
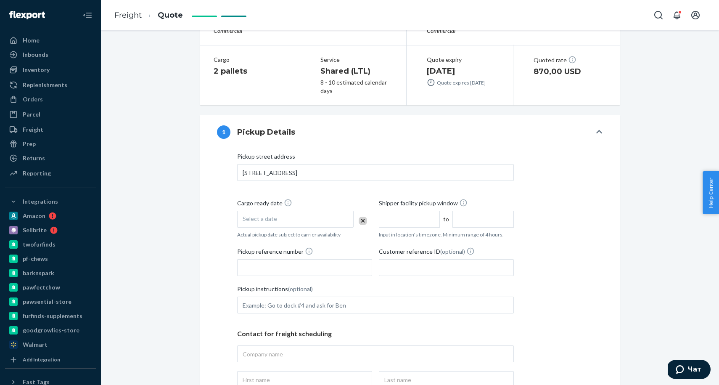
scroll to position [166, 0]
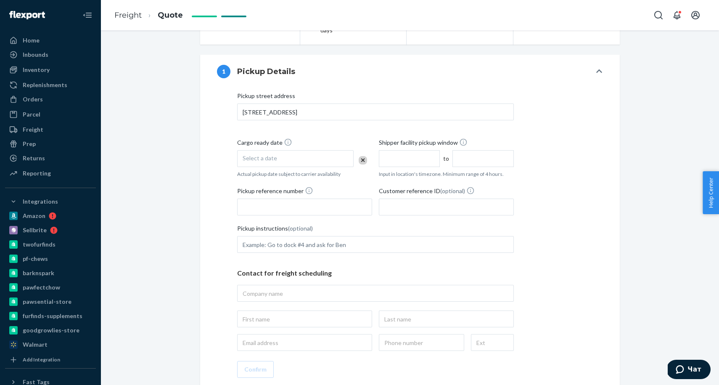
click at [319, 157] on div "Select a date" at bounding box center [295, 158] width 117 height 17
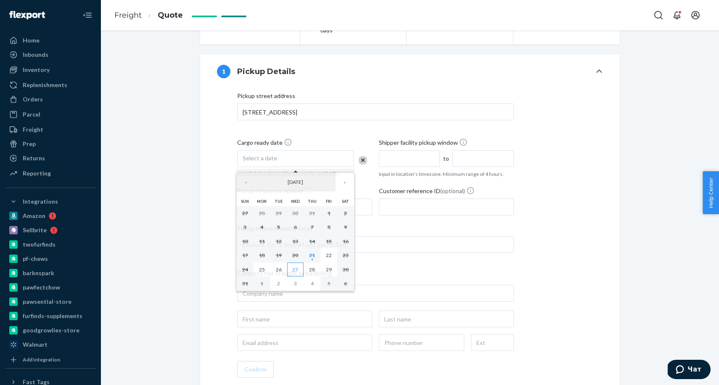
click at [298, 273] on button "27" at bounding box center [295, 270] width 17 height 14
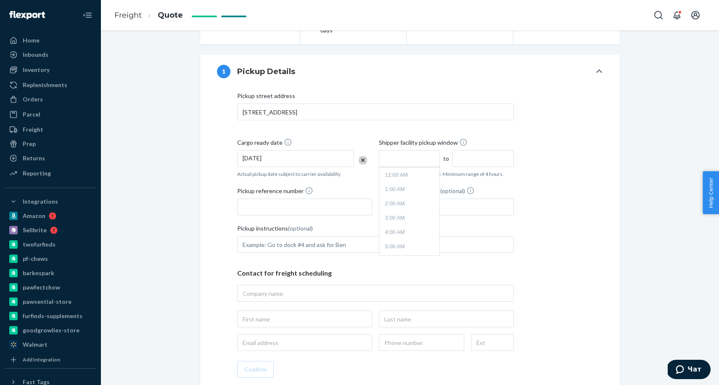
click at [416, 156] on input "text" at bounding box center [409, 158] width 61 height 17
type input "9:00 AM"
click at [477, 156] on input "1:00 PM" at bounding box center [483, 158] width 61 height 17
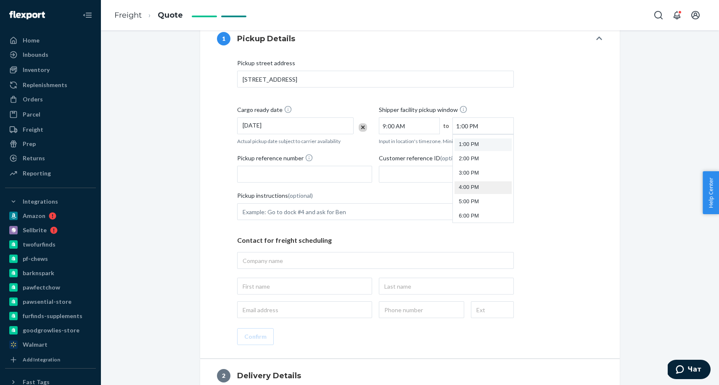
scroll to position [187, 0]
click at [465, 178] on li "4:00 PM" at bounding box center [483, 184] width 57 height 13
type input "4:00 PM"
click at [292, 172] on input "Pickup reference number" at bounding box center [304, 174] width 135 height 17
paste input "RS41850982"
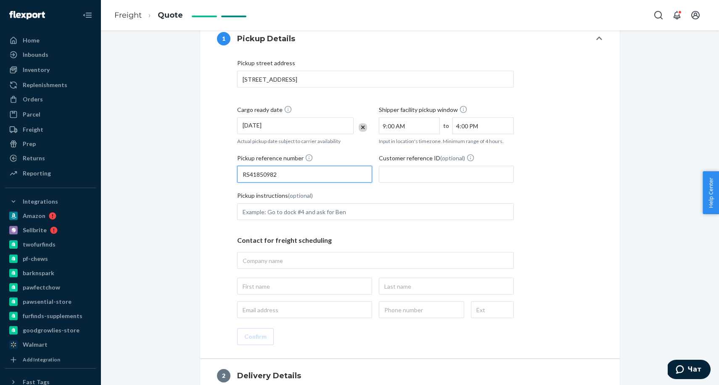
type input "RS41850982"
click at [415, 174] on input "Customer reference ID (optional)" at bounding box center [446, 174] width 135 height 17
paste input "RS41850982"
type input "RS41850982"
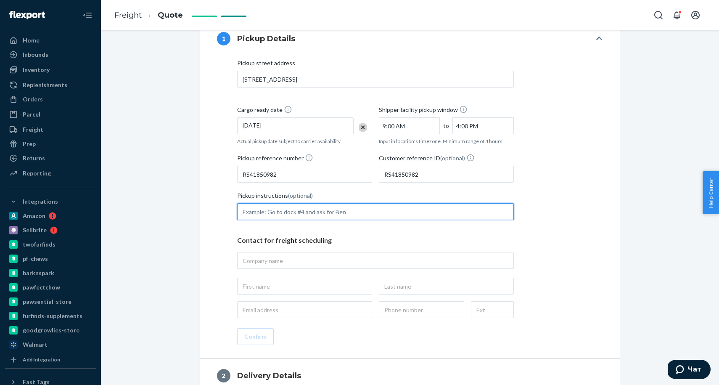
drag, startPoint x: 340, startPoint y: 204, endPoint x: 340, endPoint y: 220, distance: 15.2
click at [340, 205] on input "Pickup instructions (optional)" at bounding box center [375, 211] width 277 height 17
type input "tender to [PERSON_NAME] freight ONLY"
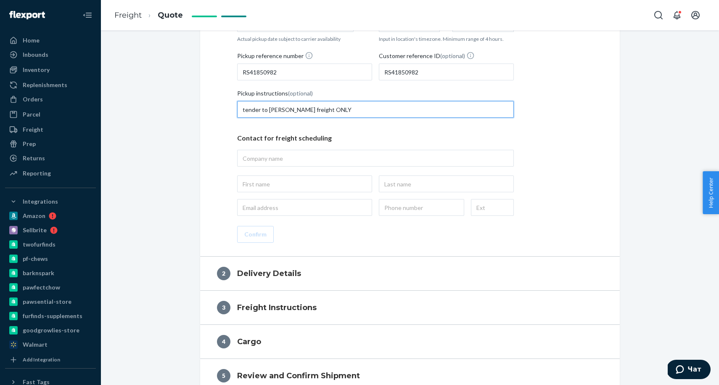
scroll to position [309, 0]
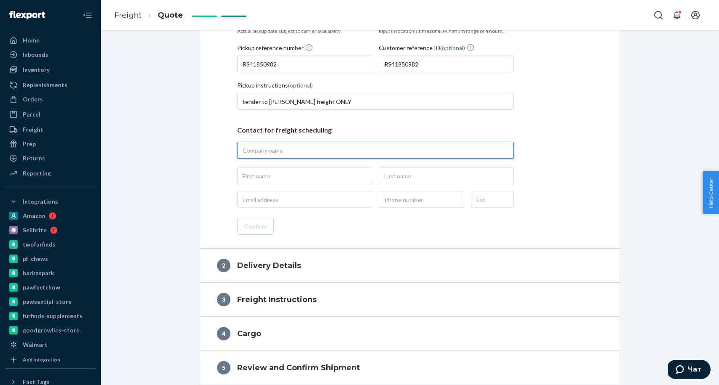
click at [301, 153] on input "text" at bounding box center [375, 150] width 277 height 17
type input "Barabaka LLC"
type input "Barabaka LLC, [STREET_ADDRESS]"
click at [282, 175] on input "text" at bounding box center [304, 175] width 135 height 17
type input "Tetiana"
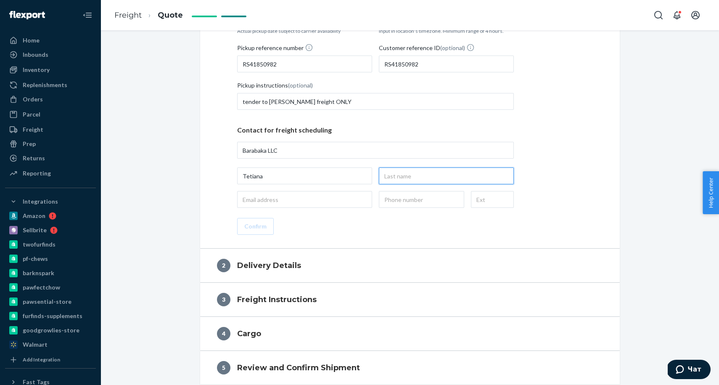
drag, startPoint x: 438, startPoint y: 173, endPoint x: 439, endPoint y: 179, distance: 5.9
click at [438, 173] on input "text" at bounding box center [446, 175] width 135 height 17
type input "Hrytskevych"
click at [288, 203] on input "email" at bounding box center [304, 199] width 135 height 17
type input "[EMAIL_ADDRESS][DOMAIN_NAME]"
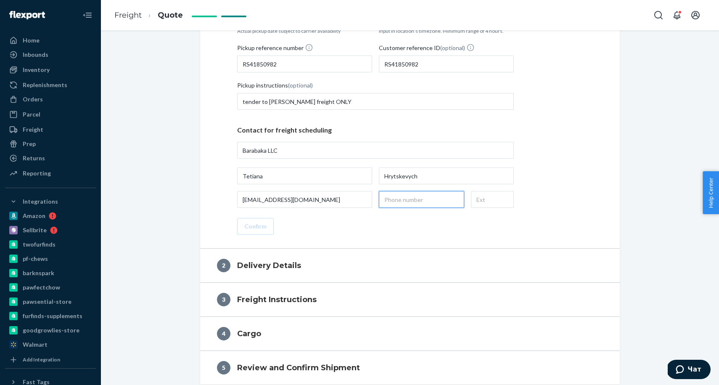
click at [416, 195] on input "text" at bounding box center [421, 199] width 85 height 17
type input "[PHONE_NUMBER]"
click at [256, 226] on button "Confirm" at bounding box center [255, 226] width 37 height 17
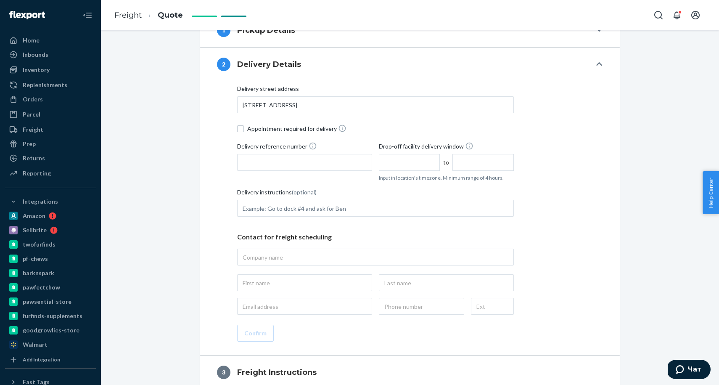
scroll to position [207, 0]
click at [245, 131] on label "Appointment required for delivery" at bounding box center [375, 129] width 277 height 9
click at [244, 131] on input "Appointment required for delivery" at bounding box center [240, 129] width 7 height 7
checkbox input "true"
click at [276, 158] on input "Delivery reference number" at bounding box center [304, 163] width 135 height 17
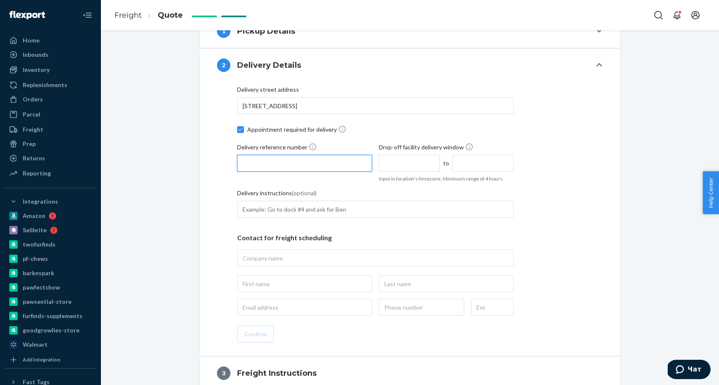
paste input "RS41850982"
type input "RS41850982"
click at [392, 162] on input "text" at bounding box center [409, 163] width 61 height 17
type input "8:00 AM"
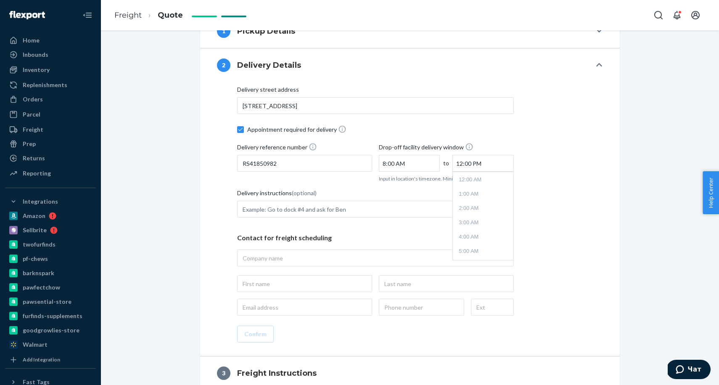
click at [478, 165] on input "12:00 PM" at bounding box center [483, 163] width 61 height 17
click at [467, 222] on li "4:00 PM" at bounding box center [483, 224] width 57 height 13
type input "4:00 PM"
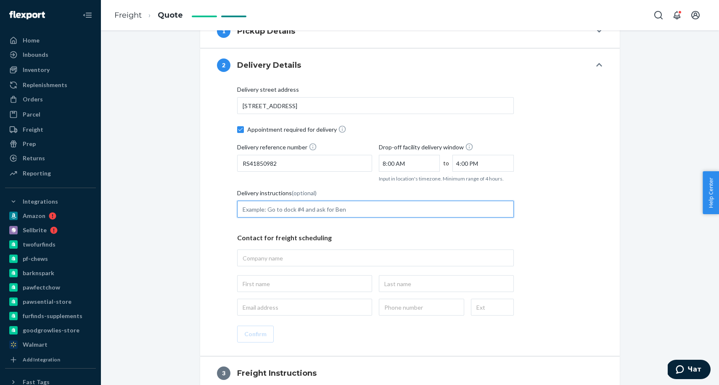
click at [294, 211] on input "Delivery instructions (optional)" at bounding box center [375, 209] width 277 height 17
type input "Prior appointment minimum of three (3) business days prior to date of delivery …"
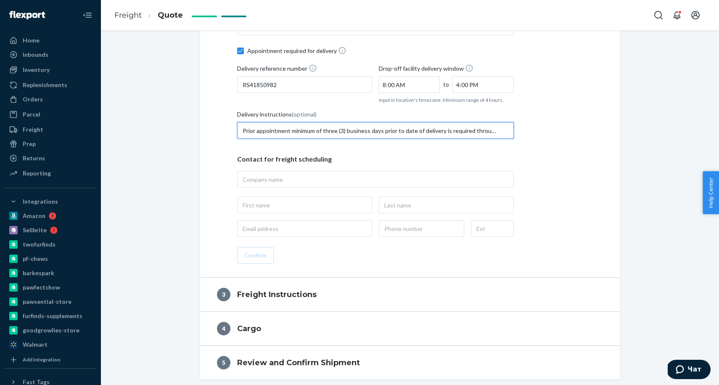
scroll to position [293, 0]
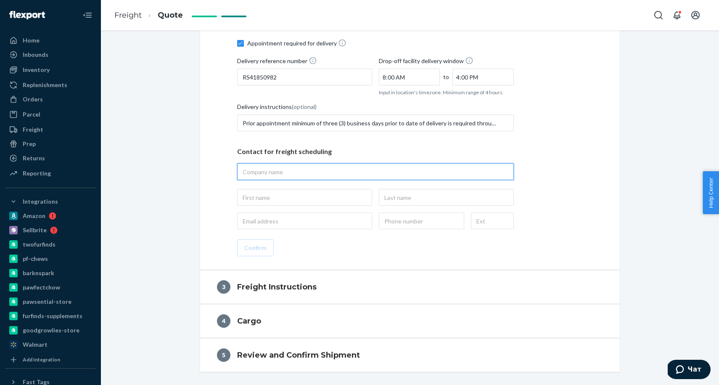
click at [326, 170] on input "text" at bounding box center [375, 171] width 277 height 17
paste input "MCI1 CHEWY_INC_BELTON"
type input "MCI1 CHEWY_INC_BELTON"
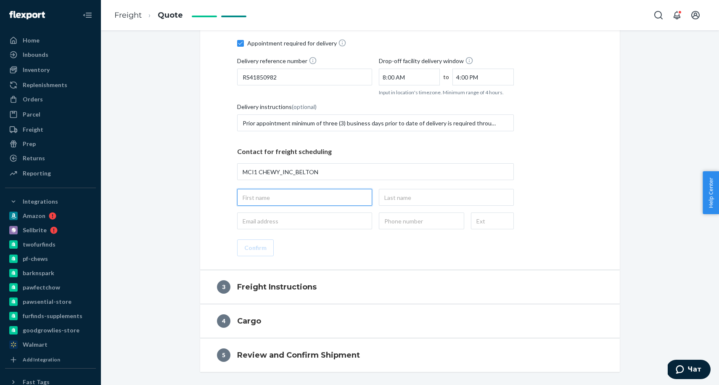
type input "MCI1 CHEWY_INC_BELTON, [STREET_ADDRESS]"
click at [294, 199] on input "text" at bounding box center [304, 197] width 135 height 17
type input "Chewy"
click at [438, 187] on div "Contact for freight scheduling MCI1 CHEWY_INC_BELTON Chewy" at bounding box center [375, 184] width 277 height 89
drag, startPoint x: 438, startPoint y: 193, endPoint x: 439, endPoint y: 199, distance: 5.9
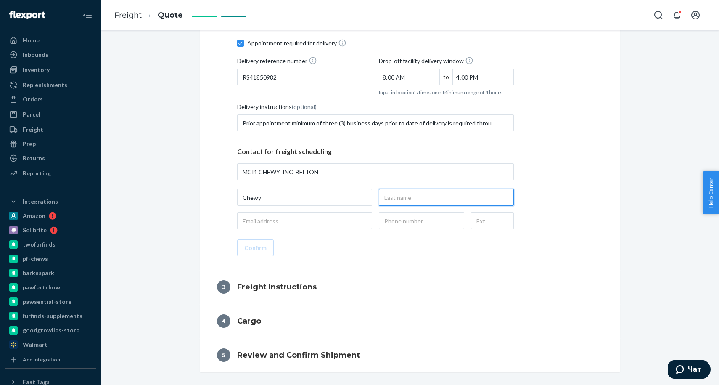
click at [438, 193] on input "text" at bounding box center [446, 197] width 135 height 17
type input "Receiving"
click at [306, 225] on input "email" at bounding box center [304, 220] width 135 height 17
type input "[EMAIL_ADDRESS][DOMAIN_NAME]"
click at [406, 220] on input "text" at bounding box center [421, 220] width 85 height 17
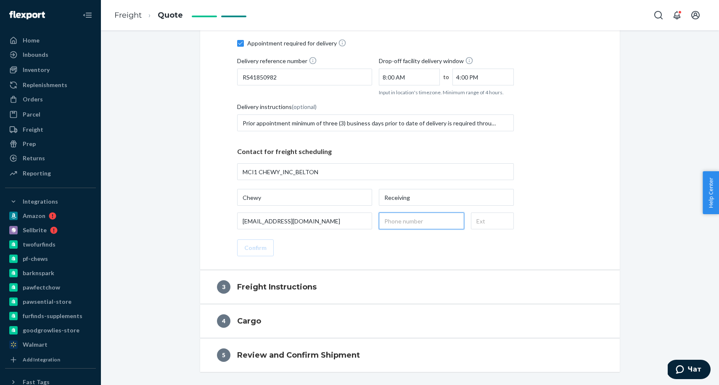
type input "[PHONE_NUMBER]"
click at [255, 247] on button "Confirm" at bounding box center [255, 247] width 37 height 17
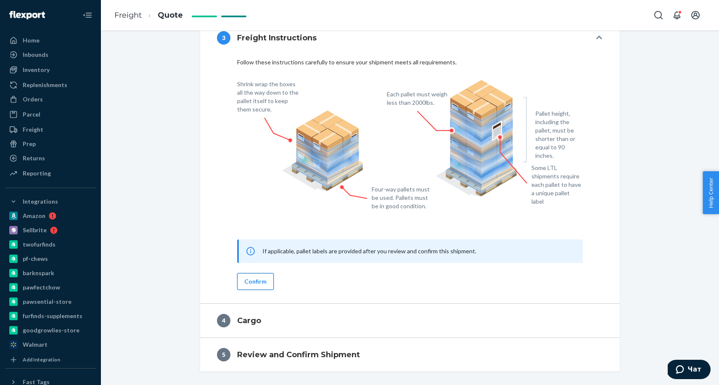
click at [247, 285] on button "Confirm" at bounding box center [255, 281] width 37 height 17
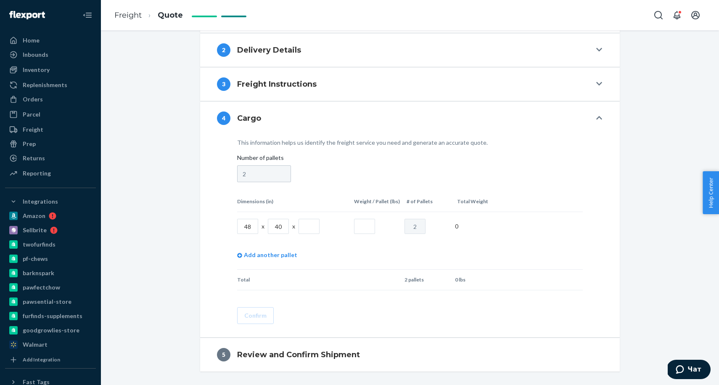
click at [310, 227] on input "text" at bounding box center [309, 226] width 21 height 15
type input "65"
click at [367, 226] on input "text" at bounding box center [364, 226] width 21 height 15
type input "869"
click at [250, 316] on button "Confirm" at bounding box center [255, 315] width 37 height 17
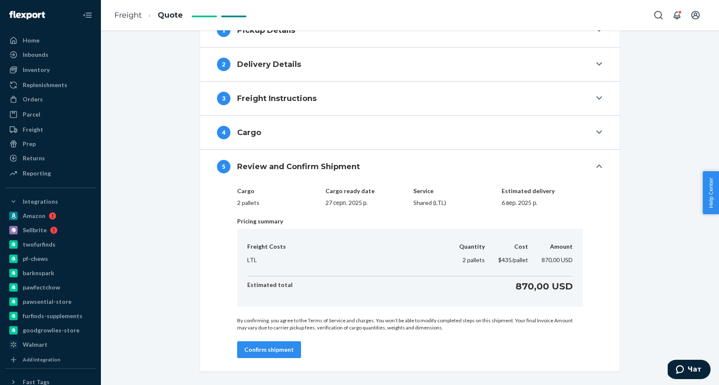
scroll to position [207, 0]
click at [261, 347] on button "Confirm shipment" at bounding box center [269, 349] width 64 height 17
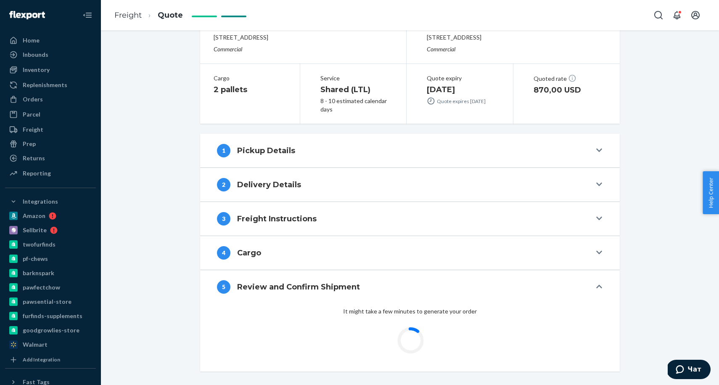
scroll to position [87, 0]
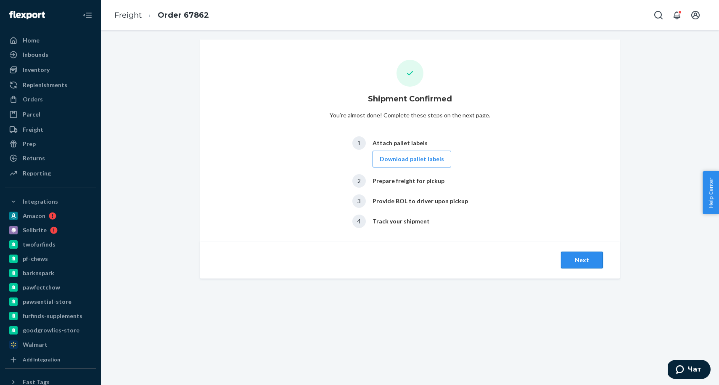
click at [588, 260] on button "Next" at bounding box center [582, 260] width 42 height 17
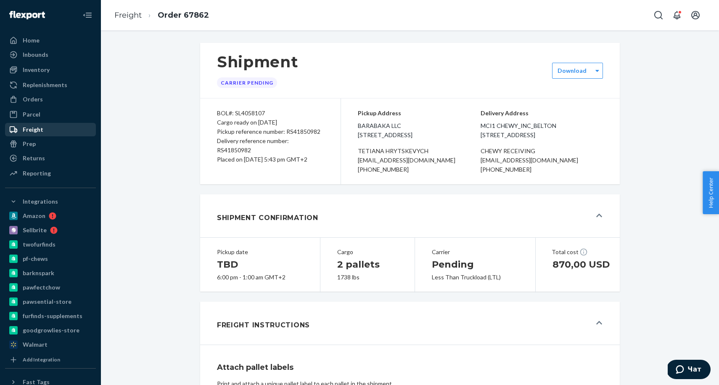
click at [37, 133] on div "Freight" at bounding box center [33, 129] width 21 height 8
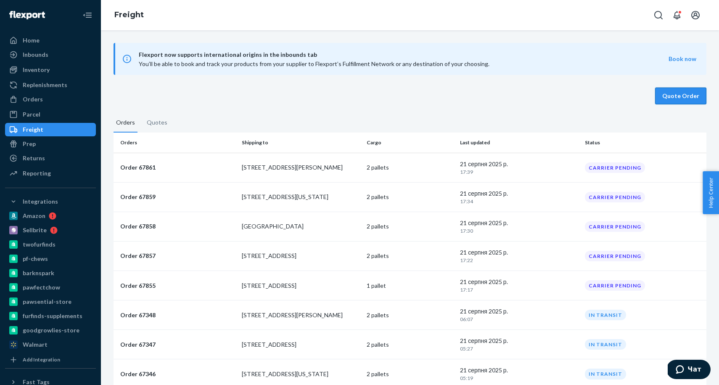
click at [687, 98] on button "Quote Order" at bounding box center [680, 96] width 51 height 17
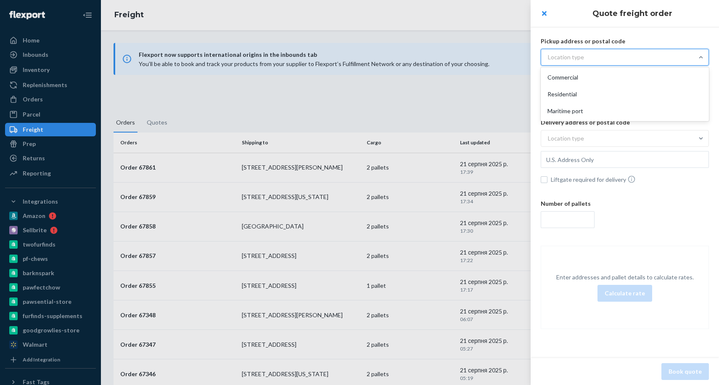
click at [557, 54] on div "Location type" at bounding box center [566, 57] width 36 height 8
click at [507, 57] on input "option Commercial focused, 1 of 3. 3 results available. Use Up and Down to choo…" at bounding box center [507, 57] width 0 height 0
drag, startPoint x: 557, startPoint y: 77, endPoint x: 555, endPoint y: 82, distance: 4.9
click at [557, 77] on div "Commercial" at bounding box center [625, 77] width 165 height 17
click at [507, 57] on input "option Commercial focused, 1 of 3. 3 results available. Use Up and Down to choo…" at bounding box center [507, 57] width 0 height 0
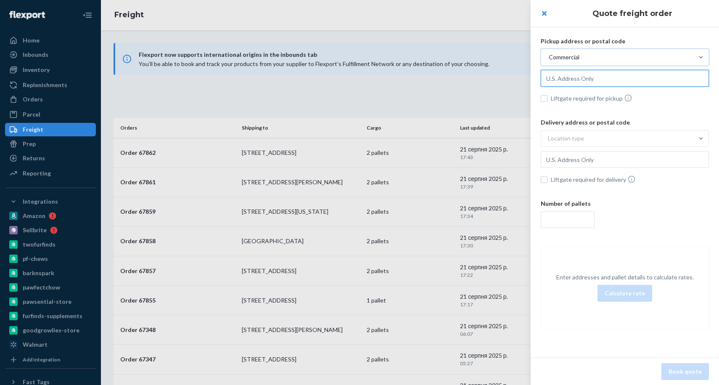
click at [585, 74] on input "text" at bounding box center [625, 78] width 168 height 17
paste input "[STREET_ADDRESS]"
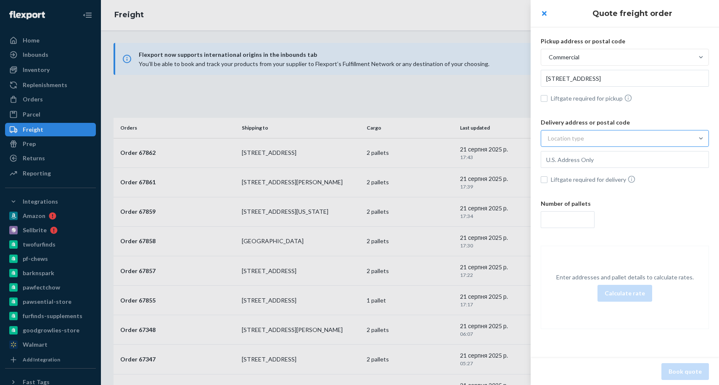
click at [576, 142] on div "Location type" at bounding box center [566, 138] width 36 height 8
click at [507, 138] on input "Location type" at bounding box center [507, 138] width 0 height 0
click at [560, 161] on div "Commercial" at bounding box center [625, 158] width 165 height 17
click at [507, 138] on input "option Commercial focused, 1 of 3. 3 results available. Use Up and Down to choo…" at bounding box center [507, 138] width 0 height 0
type input "[STREET_ADDRESS]"
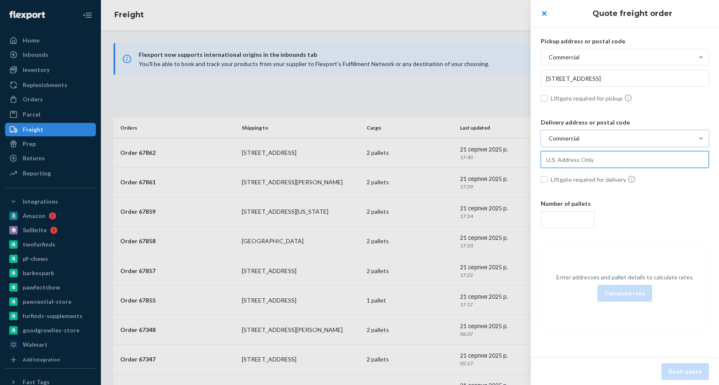
click at [587, 87] on input "text" at bounding box center [625, 78] width 168 height 17
paste input "[STREET_ADDRESS]"
type input "[STREET_ADDRESS] [PERSON_NAME], [GEOGRAPHIC_DATA], 37122, [GEOGRAPHIC_DATA]"
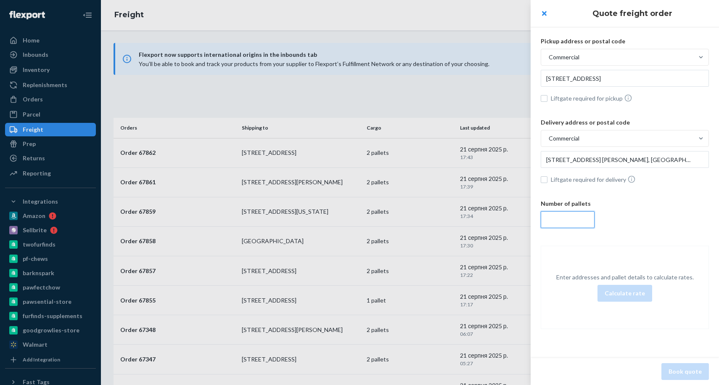
click at [563, 216] on input "number" at bounding box center [568, 219] width 54 height 17
type input "1"
click at [627, 292] on button "Calculate rate" at bounding box center [625, 293] width 55 height 17
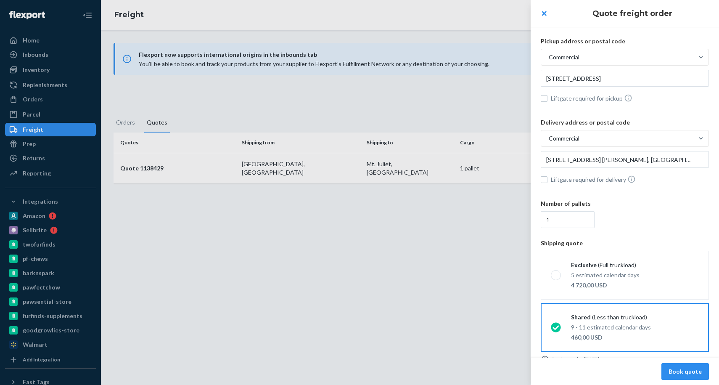
scroll to position [13, 0]
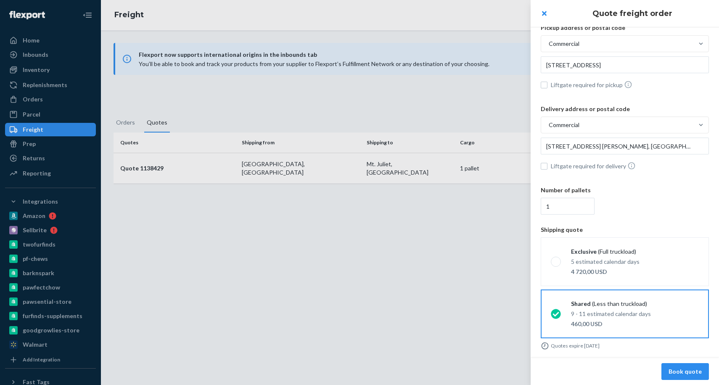
drag, startPoint x: 679, startPoint y: 374, endPoint x: 684, endPoint y: 382, distance: 9.0
click at [679, 375] on button "Book quote" at bounding box center [686, 371] width 48 height 17
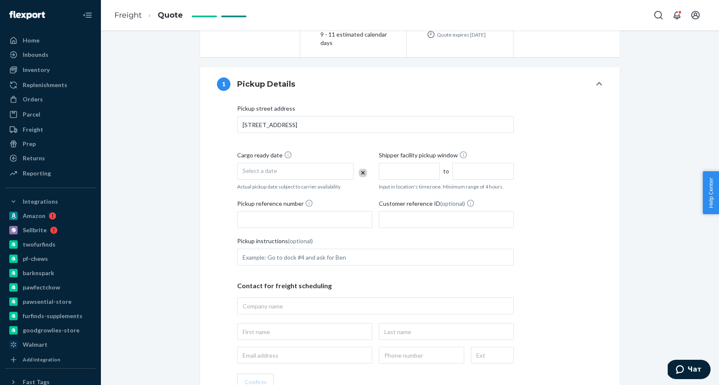
scroll to position [166, 0]
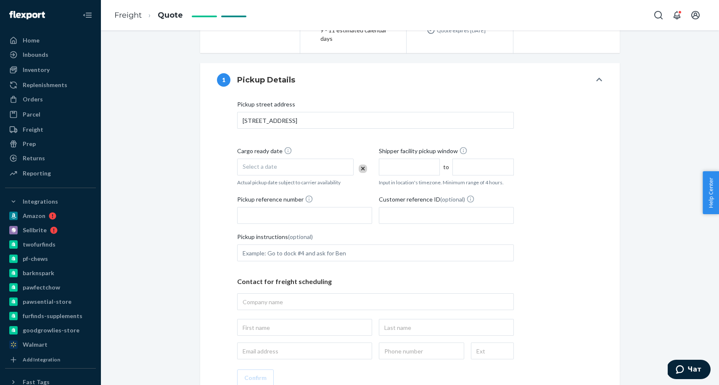
click at [284, 161] on div "Select a date" at bounding box center [295, 167] width 117 height 17
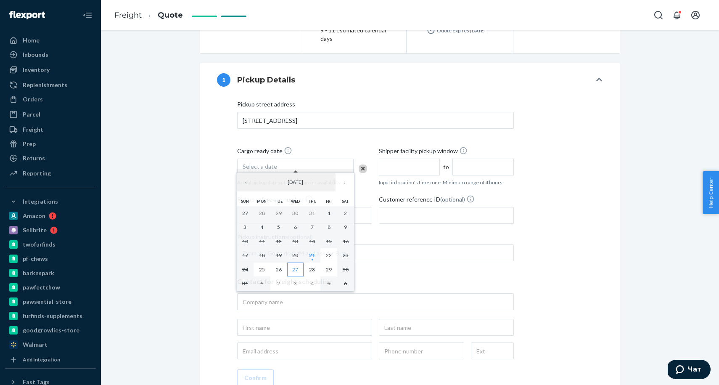
click at [297, 272] on button "27" at bounding box center [295, 270] width 17 height 14
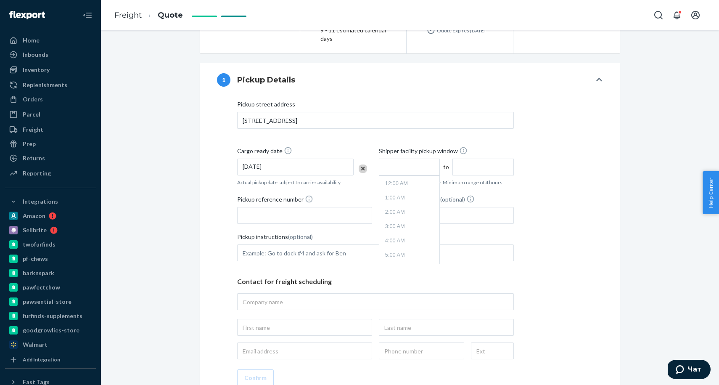
click at [394, 160] on input "text" at bounding box center [409, 167] width 61 height 17
type input "9:00 AM"
click at [465, 159] on input "1:00 PM" at bounding box center [483, 167] width 61 height 17
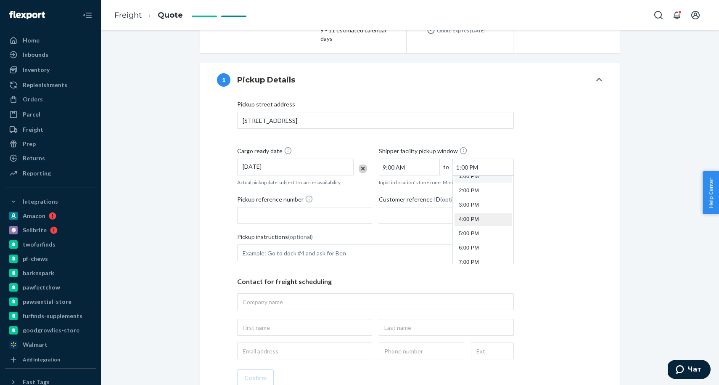
click at [477, 213] on li "4:00 PM" at bounding box center [483, 219] width 57 height 13
type input "4:00 PM"
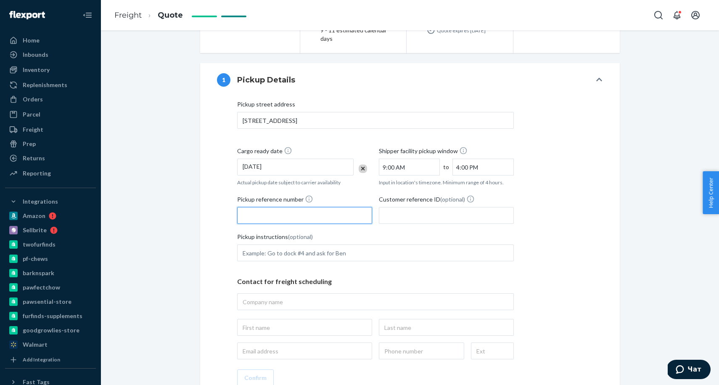
click at [294, 207] on input "Pickup reference number" at bounding box center [304, 215] width 135 height 17
paste input "RS41853244"
type input "RS41853244"
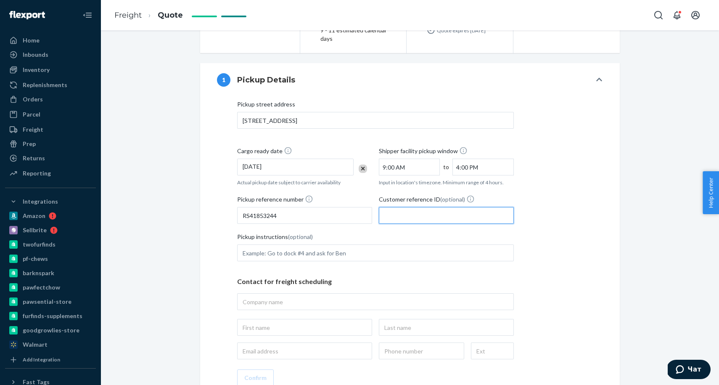
click at [412, 209] on input "Customer reference ID (optional)" at bounding box center [446, 215] width 135 height 17
paste input "RS41853244"
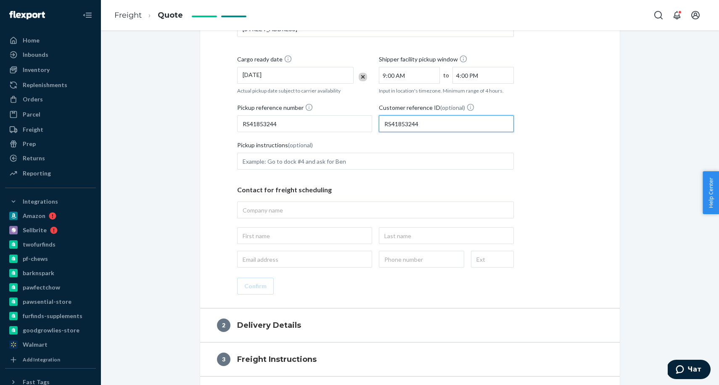
scroll to position [274, 0]
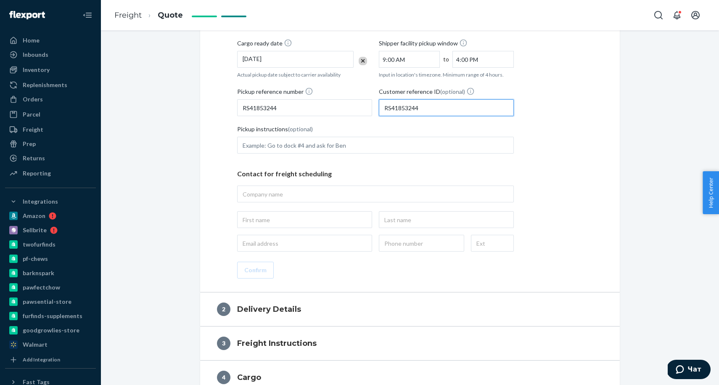
type input "RS41853244"
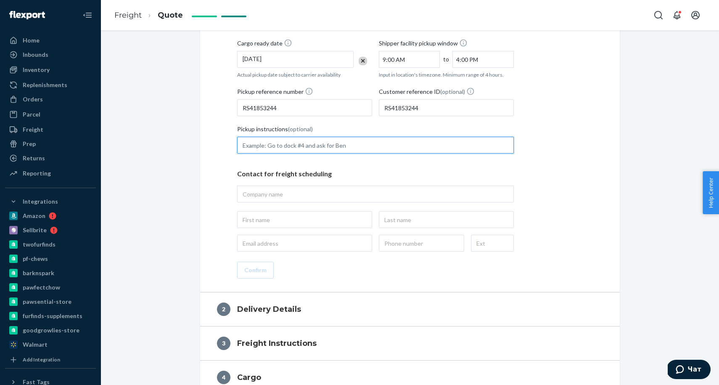
click at [289, 137] on input "Pickup instructions (optional)" at bounding box center [375, 145] width 277 height 17
type input "tender to [PERSON_NAME] freight ONLY"
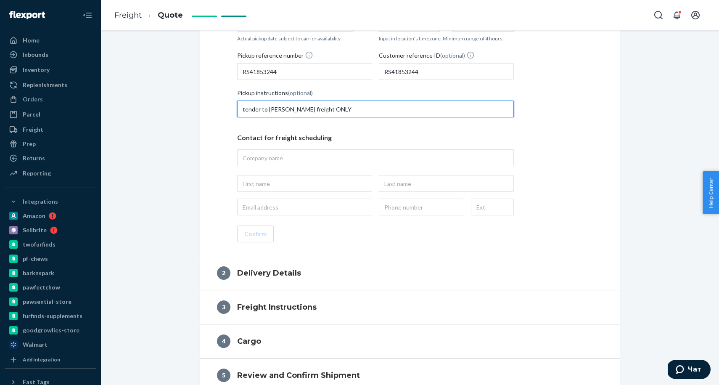
scroll to position [322, 0]
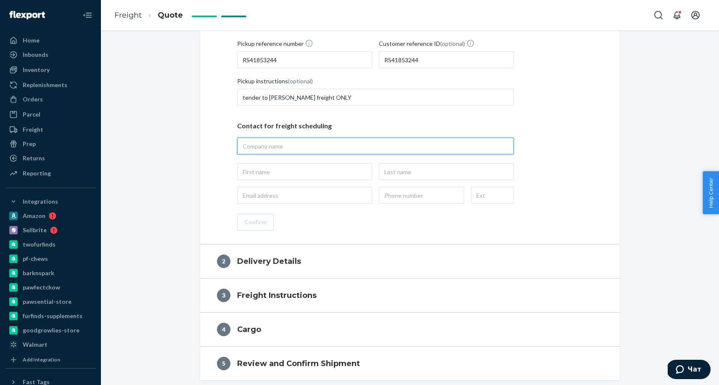
click at [287, 138] on input "text" at bounding box center [375, 146] width 277 height 17
type input "Barabaka LLC"
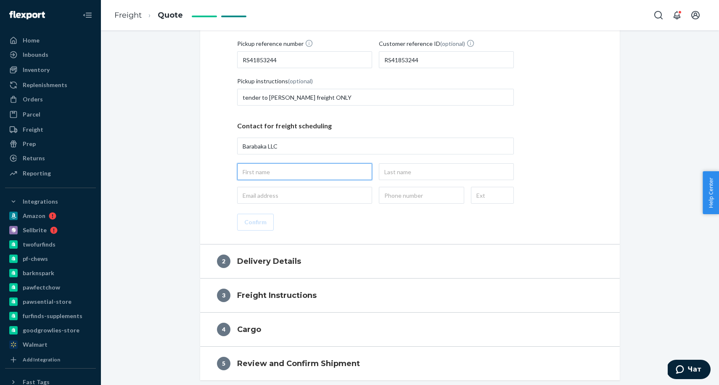
type input "Barabaka LLC, [STREET_ADDRESS]"
drag, startPoint x: 270, startPoint y: 164, endPoint x: 276, endPoint y: 175, distance: 13.4
click at [270, 164] on input "text" at bounding box center [304, 171] width 135 height 17
type input "Tetiana"
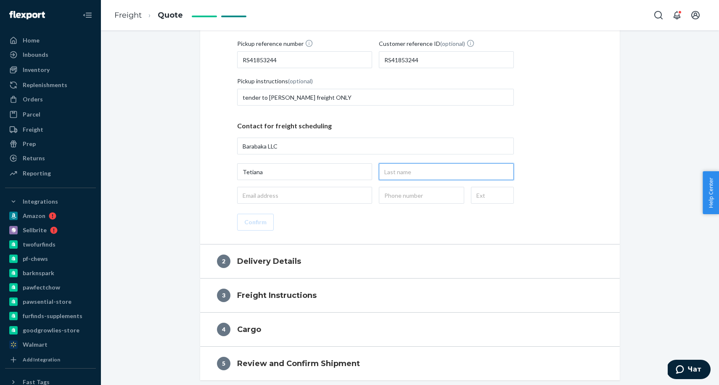
click at [431, 164] on input "text" at bounding box center [446, 171] width 135 height 17
type input "Hrytskevych"
click at [292, 187] on input "email" at bounding box center [304, 195] width 135 height 17
type input "[EMAIL_ADDRESS][DOMAIN_NAME]"
click at [398, 187] on input "text" at bounding box center [421, 195] width 85 height 17
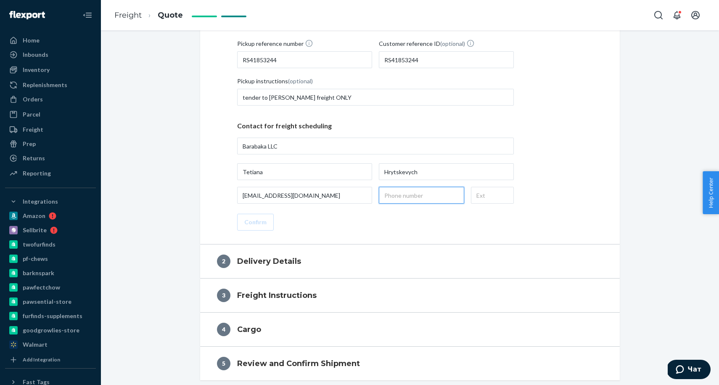
type input "[PHONE_NUMBER]"
click at [256, 214] on button "Confirm" at bounding box center [255, 222] width 37 height 17
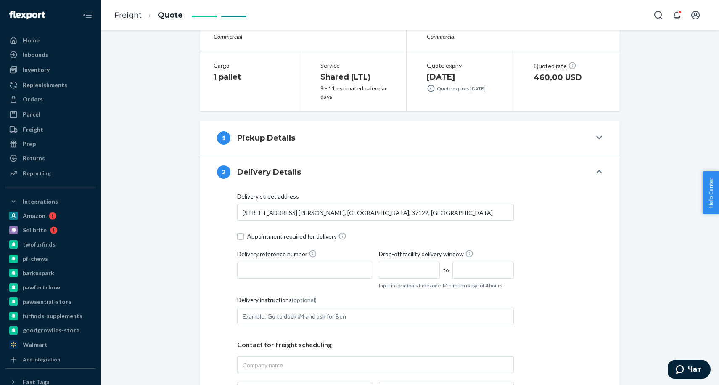
scroll to position [159, 0]
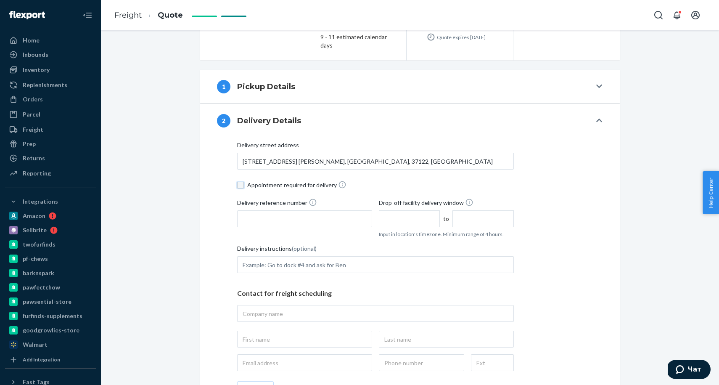
click at [239, 182] on input "Appointment required for delivery" at bounding box center [240, 185] width 7 height 7
checkbox input "true"
click at [269, 214] on input "Delivery reference number" at bounding box center [304, 218] width 135 height 17
paste input "RS41853244"
type input "RS41853244"
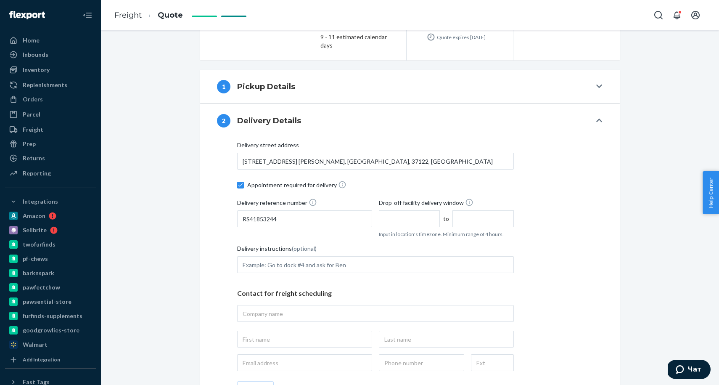
click at [405, 210] on input "text" at bounding box center [409, 218] width 61 height 17
type input "8:00 AM"
click at [490, 213] on input "12:00 PM" at bounding box center [483, 218] width 61 height 17
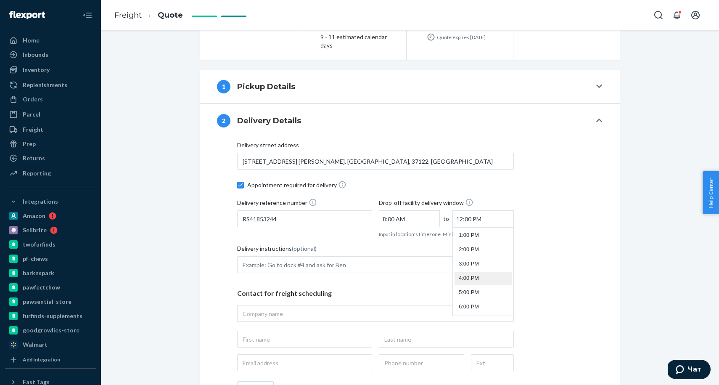
click at [475, 272] on li "4:00 PM" at bounding box center [483, 278] width 57 height 13
type input "4:00 PM"
click at [307, 257] on input "Delivery instructions (optional)" at bounding box center [375, 264] width 277 height 17
type input "Prior appointment minimum of three (3) business days prior to date of delivery …"
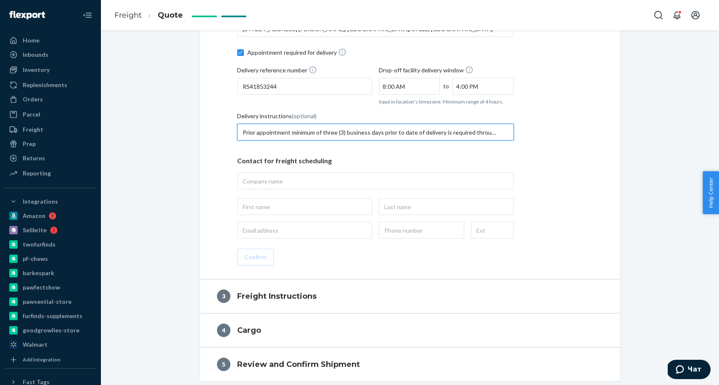
scroll to position [293, 0]
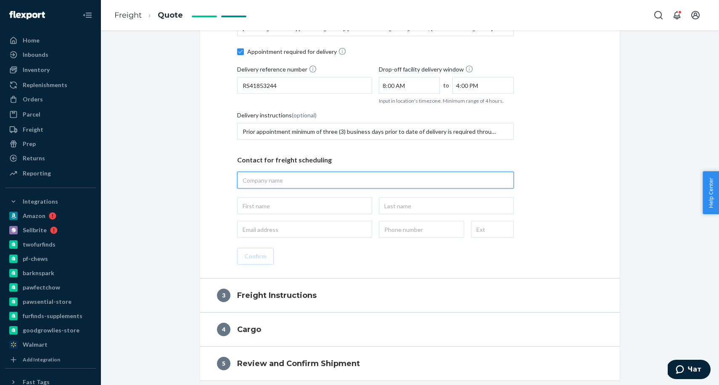
click at [269, 175] on input "text" at bounding box center [375, 180] width 277 height 17
paste input "BNA1 CHEWY_INC_NASHVILLE"
type input "BNA1 CHEWY_INC_NASHVILLE"
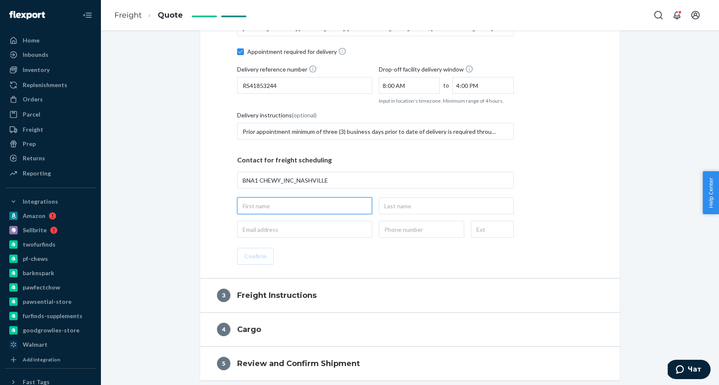
type input "BNA1 CHEWY_INC_NASHVILLE, [STREET_ADDRESS] [PERSON_NAME], [GEOGRAPHIC_DATA], 37…"
click at [269, 197] on input "text" at bounding box center [304, 205] width 135 height 17
type input "Chewy"
click at [447, 200] on input "text" at bounding box center [446, 205] width 135 height 17
type input "Receiving"
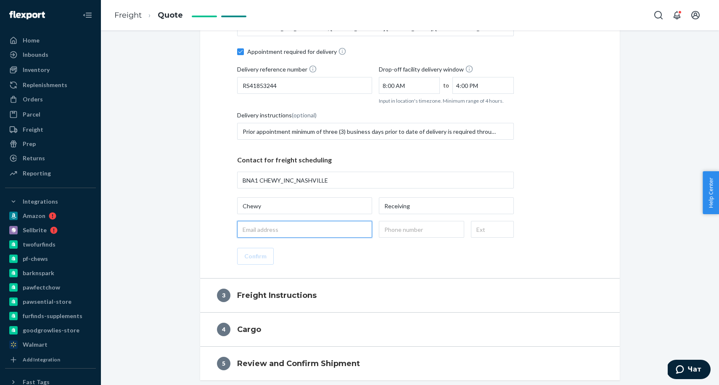
click at [300, 221] on input "email" at bounding box center [304, 229] width 135 height 17
type input "[EMAIL_ADDRESS][DOMAIN_NAME]"
click at [406, 221] on input "text" at bounding box center [421, 229] width 85 height 17
type input "[PHONE_NUMBER]"
click at [255, 248] on button "Confirm" at bounding box center [255, 256] width 37 height 17
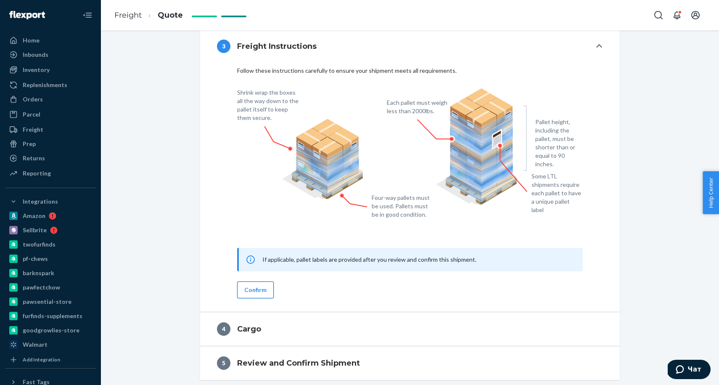
click at [260, 281] on button "Confirm" at bounding box center [255, 289] width 37 height 17
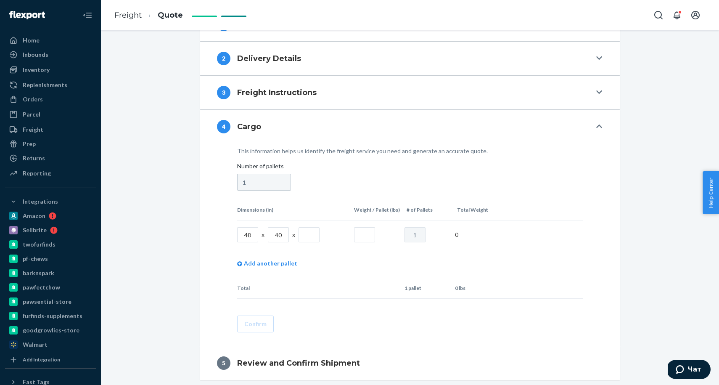
click at [305, 229] on input "text" at bounding box center [309, 234] width 21 height 15
type input "65"
click at [362, 228] on input "text" at bounding box center [364, 234] width 21 height 15
type input "947"
click at [252, 316] on button "Confirm" at bounding box center [255, 324] width 37 height 17
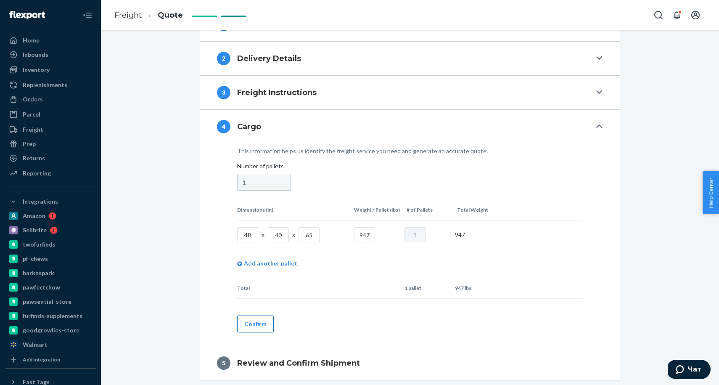
scroll to position [207, 0]
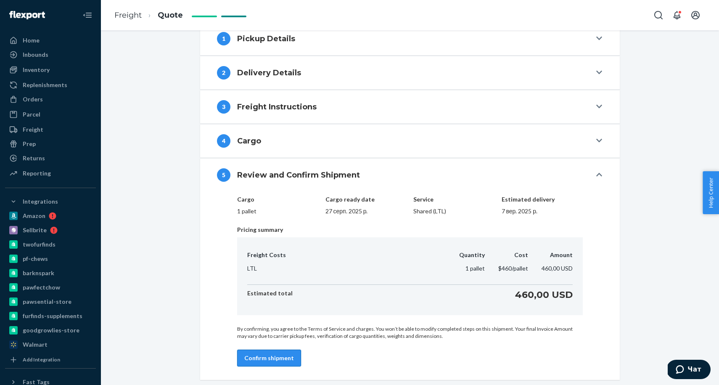
click at [270, 350] on button "Confirm shipment" at bounding box center [269, 358] width 64 height 17
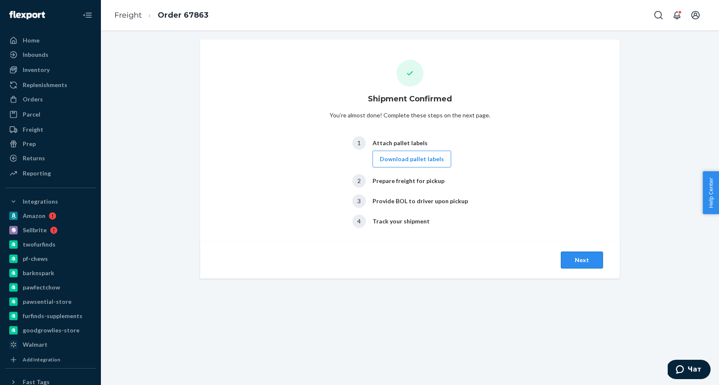
click at [581, 263] on button "Next" at bounding box center [582, 260] width 42 height 17
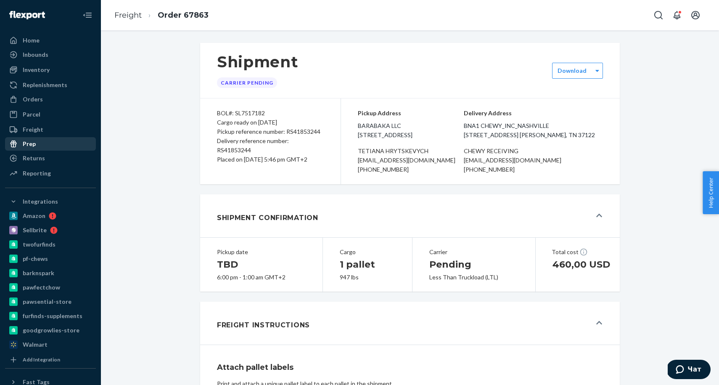
drag, startPoint x: 36, startPoint y: 132, endPoint x: 37, endPoint y: 141, distance: 8.5
click at [36, 132] on div "Freight" at bounding box center [33, 129] width 21 height 8
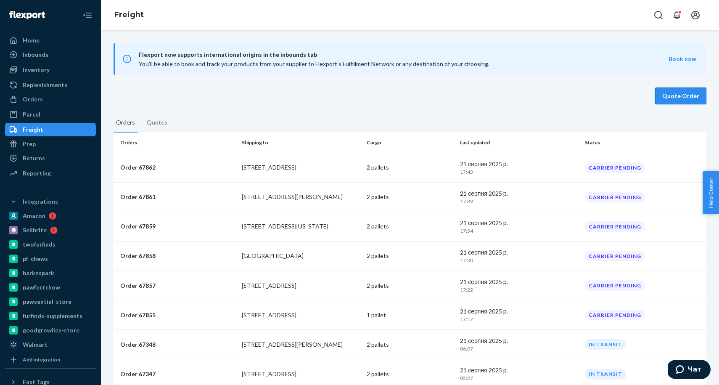
click at [670, 93] on button "Quote Order" at bounding box center [680, 96] width 51 height 17
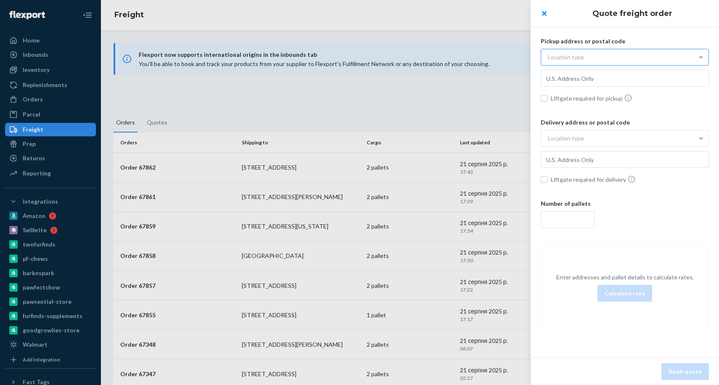
click at [585, 56] on div "Location type" at bounding box center [617, 57] width 152 height 15
click at [507, 57] on input "Location type" at bounding box center [507, 57] width 0 height 0
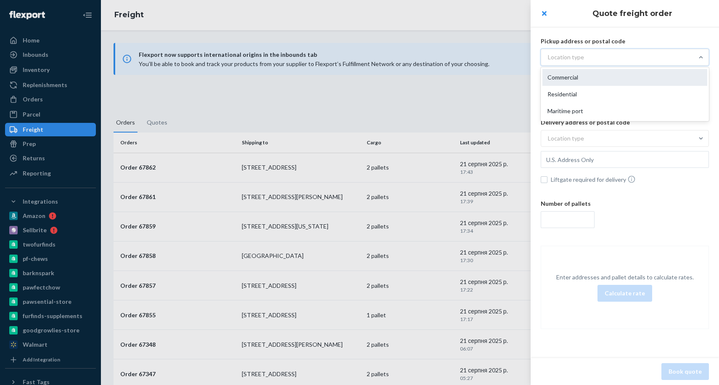
click at [576, 74] on div "Commercial" at bounding box center [625, 77] width 165 height 17
click at [507, 57] on input "option Commercial focused, 1 of 3. 3 results available. Use Up and Down to choo…" at bounding box center [507, 57] width 0 height 0
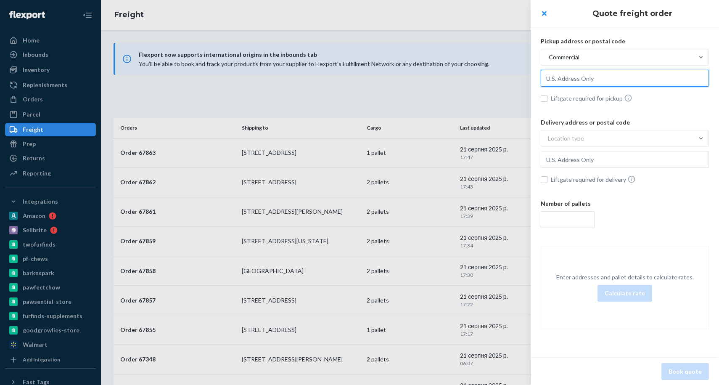
click at [554, 78] on input "text" at bounding box center [625, 78] width 168 height 17
paste input "[STREET_ADDRESS]"
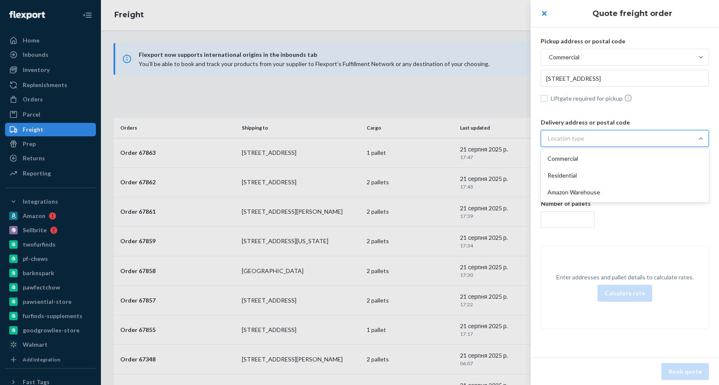
click at [567, 140] on div "Location type" at bounding box center [566, 138] width 36 height 8
click at [507, 138] on input "option Commercial focused, 1 of 3. 3 results available. Use Up and Down to choo…" at bounding box center [507, 138] width 0 height 0
type input "[STREET_ADDRESS]"
click at [566, 159] on div "Commercial" at bounding box center [625, 158] width 165 height 17
click at [507, 138] on input "option Commercial focused, 1 of 3. 3 results available. Use Up and Down to choo…" at bounding box center [507, 138] width 0 height 0
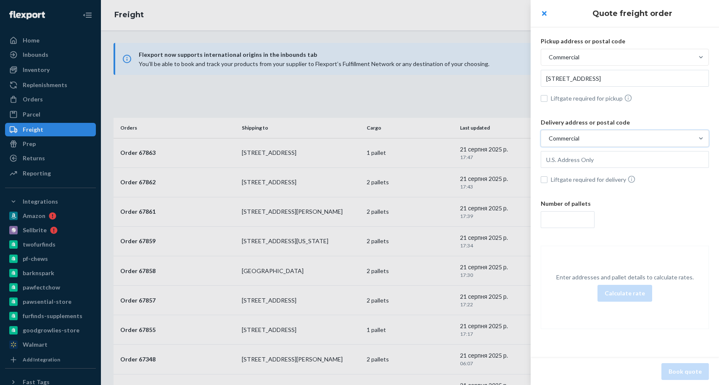
click at [568, 150] on div "Delivery address or postal code option Commercial, selected. 0 results availabl…" at bounding box center [625, 152] width 168 height 68
click at [567, 87] on input "text" at bounding box center [625, 78] width 168 height 17
paste input "[STREET_ADDRESS]"
type input "[STREET_ADDRESS]"
click at [573, 223] on input "number" at bounding box center [568, 219] width 54 height 17
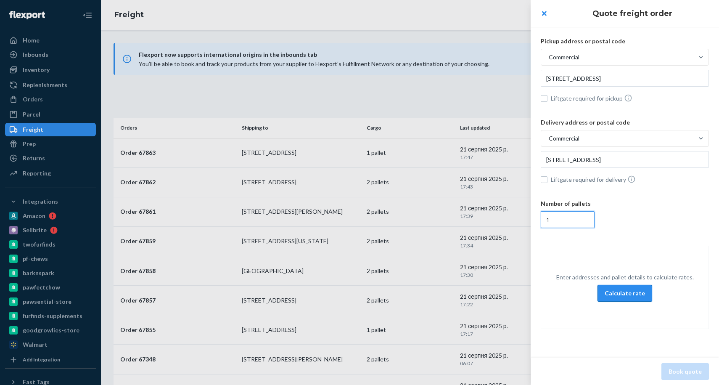
type input "1"
click at [625, 291] on button "Calculate rate" at bounding box center [625, 293] width 55 height 17
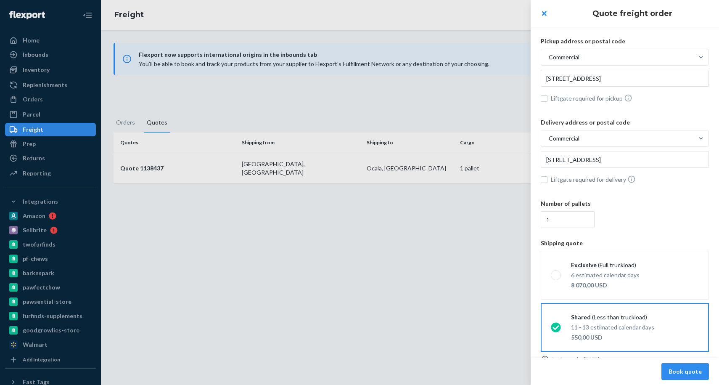
scroll to position [13, 0]
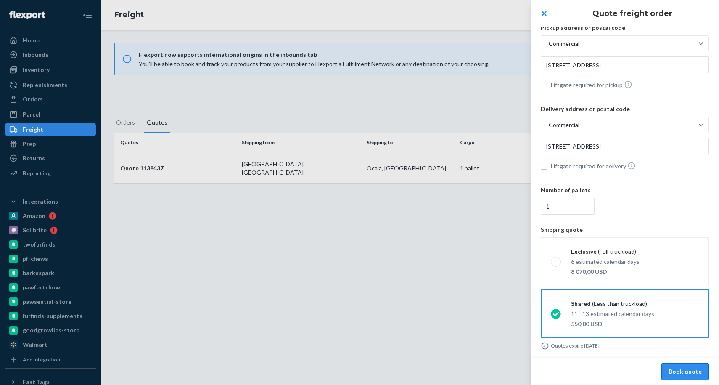
click at [693, 371] on button "Book quote" at bounding box center [686, 371] width 48 height 17
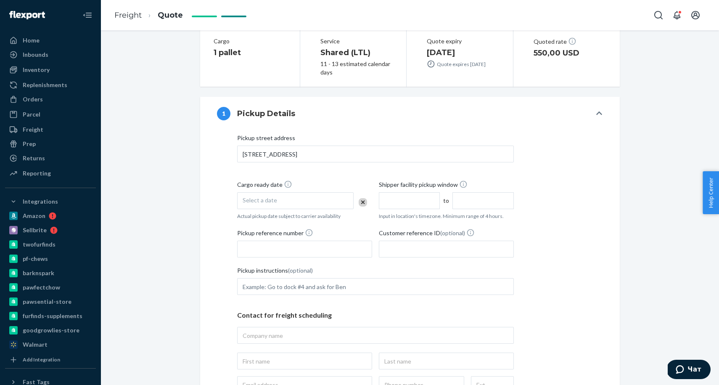
scroll to position [164, 0]
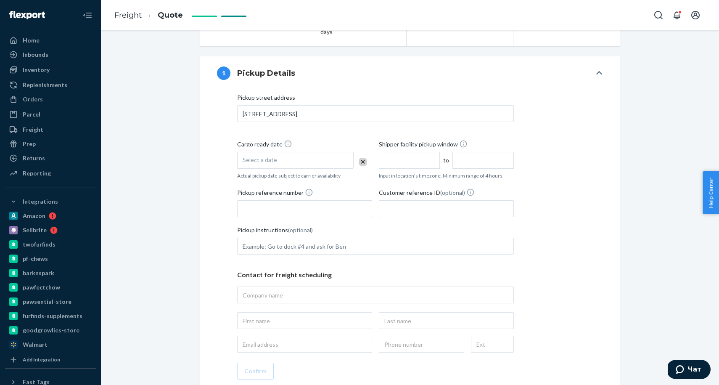
click at [307, 157] on div "Select a date" at bounding box center [295, 160] width 117 height 17
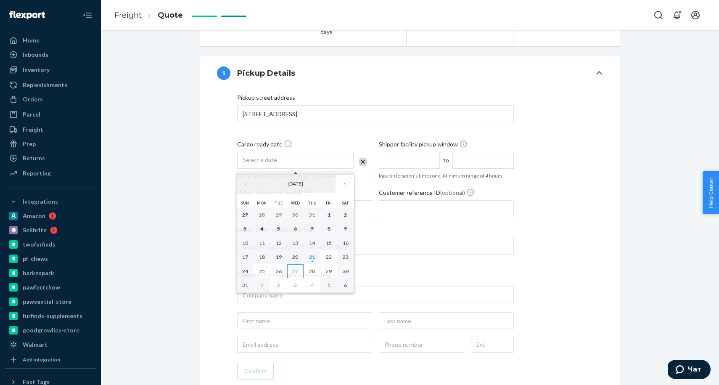
click at [294, 270] on abbr "27" at bounding box center [295, 271] width 6 height 6
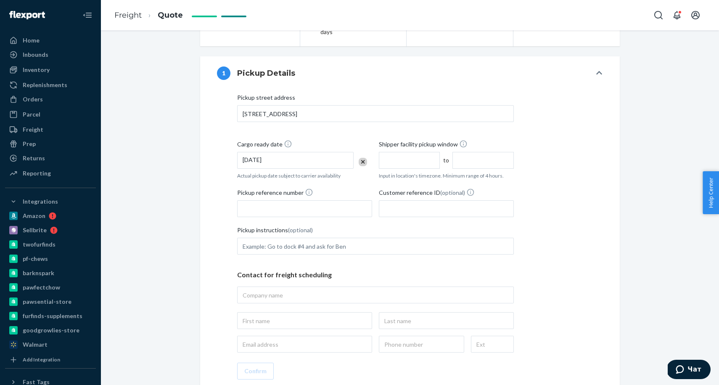
click at [400, 155] on input "text" at bounding box center [409, 160] width 61 height 17
type input "9:00 AM"
click at [466, 161] on input "1:00 PM" at bounding box center [483, 160] width 61 height 17
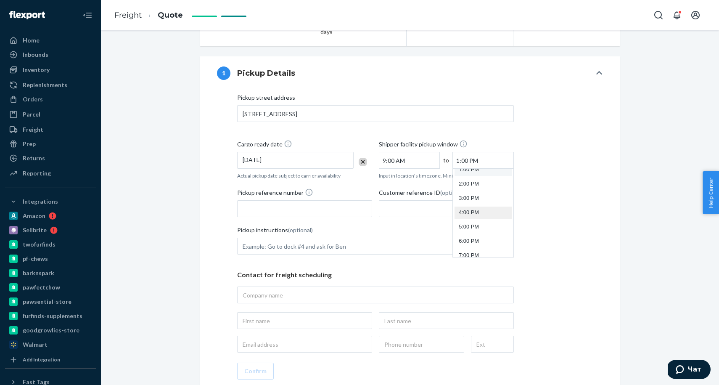
click at [472, 214] on li "4:00 PM" at bounding box center [483, 213] width 57 height 13
type input "4:00 PM"
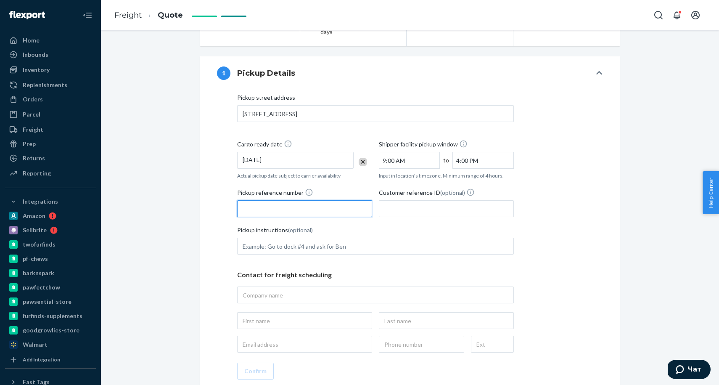
click at [264, 209] on input "Pickup reference number" at bounding box center [304, 208] width 135 height 17
paste input "RS41852424"
type input "RS41852424"
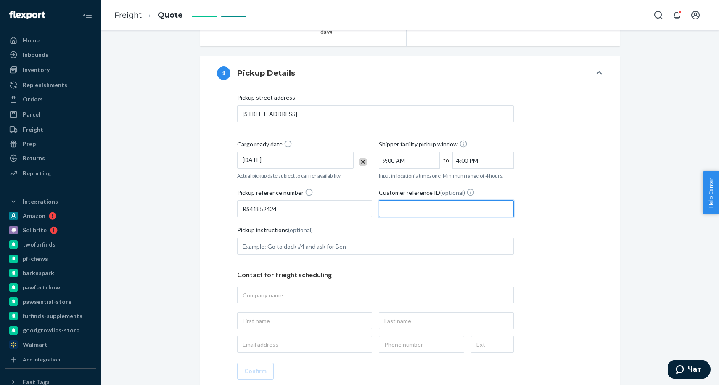
click at [408, 209] on input "Customer reference ID (optional)" at bounding box center [446, 208] width 135 height 17
paste input "RS41852424"
type input "RS41852424"
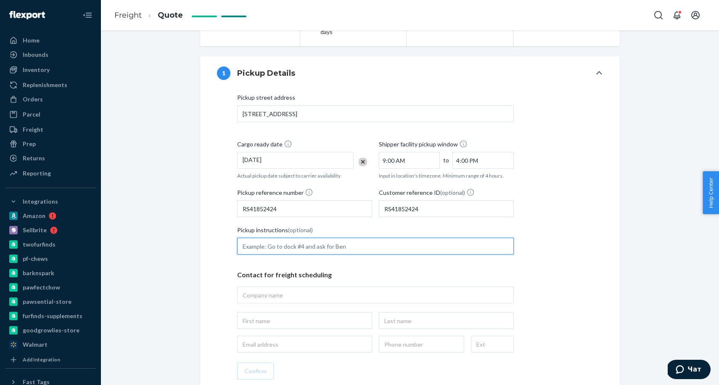
click at [336, 242] on input "Pickup instructions (optional)" at bounding box center [375, 246] width 277 height 17
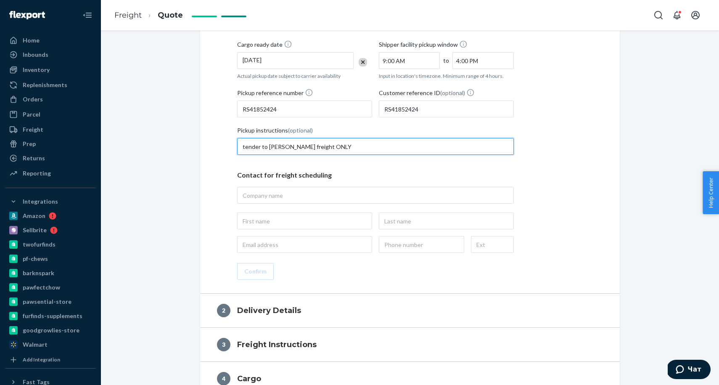
scroll to position [308, 0]
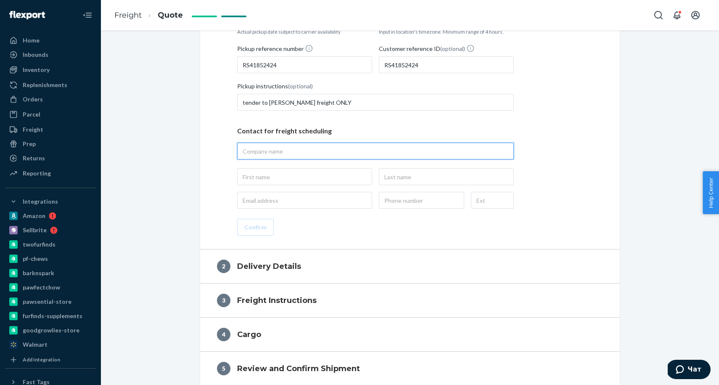
click at [276, 146] on input "text" at bounding box center [375, 151] width 277 height 17
click at [269, 178] on input "text" at bounding box center [304, 176] width 135 height 17
click at [403, 176] on input "text" at bounding box center [446, 176] width 135 height 17
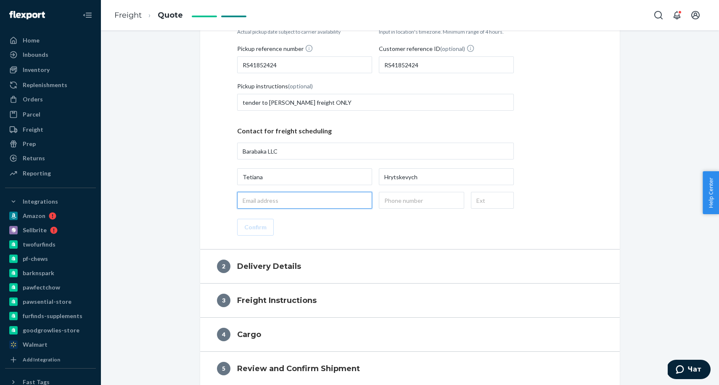
click at [302, 200] on input "email" at bounding box center [304, 200] width 135 height 17
click at [412, 199] on input "text" at bounding box center [421, 200] width 85 height 17
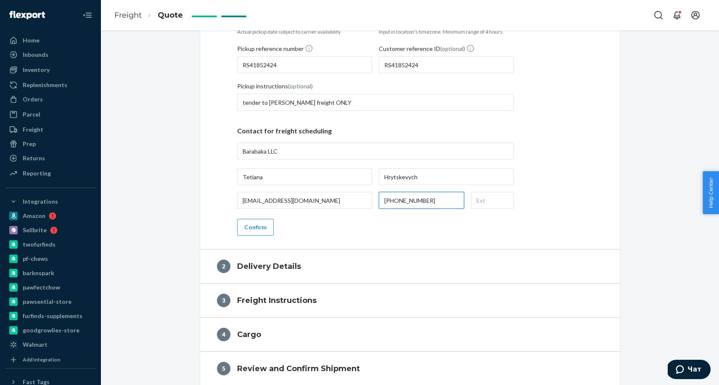
scroll to position [322, 0]
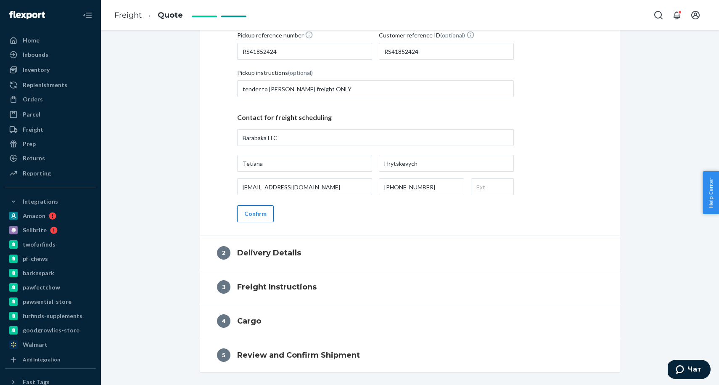
click at [253, 212] on button "Confirm" at bounding box center [255, 213] width 37 height 17
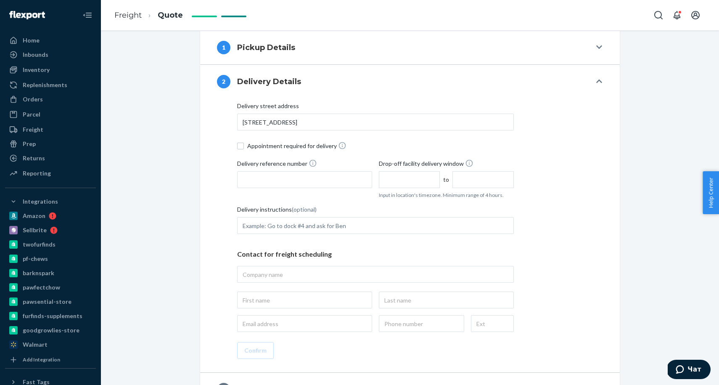
scroll to position [188, 0]
click at [241, 147] on input "Appointment required for delivery" at bounding box center [240, 147] width 7 height 7
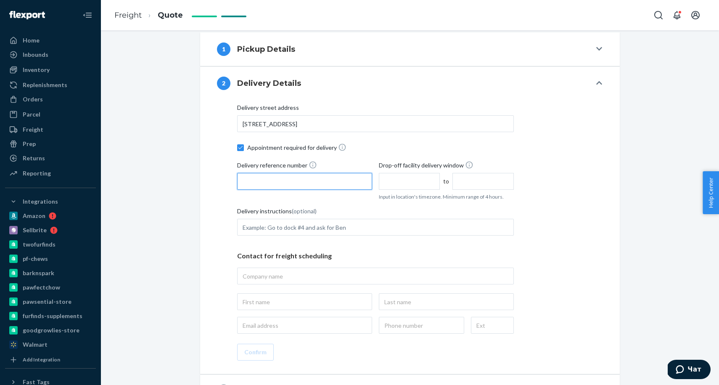
click at [273, 183] on input "Delivery reference number" at bounding box center [304, 181] width 135 height 17
paste input "RS41852424"
click at [410, 173] on input "text" at bounding box center [409, 181] width 61 height 17
click at [485, 173] on input "12:00 PM" at bounding box center [483, 181] width 61 height 17
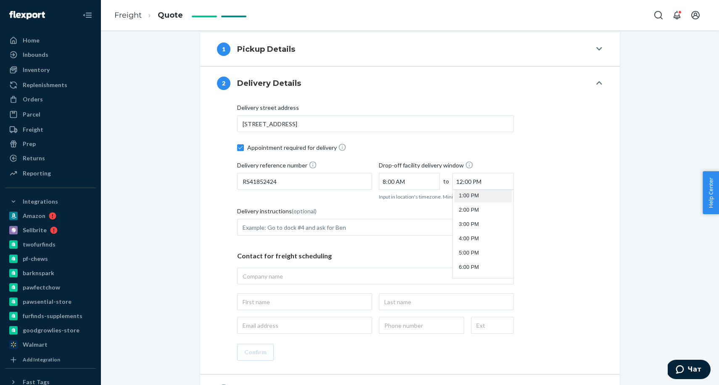
scroll to position [188, 0]
click at [475, 240] on li "4:00 PM" at bounding box center [483, 238] width 57 height 13
drag, startPoint x: 308, startPoint y: 228, endPoint x: 311, endPoint y: 233, distance: 5.8
click at [308, 228] on input "Delivery instructions (optional)" at bounding box center [375, 227] width 277 height 17
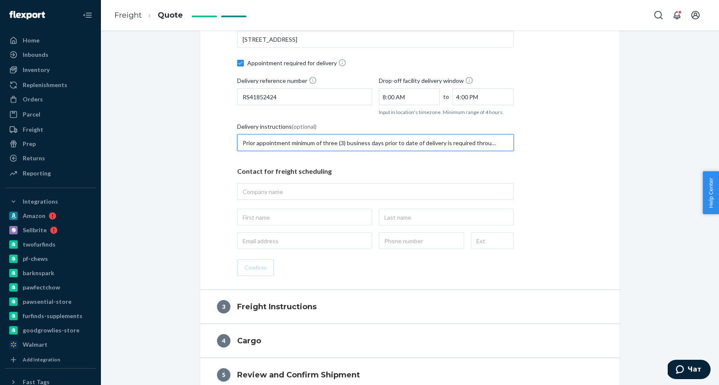
scroll to position [293, 0]
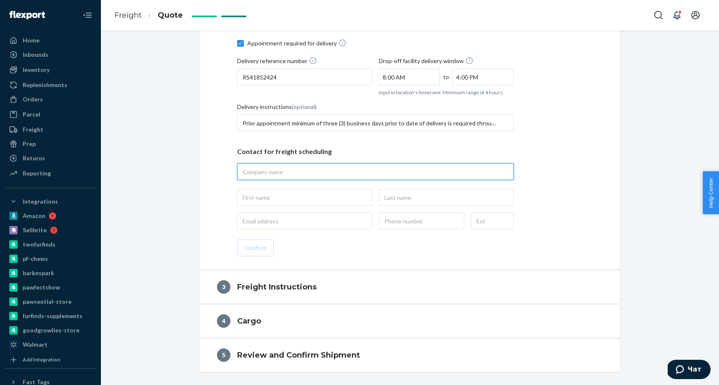
click at [298, 171] on input "text" at bounding box center [375, 171] width 277 height 17
paste input "MCO1 CHEWY_INC_OCALA"
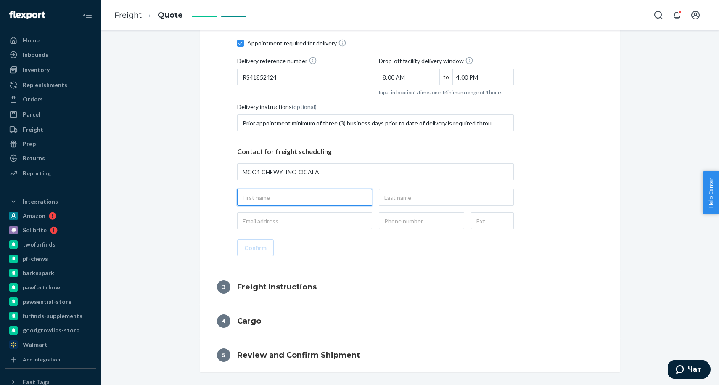
drag, startPoint x: 287, startPoint y: 196, endPoint x: 287, endPoint y: 204, distance: 8.0
click at [287, 196] on input "text" at bounding box center [304, 197] width 135 height 17
drag, startPoint x: 399, startPoint y: 196, endPoint x: 411, endPoint y: 218, distance: 25.8
click at [400, 197] on input "text" at bounding box center [446, 197] width 135 height 17
click at [294, 222] on input "email" at bounding box center [304, 220] width 135 height 17
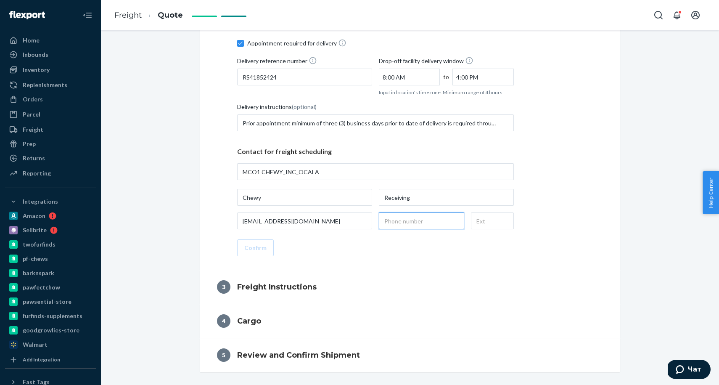
click at [430, 212] on input "text" at bounding box center [421, 220] width 85 height 17
drag, startPoint x: 257, startPoint y: 247, endPoint x: 276, endPoint y: 244, distance: 19.6
click at [257, 247] on button "Confirm" at bounding box center [255, 247] width 37 height 17
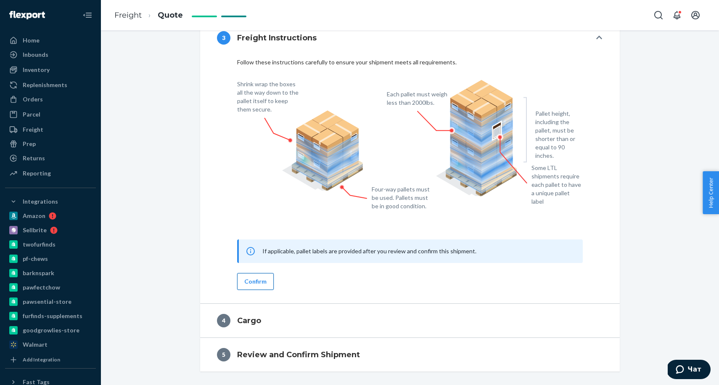
click at [257, 279] on button "Confirm" at bounding box center [255, 281] width 37 height 17
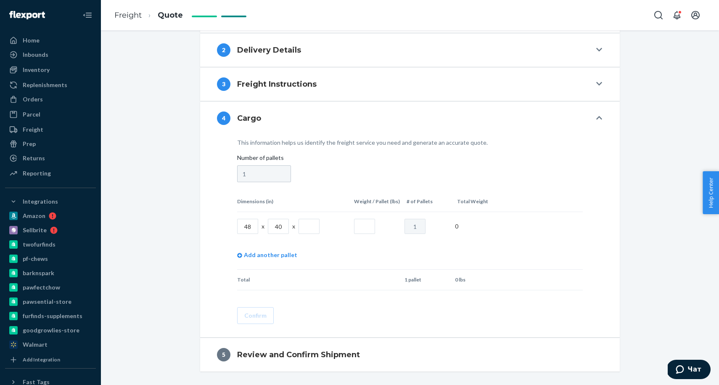
scroll to position [222, 0]
click at [308, 226] on input "text" at bounding box center [309, 226] width 21 height 15
click at [365, 226] on input "text" at bounding box center [364, 226] width 21 height 15
click at [256, 316] on button "Confirm" at bounding box center [255, 315] width 37 height 17
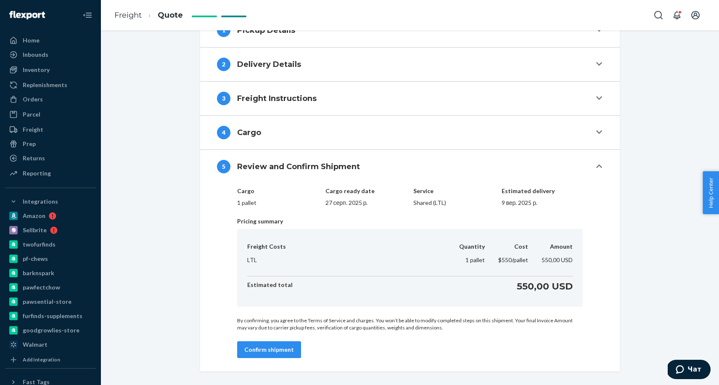
scroll to position [207, 0]
click at [273, 352] on button "Confirm shipment" at bounding box center [269, 349] width 64 height 17
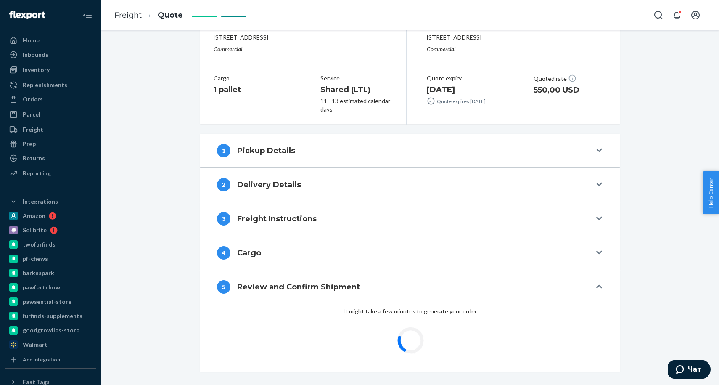
scroll to position [87, 0]
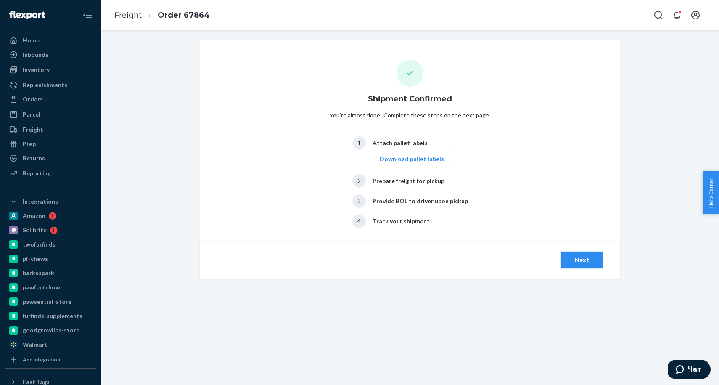
click at [583, 264] on button "Next" at bounding box center [582, 260] width 42 height 17
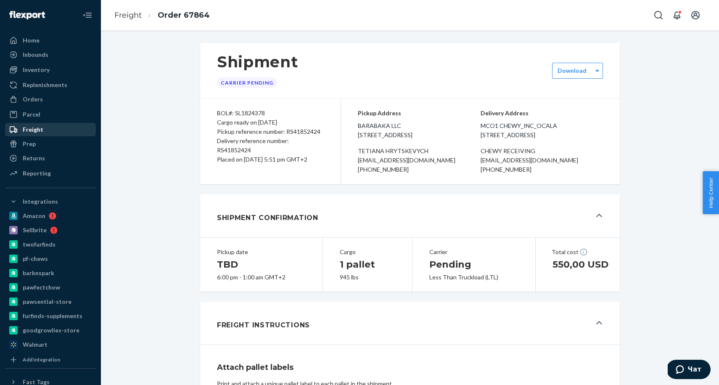
click at [32, 133] on div "Freight" at bounding box center [33, 129] width 21 height 8
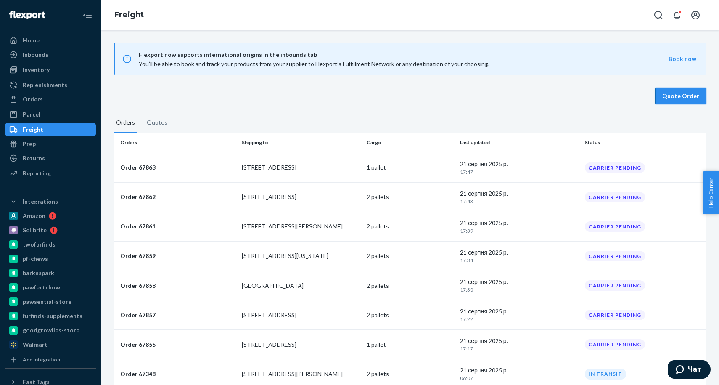
click at [688, 94] on button "Quote Order" at bounding box center [680, 96] width 51 height 17
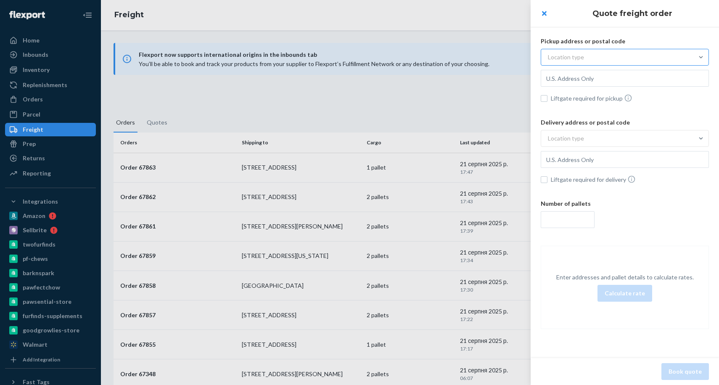
click at [588, 52] on div "Location type" at bounding box center [617, 57] width 152 height 15
click at [507, 57] on input "Location type" at bounding box center [507, 57] width 0 height 0
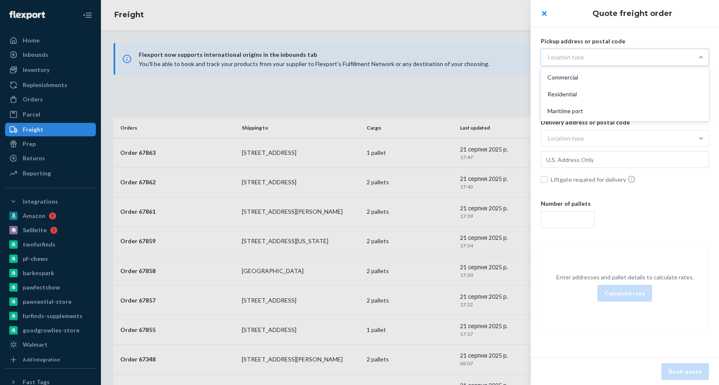
click at [578, 75] on div "Commercial" at bounding box center [625, 77] width 165 height 17
click at [507, 57] on input "option Commercial focused, 1 of 3. 3 results available. Use Up and Down to choo…" at bounding box center [507, 57] width 0 height 0
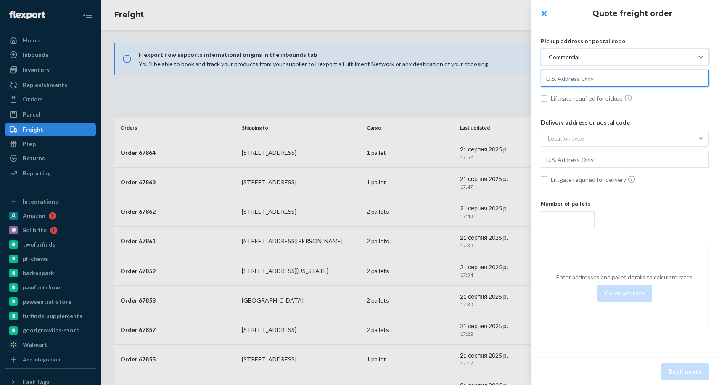
click at [588, 77] on input "text" at bounding box center [625, 78] width 168 height 17
paste input "[STREET_ADDRESS]"
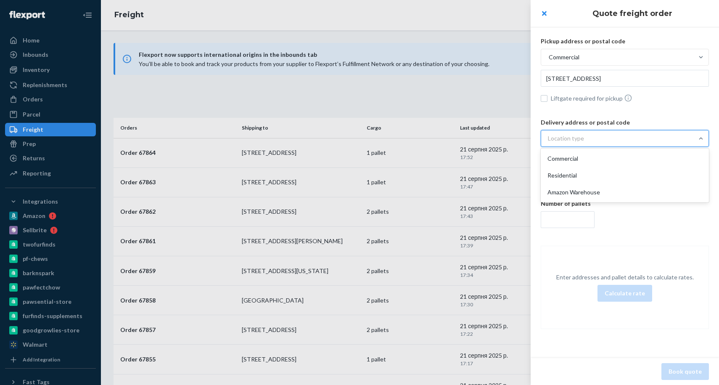
drag, startPoint x: 582, startPoint y: 134, endPoint x: 581, endPoint y: 148, distance: 13.9
click at [582, 134] on div "Location type" at bounding box center [566, 138] width 36 height 8
click at [507, 138] on input "option Commercial focused, 1 of 3. 3 results available. Use Up and Down to choo…" at bounding box center [507, 138] width 0 height 0
click at [579, 158] on div "Commercial" at bounding box center [625, 158] width 165 height 17
click at [507, 138] on input "option Commercial focused, 1 of 3. 3 results available. Use Up and Down to choo…" at bounding box center [507, 138] width 0 height 0
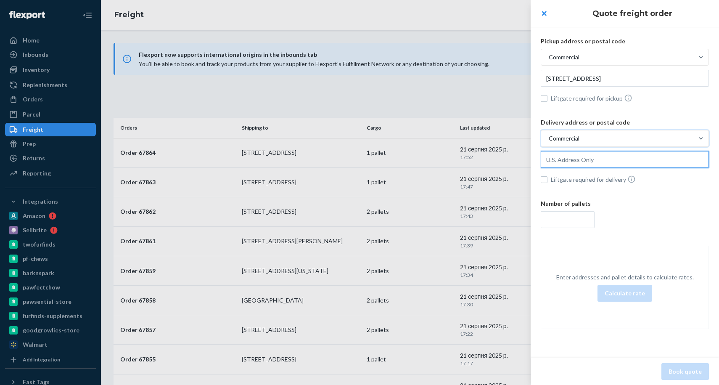
click at [589, 87] on input "text" at bounding box center [625, 78] width 168 height 17
paste input "[STREET_ADDRESS]"
click at [563, 216] on input "number" at bounding box center [568, 219] width 54 height 17
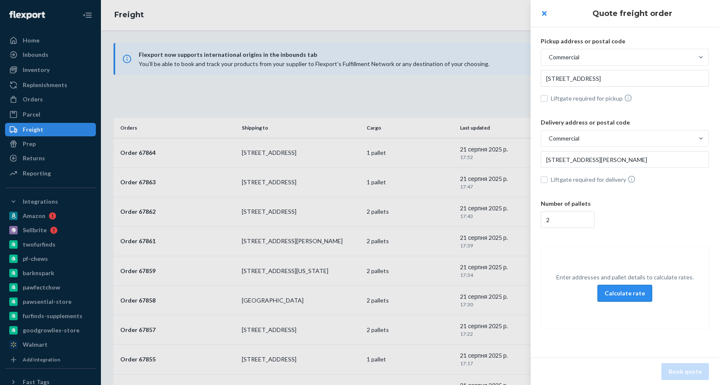
click at [633, 292] on button "Calculate rate" at bounding box center [625, 293] width 55 height 17
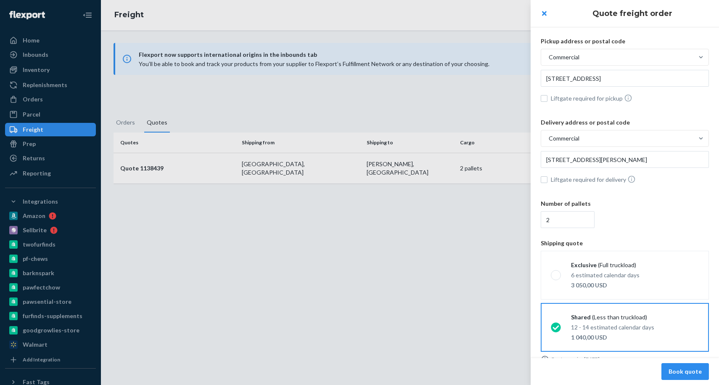
scroll to position [13, 0]
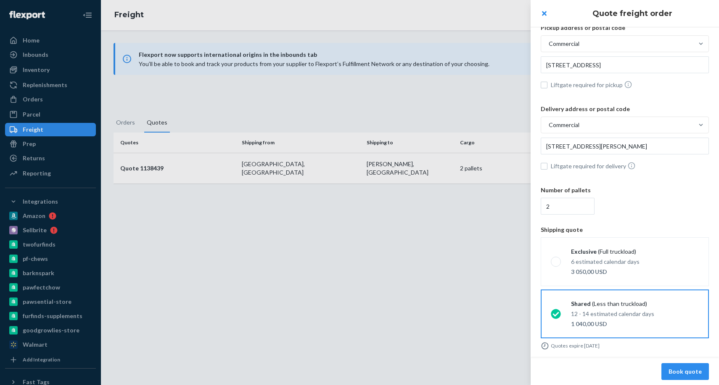
click at [702, 373] on button "Book quote" at bounding box center [686, 371] width 48 height 17
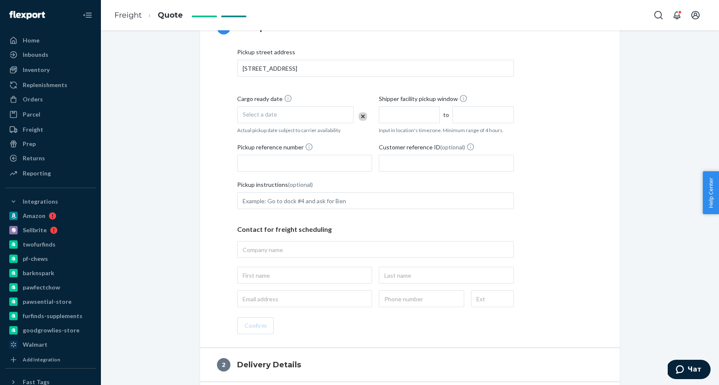
scroll to position [218, 0]
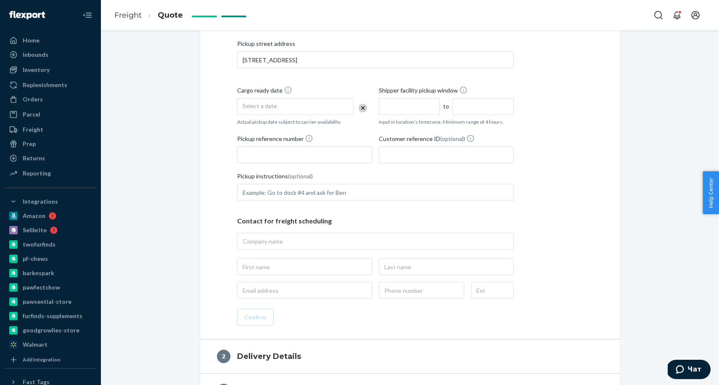
click at [272, 106] on span "Select a date" at bounding box center [260, 105] width 34 height 7
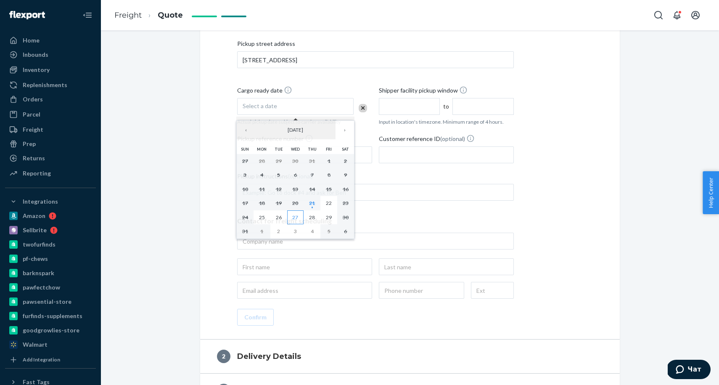
click at [298, 220] on button "27" at bounding box center [295, 217] width 17 height 14
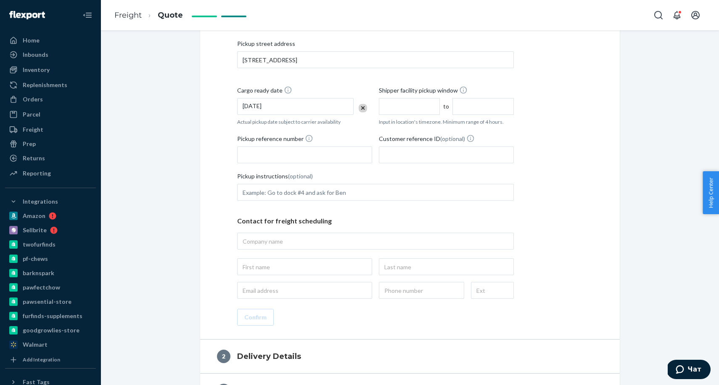
click at [405, 106] on input "text" at bounding box center [409, 106] width 61 height 17
drag, startPoint x: 463, startPoint y: 105, endPoint x: 469, endPoint y: 112, distance: 8.9
click at [463, 106] on input "1:00 PM" at bounding box center [483, 106] width 61 height 17
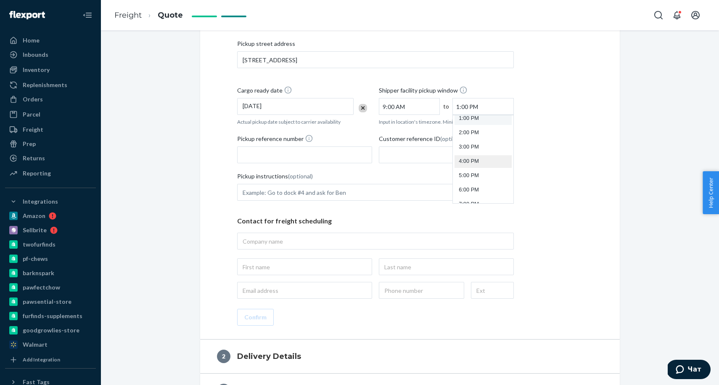
click at [472, 164] on li "4:00 PM" at bounding box center [483, 161] width 57 height 13
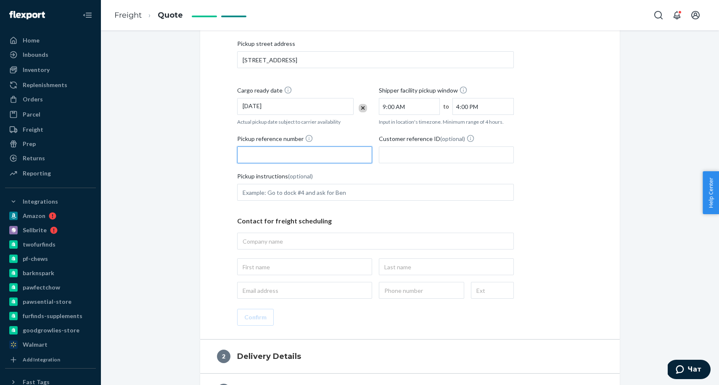
click at [273, 153] on input "Pickup reference number" at bounding box center [304, 154] width 135 height 17
paste input "RS41854980"
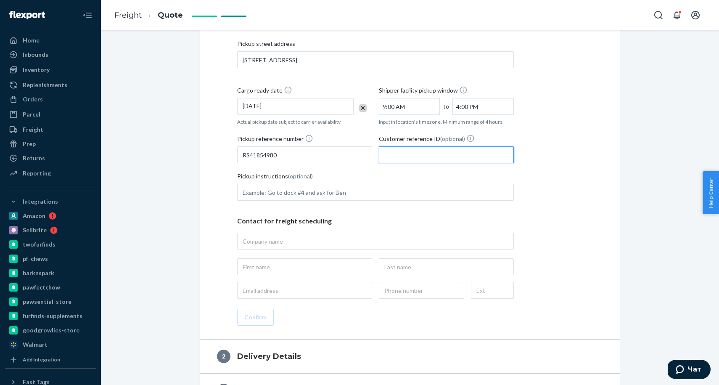
click at [398, 157] on input "Customer reference ID (optional)" at bounding box center [446, 154] width 135 height 17
paste input "RS41854980"
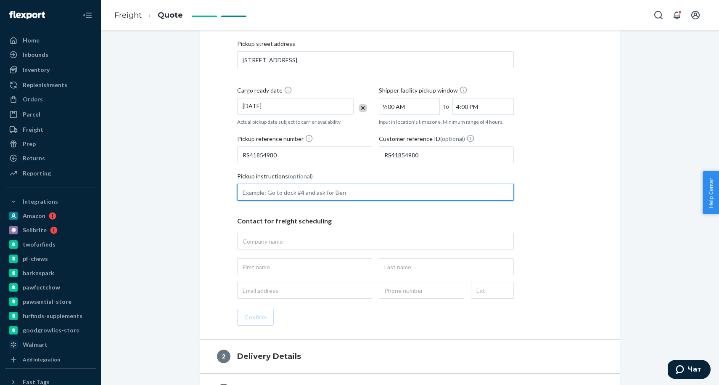
click at [268, 193] on input "Pickup instructions (optional)" at bounding box center [375, 192] width 277 height 17
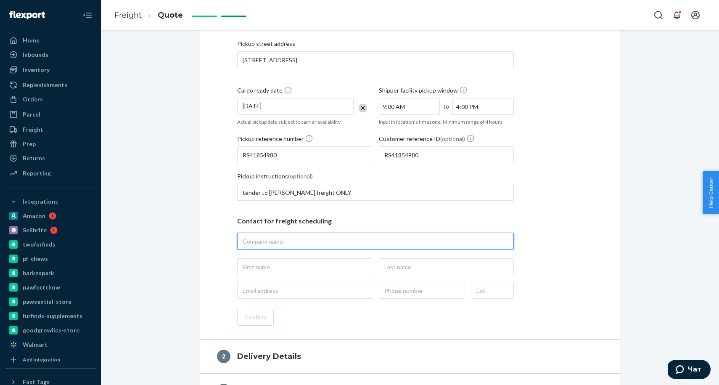
click at [297, 242] on input "text" at bounding box center [375, 241] width 277 height 17
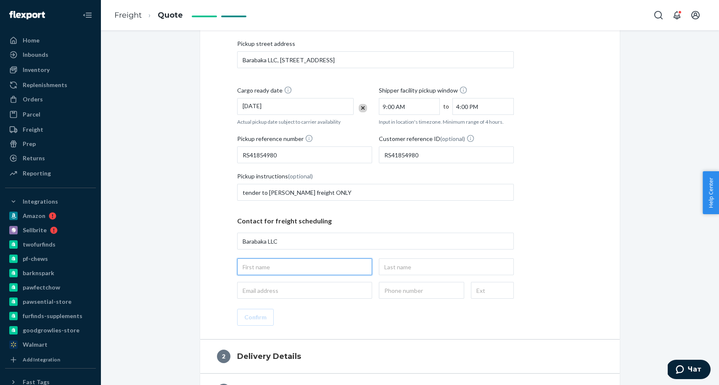
click at [249, 266] on input "text" at bounding box center [304, 266] width 135 height 17
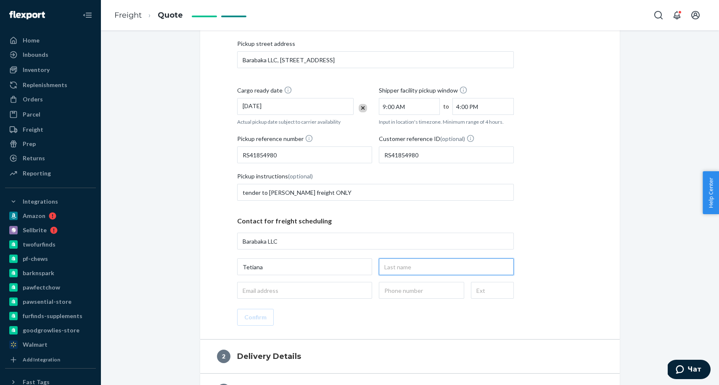
click at [400, 268] on input "text" at bounding box center [446, 266] width 135 height 17
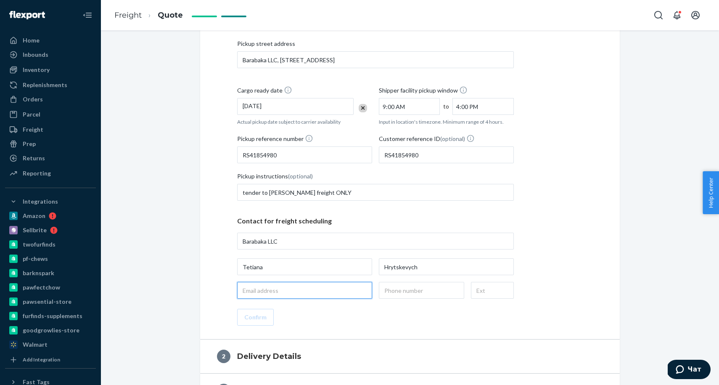
click at [262, 289] on input "email" at bounding box center [304, 290] width 135 height 17
click at [404, 293] on input "text" at bounding box center [421, 290] width 85 height 17
click at [255, 316] on button "Confirm" at bounding box center [255, 317] width 37 height 17
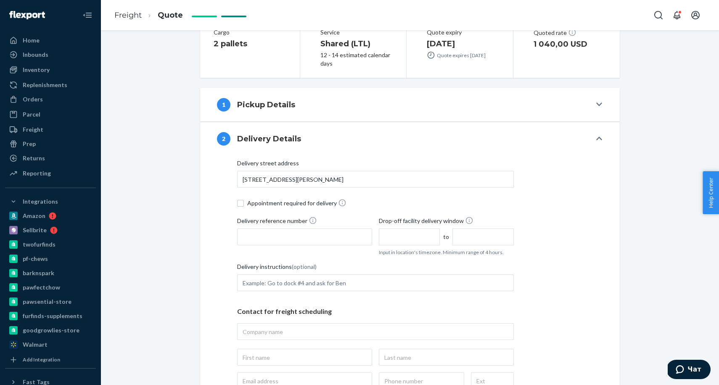
scroll to position [131, 0]
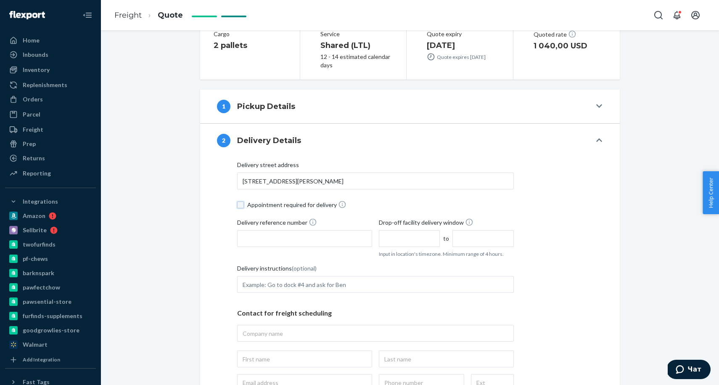
click at [240, 206] on input "Appointment required for delivery" at bounding box center [240, 205] width 7 height 7
click at [263, 239] on input "Delivery reference number" at bounding box center [304, 238] width 135 height 17
paste input "RS41854980"
click at [402, 234] on input "text" at bounding box center [409, 238] width 61 height 17
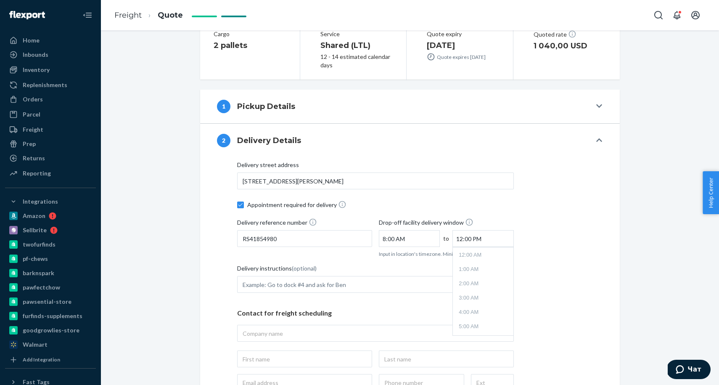
click at [483, 240] on input "12:00 PM" at bounding box center [483, 238] width 61 height 17
click at [471, 291] on li "4:00 PM" at bounding box center [483, 290] width 57 height 13
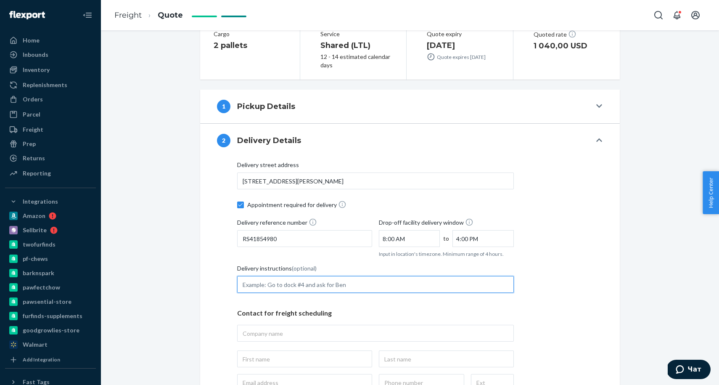
click at [343, 279] on input "Delivery instructions (optional)" at bounding box center [375, 284] width 277 height 17
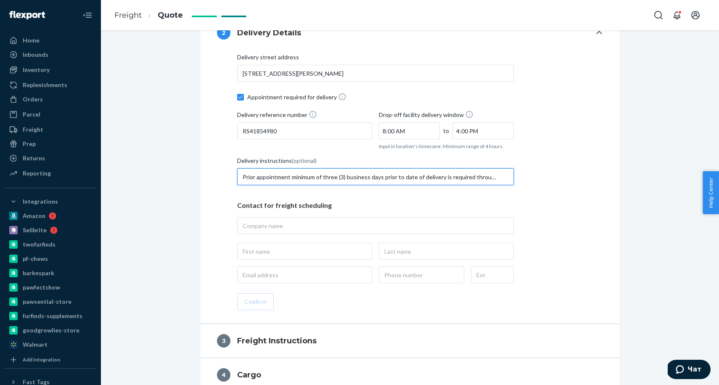
scroll to position [286, 0]
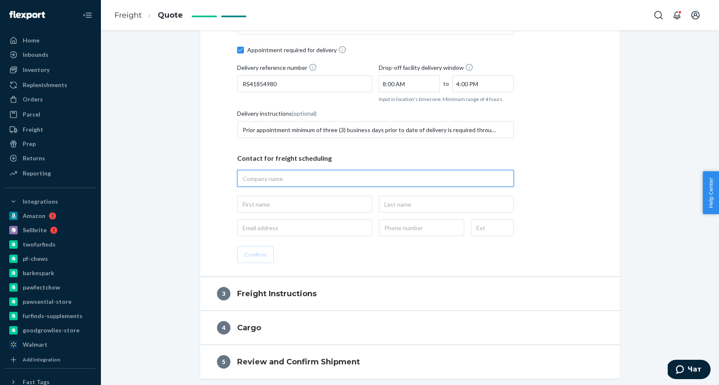
click at [277, 178] on input "text" at bounding box center [375, 178] width 277 height 17
paste input "AVP1 CHEWY_INC_HANOVER"
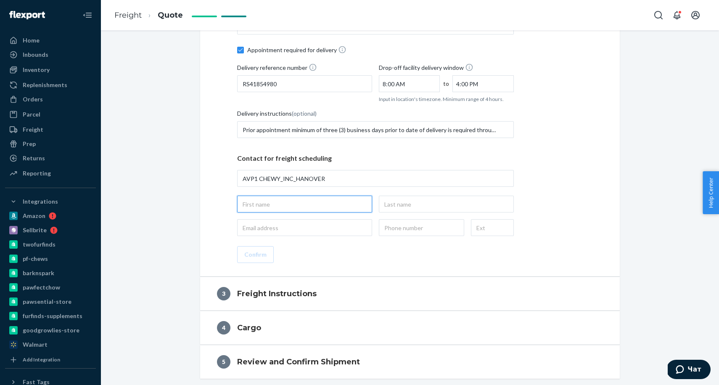
drag, startPoint x: 268, startPoint y: 202, endPoint x: 272, endPoint y: 207, distance: 5.7
click at [268, 202] on input "text" at bounding box center [304, 204] width 135 height 17
click at [435, 206] on input "text" at bounding box center [446, 204] width 135 height 17
click at [278, 228] on input "email" at bounding box center [304, 227] width 135 height 17
click at [400, 229] on input "text" at bounding box center [421, 227] width 85 height 17
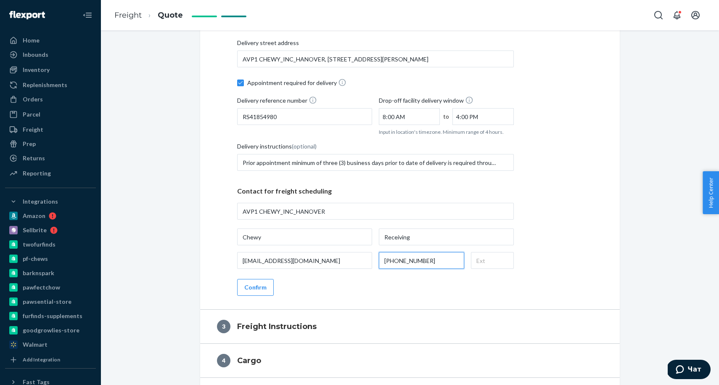
scroll to position [293, 0]
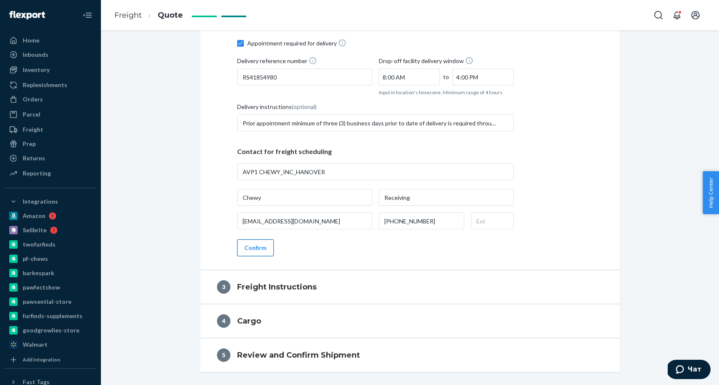
click at [251, 247] on button "Confirm" at bounding box center [255, 247] width 37 height 17
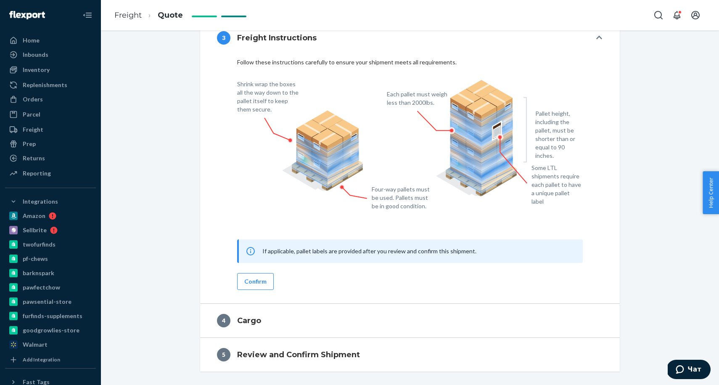
scroll to position [268, 0]
click at [260, 280] on button "Confirm" at bounding box center [255, 281] width 37 height 17
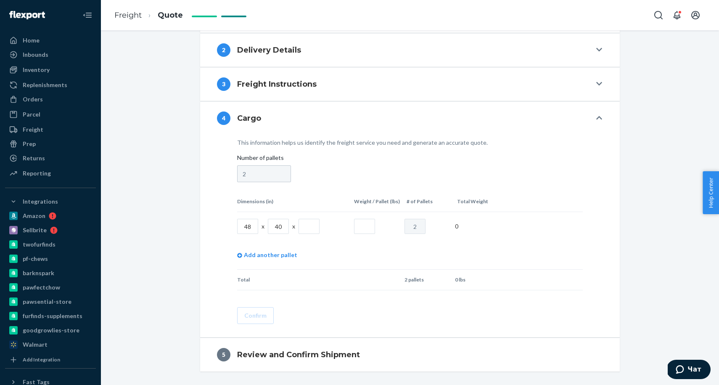
click at [304, 228] on input "text" at bounding box center [309, 226] width 21 height 15
click at [363, 225] on input "text" at bounding box center [364, 226] width 21 height 15
click at [247, 318] on button "Confirm" at bounding box center [255, 315] width 37 height 17
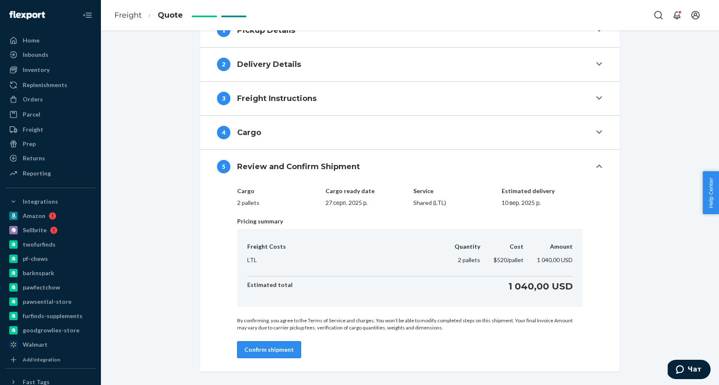
click at [280, 346] on button "Confirm shipment" at bounding box center [269, 349] width 64 height 17
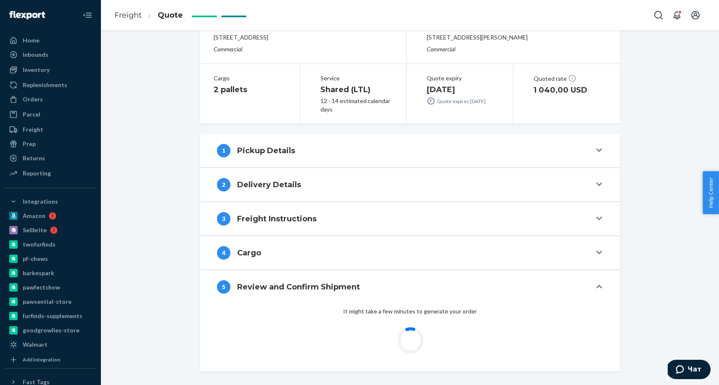
scroll to position [87, 0]
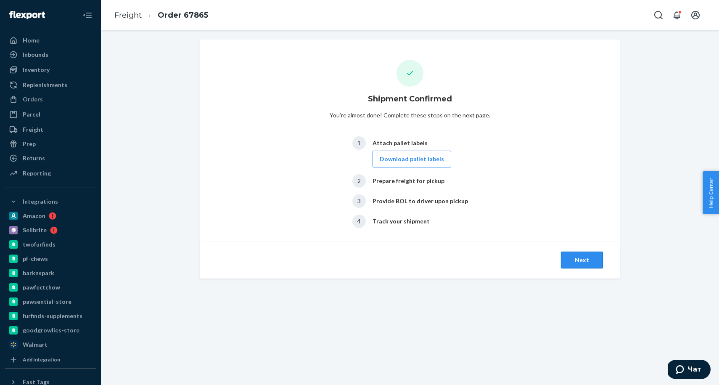
click at [581, 263] on button "Next" at bounding box center [582, 260] width 42 height 17
